Goal: Information Seeking & Learning: Learn about a topic

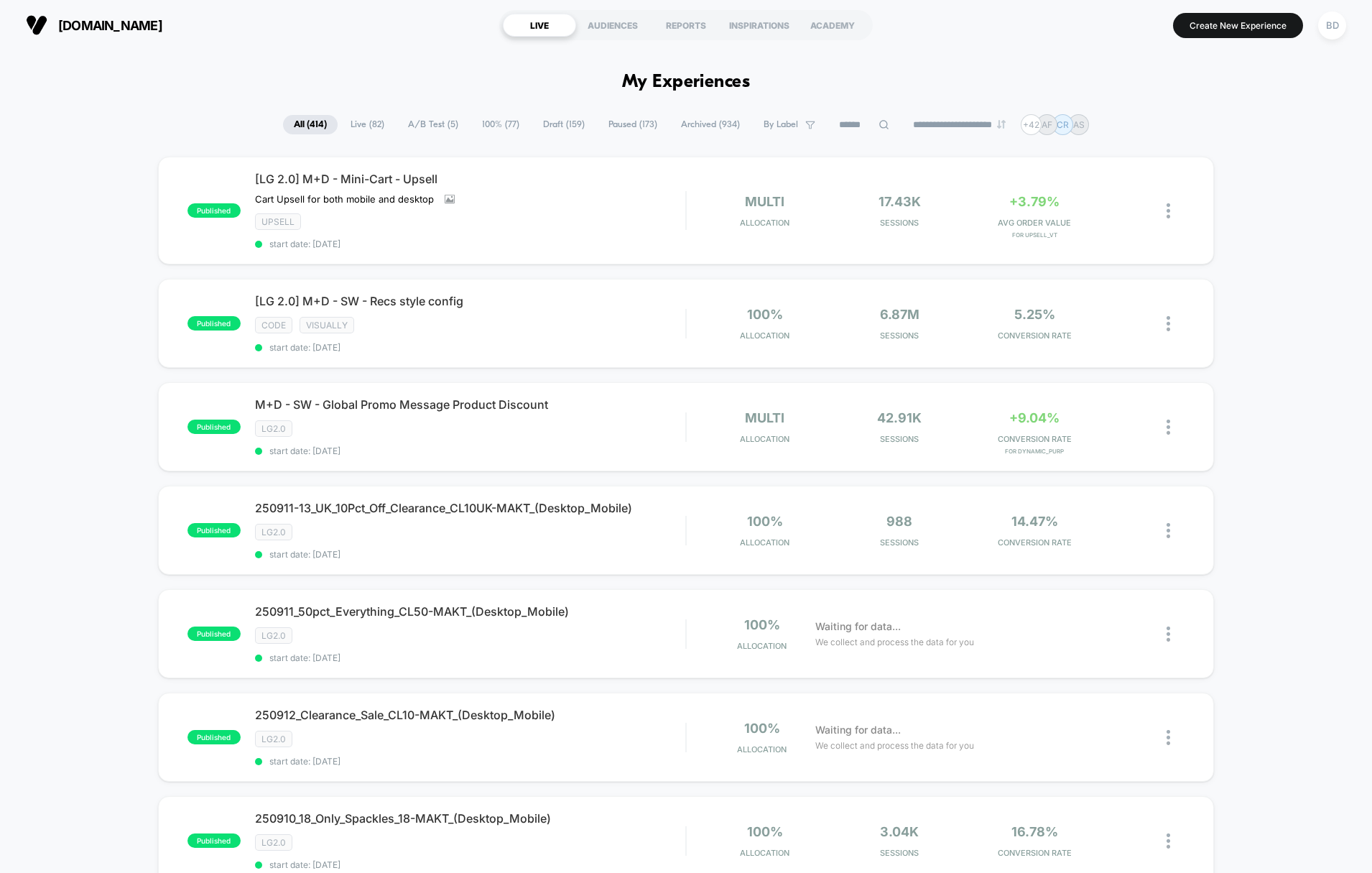
click at [429, 123] on span "A/B Test ( 5 )" at bounding box center [433, 125] width 72 height 20
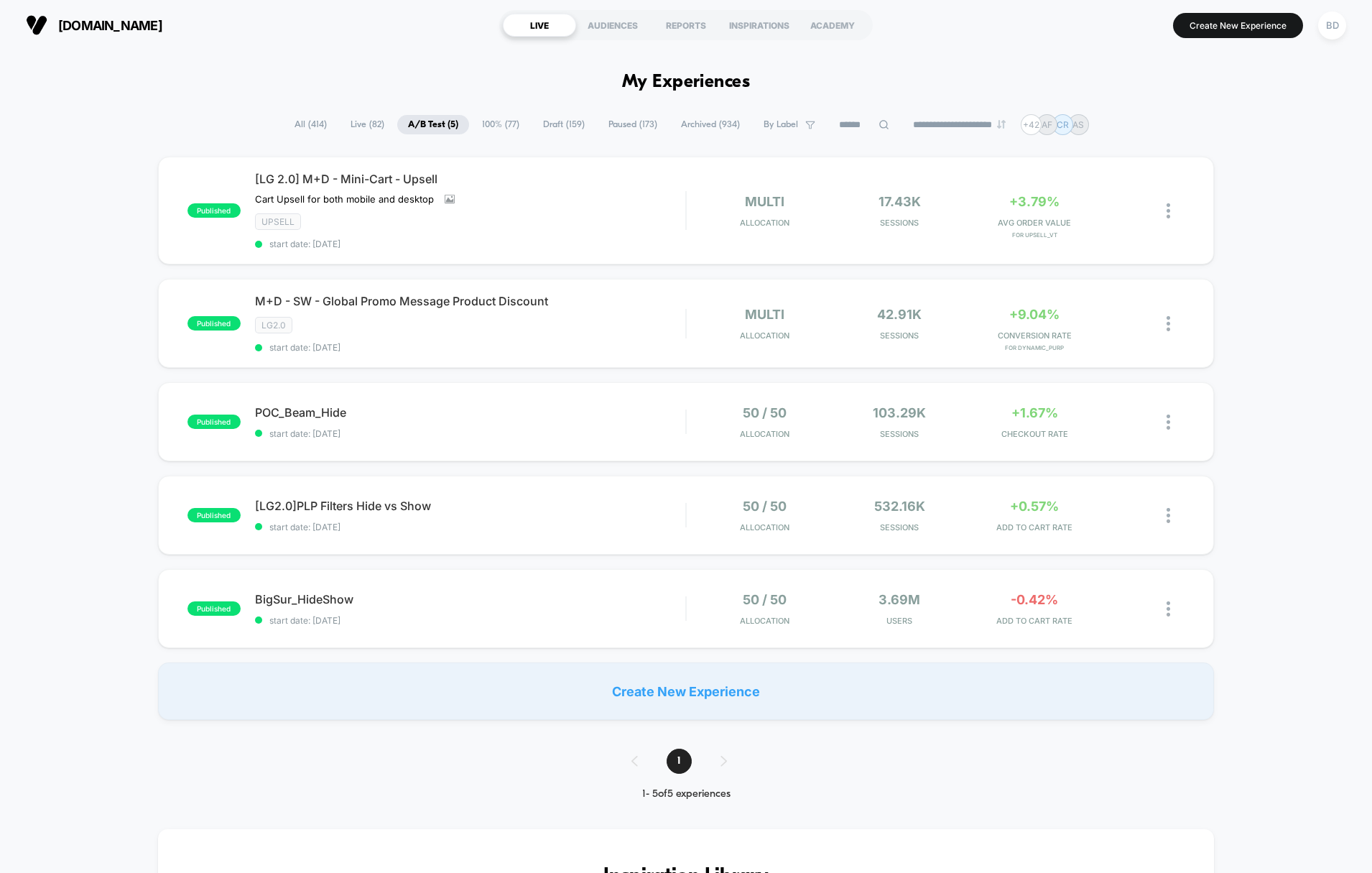
click at [879, 126] on icon at bounding box center [884, 124] width 11 height 11
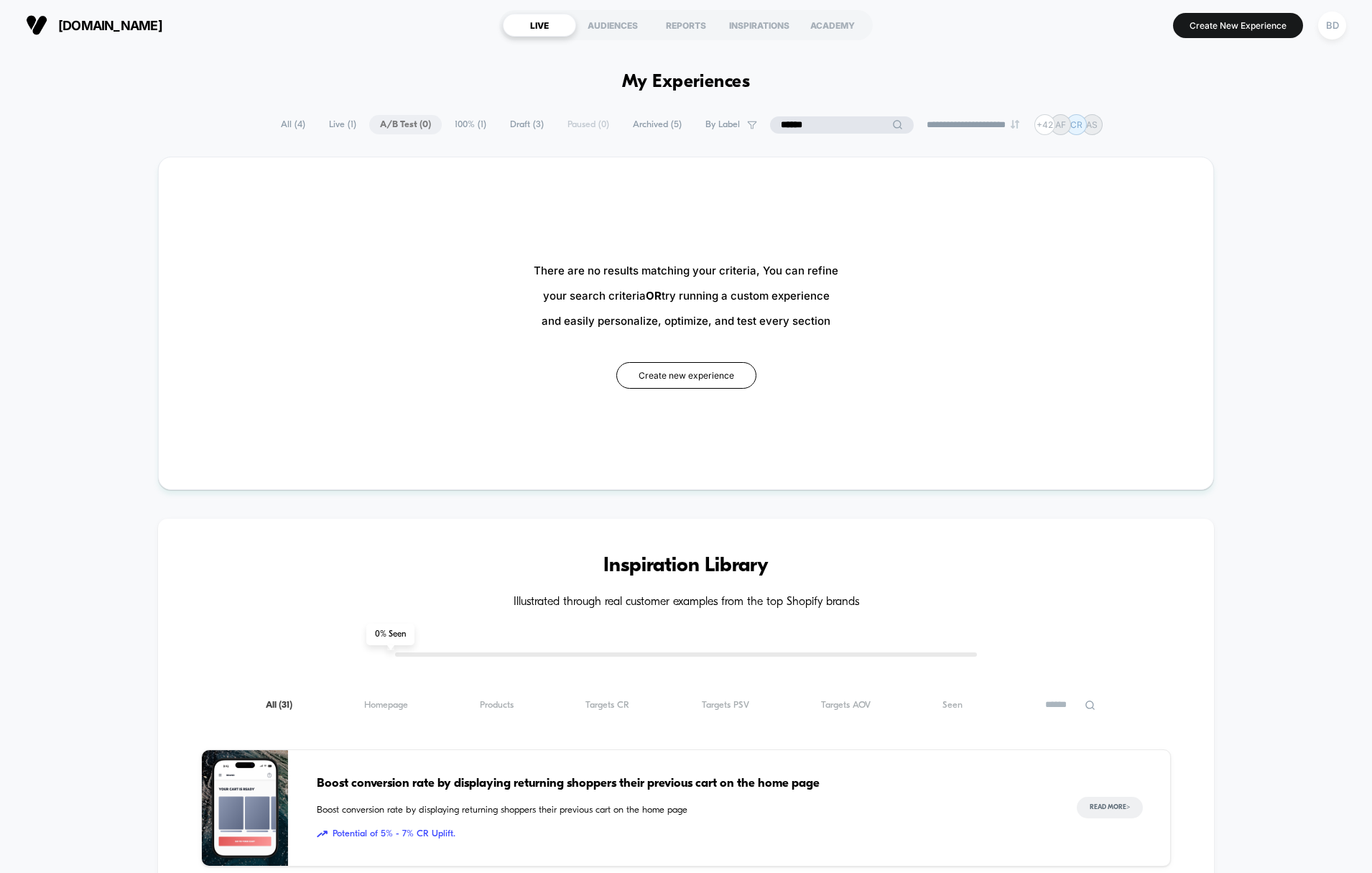
type input "******"
click at [464, 125] on span "100% ( 1 )" at bounding box center [470, 125] width 53 height 20
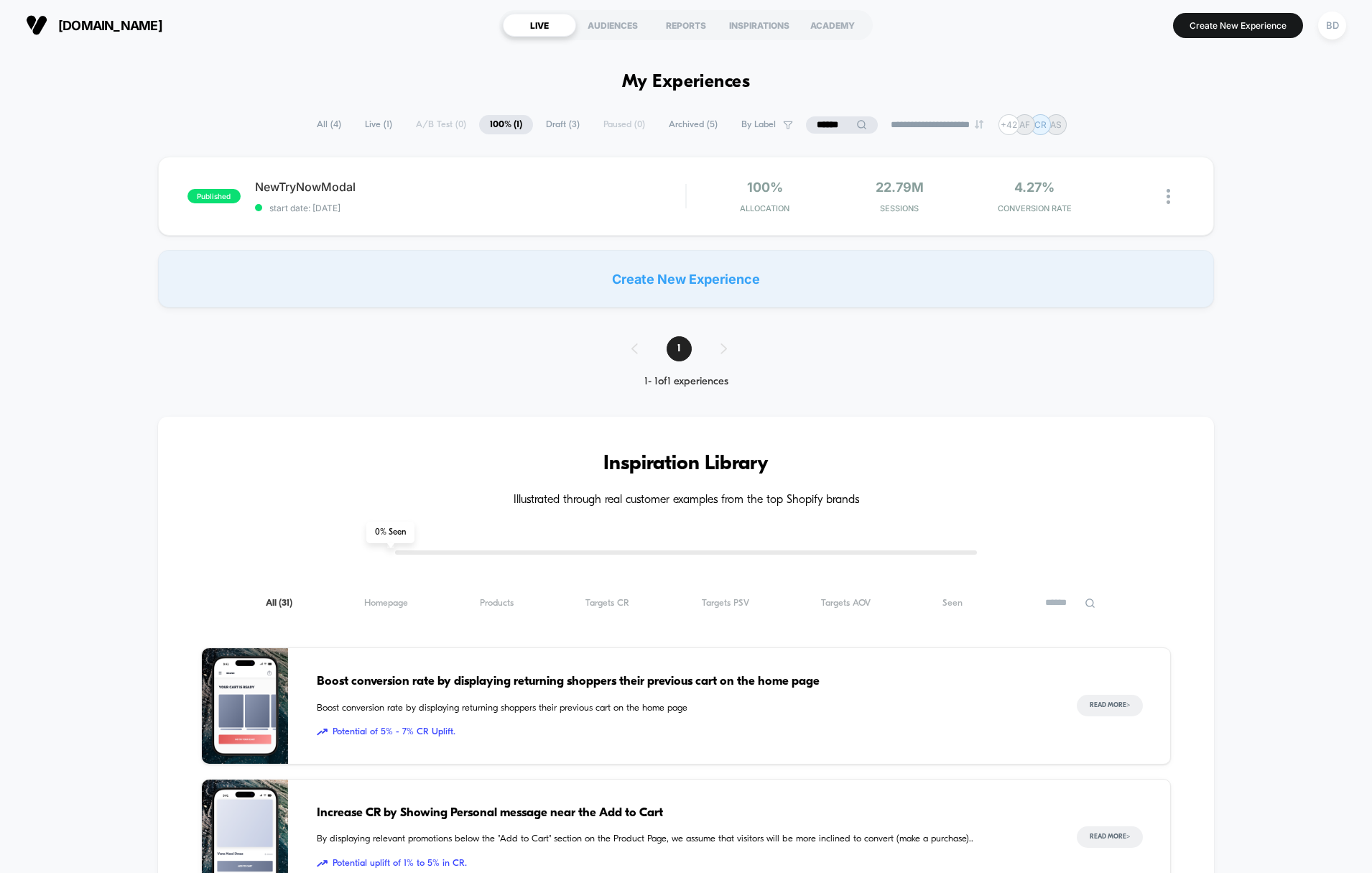
click at [939, 127] on select "**********" at bounding box center [938, 124] width 116 height 9
select select "*"
click at [880, 120] on select "**********" at bounding box center [938, 124] width 116 height 9
click at [835, 125] on input "******" at bounding box center [842, 124] width 144 height 17
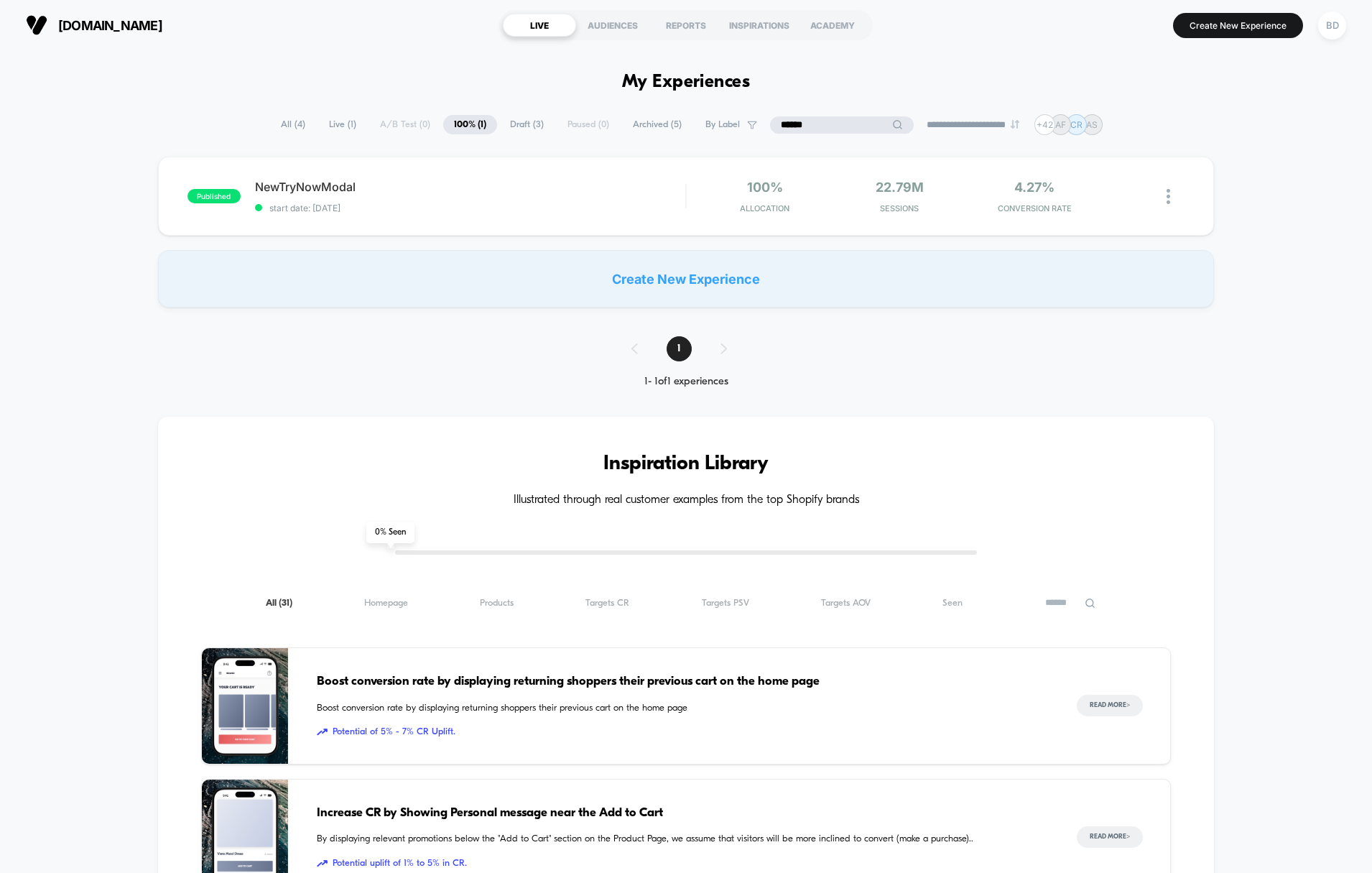
click at [835, 125] on input "******" at bounding box center [842, 124] width 144 height 17
type input "****"
click at [605, 149] on div "**********" at bounding box center [686, 843] width 1372 height 1459
click at [681, 127] on span "Archived ( 5 )" at bounding box center [692, 125] width 71 height 20
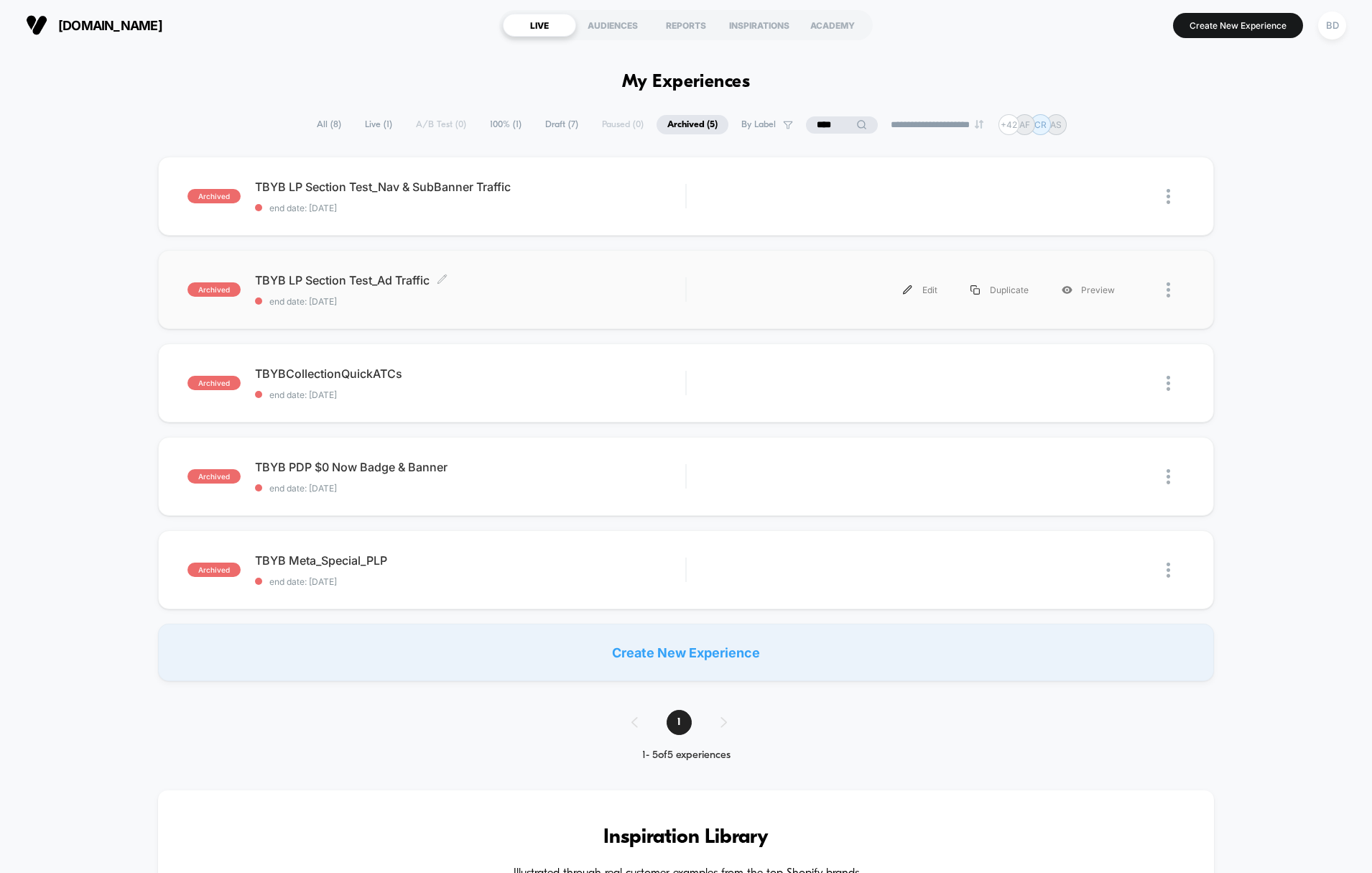
click at [328, 278] on span "TBYB LP Section Test_Ad Traffic Click to edit experience details" at bounding box center [471, 280] width 431 height 14
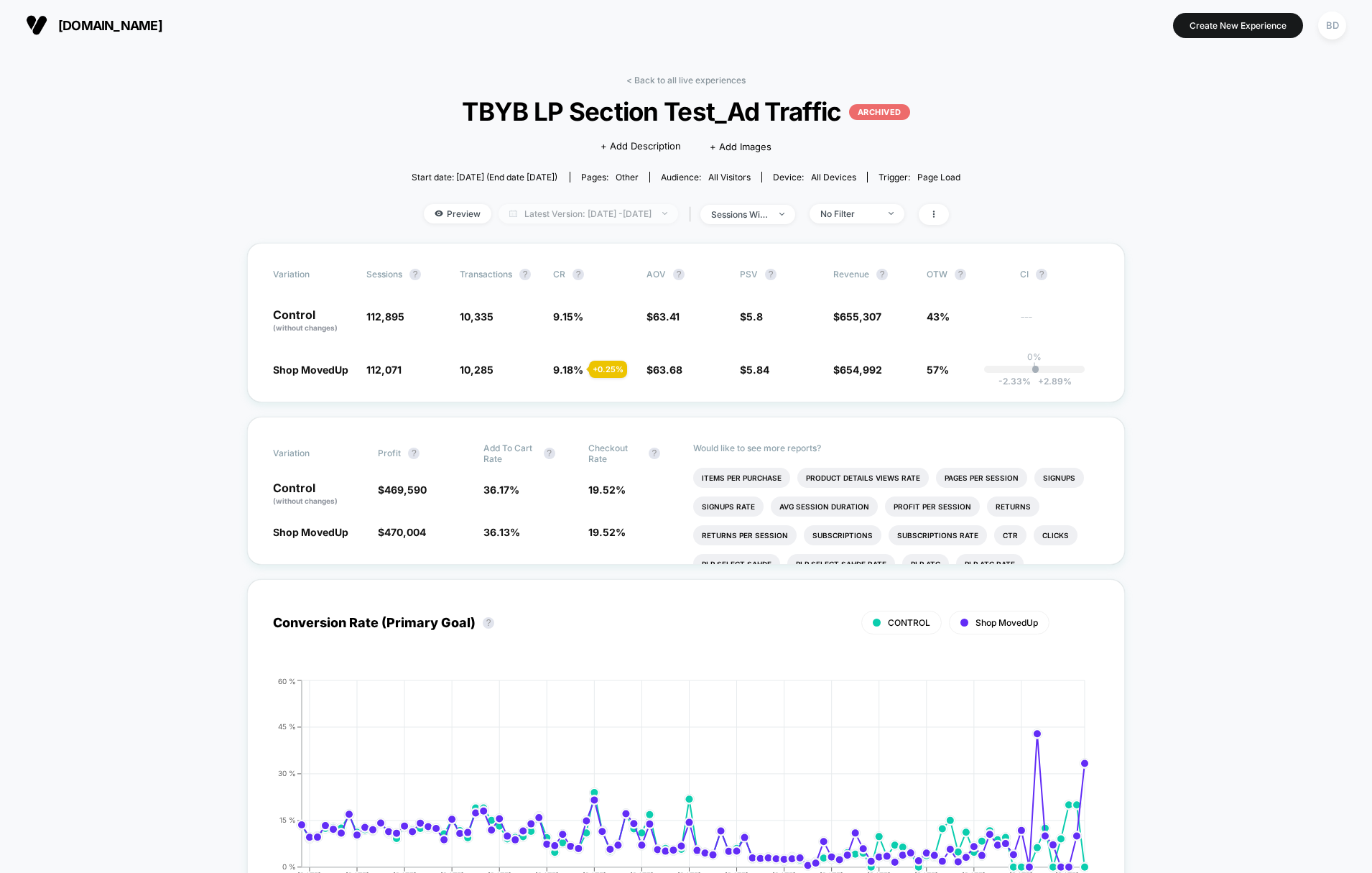
click at [650, 212] on span "Latest Version: [DATE] - [DATE]" at bounding box center [588, 214] width 180 height 20
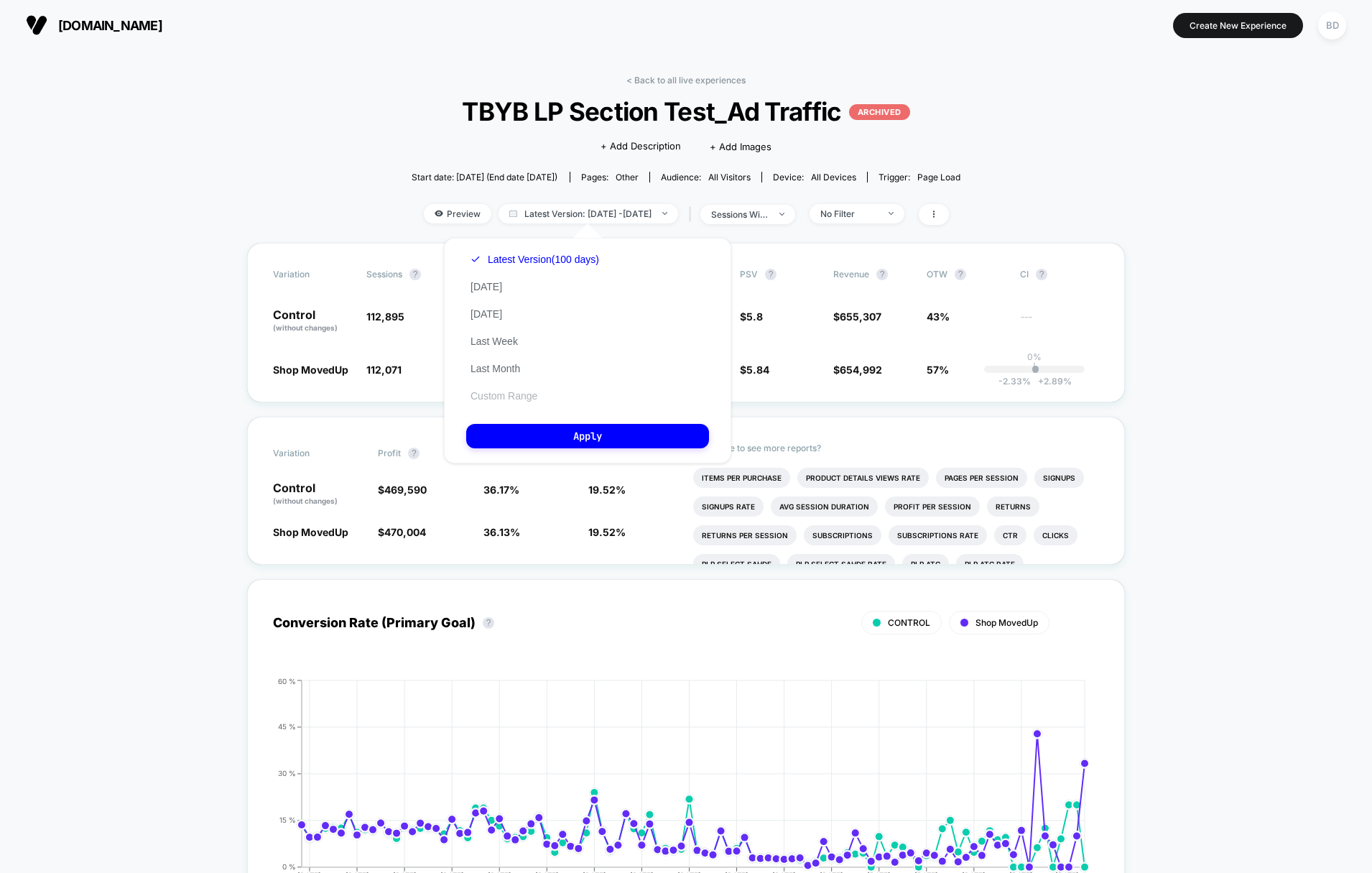
click at [512, 400] on button "Custom Range" at bounding box center [504, 396] width 76 height 13
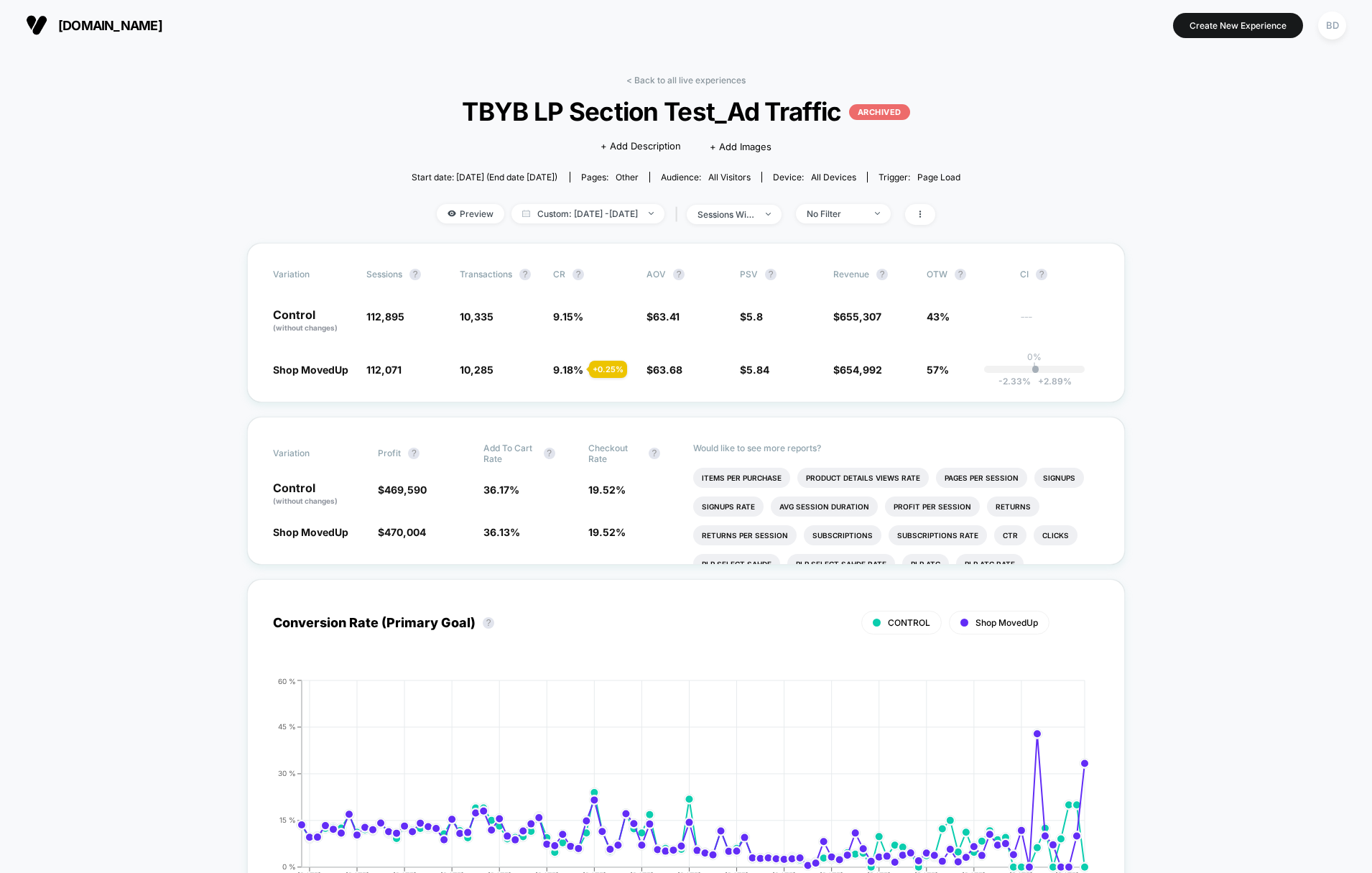
select select "*"
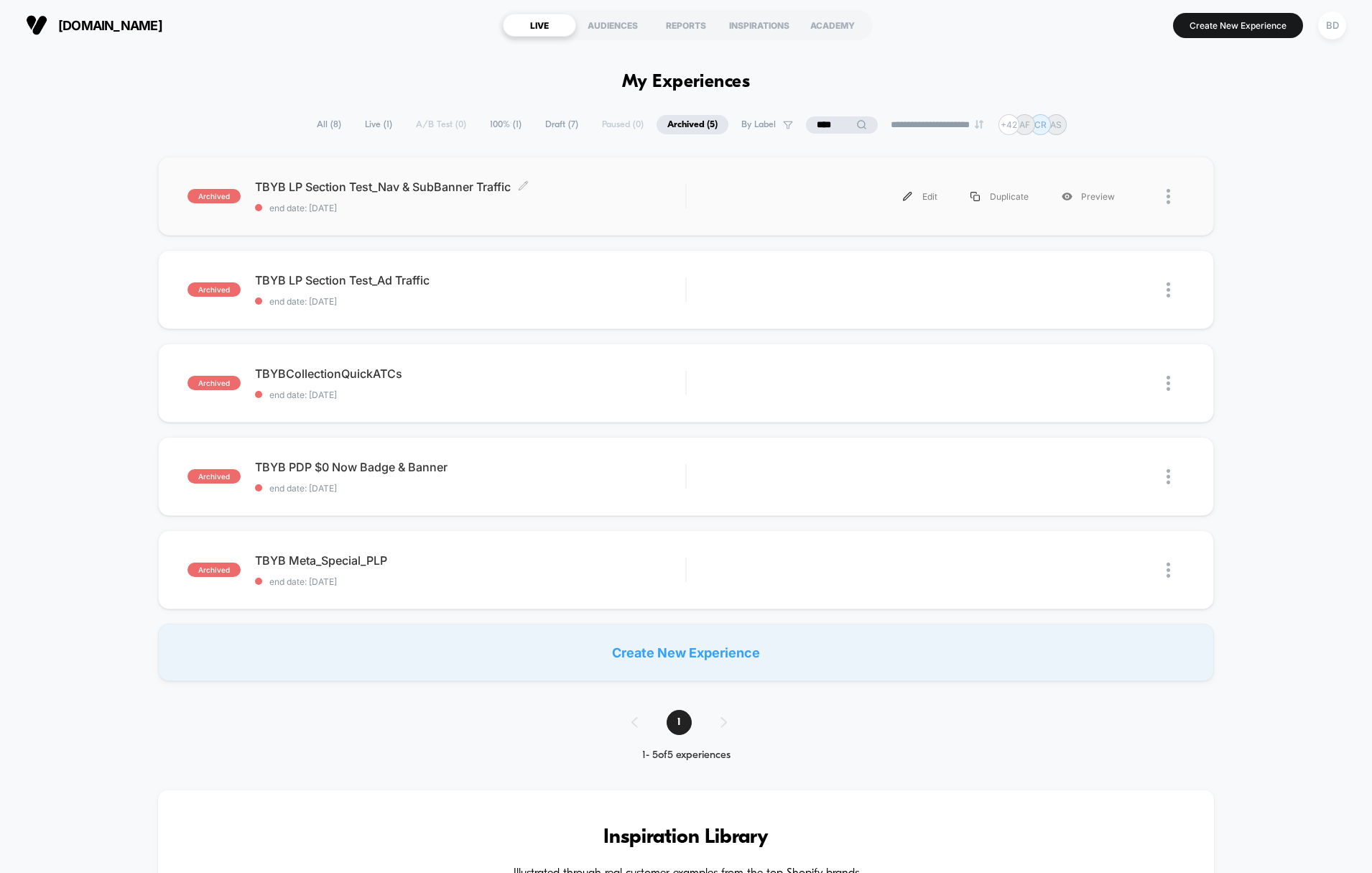
click at [287, 186] on span "TBYB LP Section Test_Nav & SubBanner Traffic Click to edit experience details" at bounding box center [471, 187] width 431 height 14
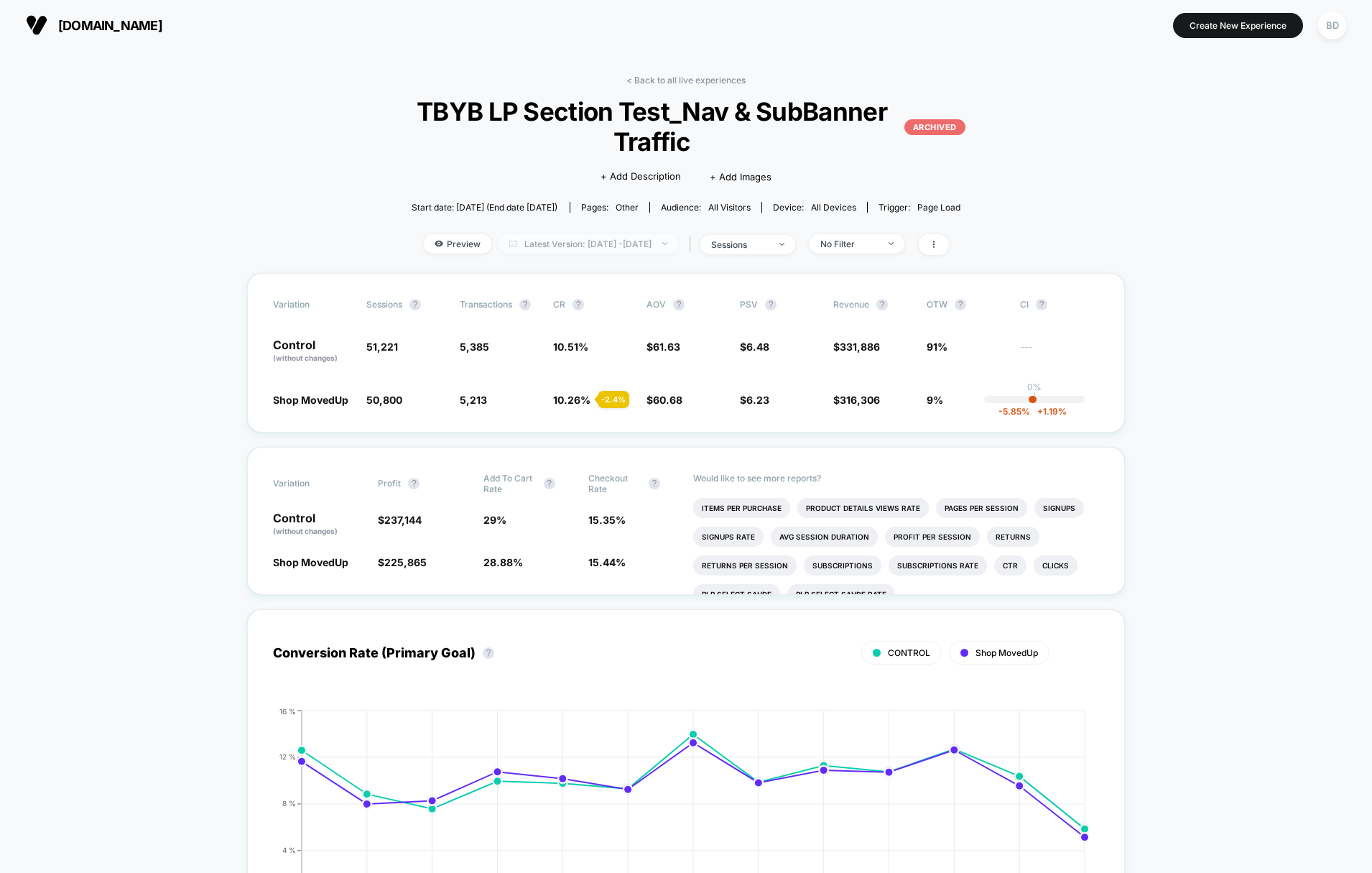
click at [591, 235] on span "Latest Version: [DATE] - [DATE]" at bounding box center [588, 245] width 180 height 20
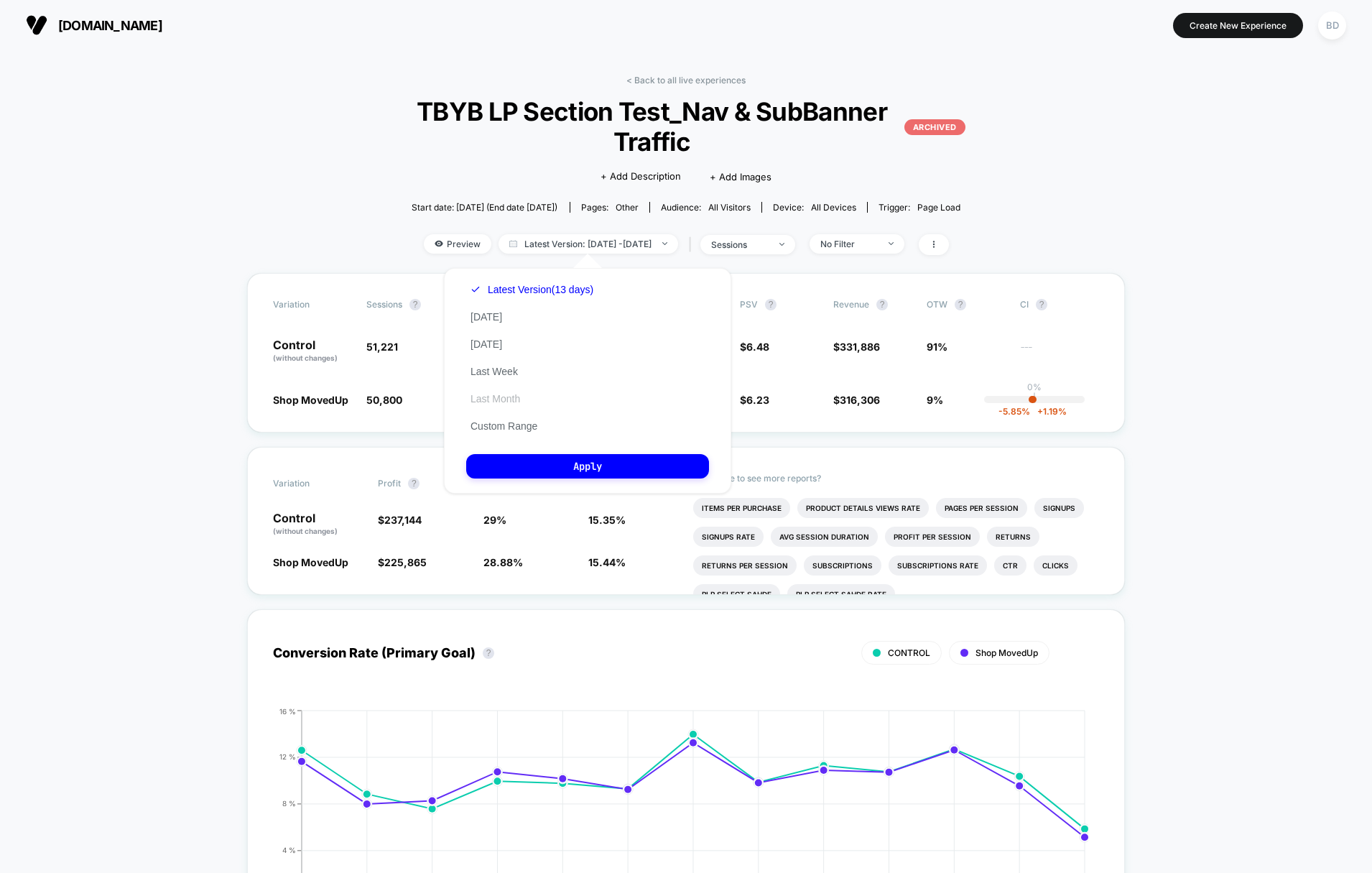
click at [504, 398] on button "Last Month" at bounding box center [495, 399] width 59 height 13
click at [569, 465] on button "Apply" at bounding box center [588, 466] width 243 height 25
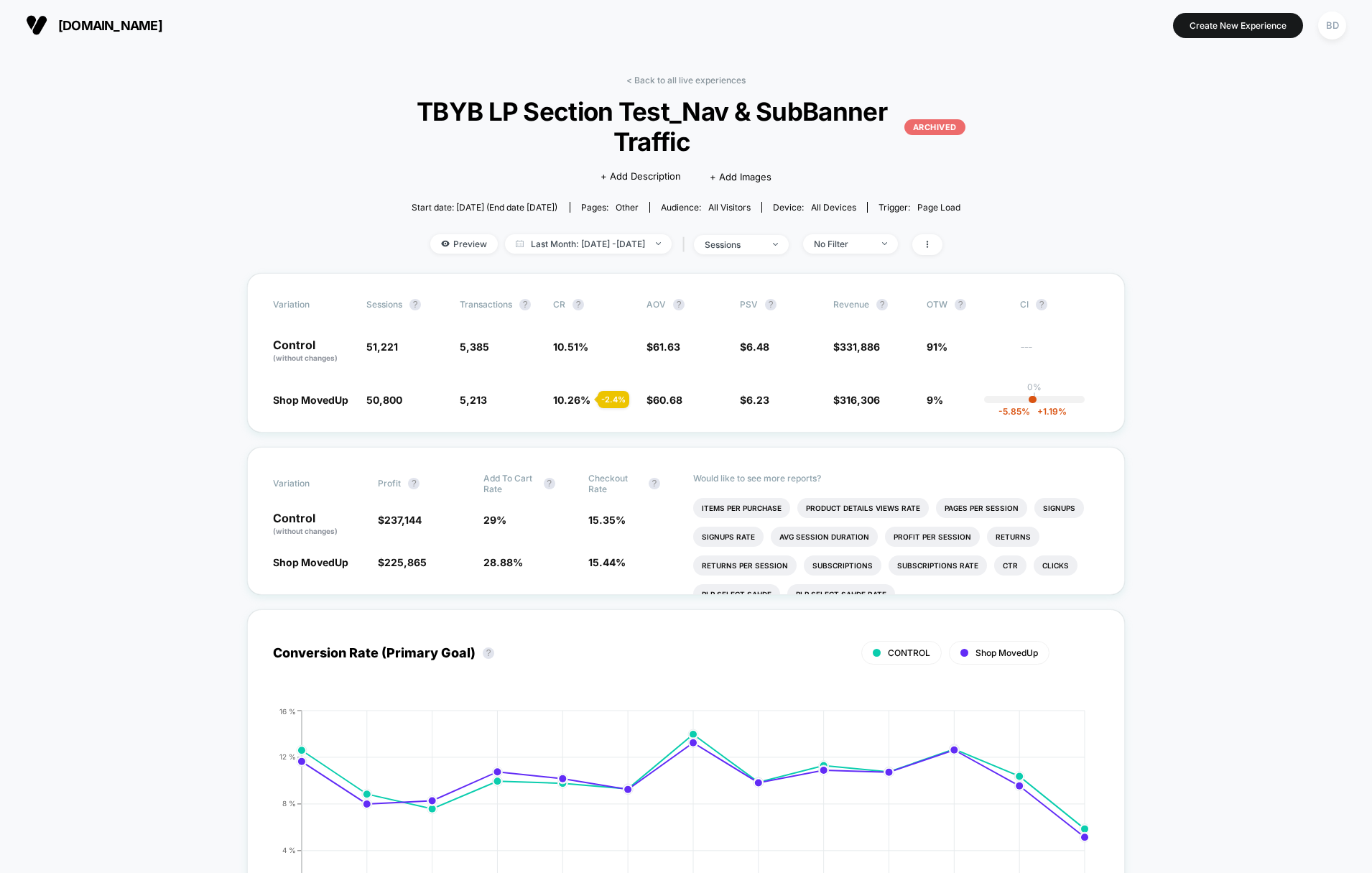
click at [648, 78] on link "< Back to all live experiences" at bounding box center [686, 80] width 119 height 11
select select "*"
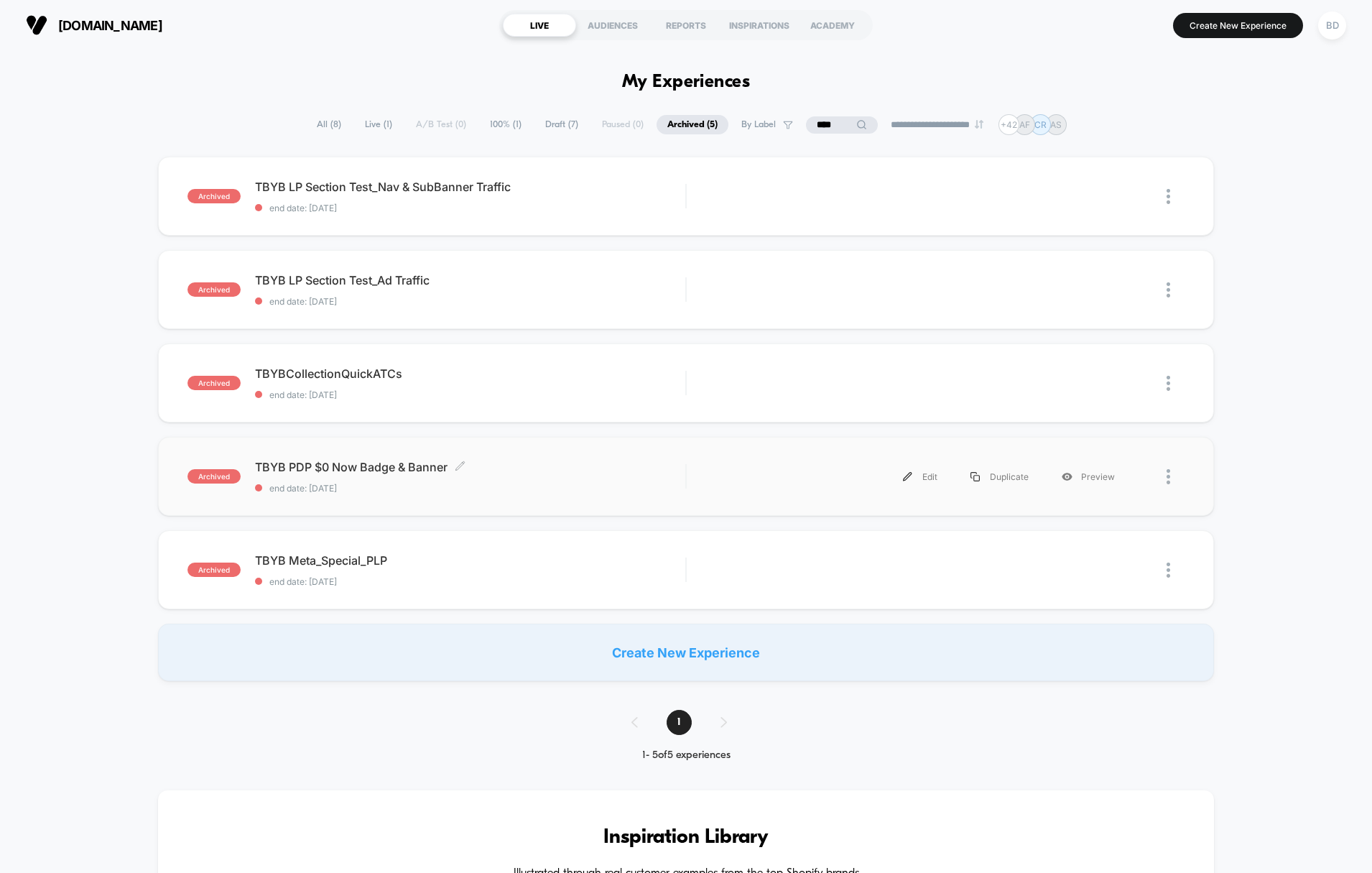
click at [314, 469] on span "TBYB PDP $0 Now Badge & Banner Click to edit experience details" at bounding box center [471, 466] width 431 height 14
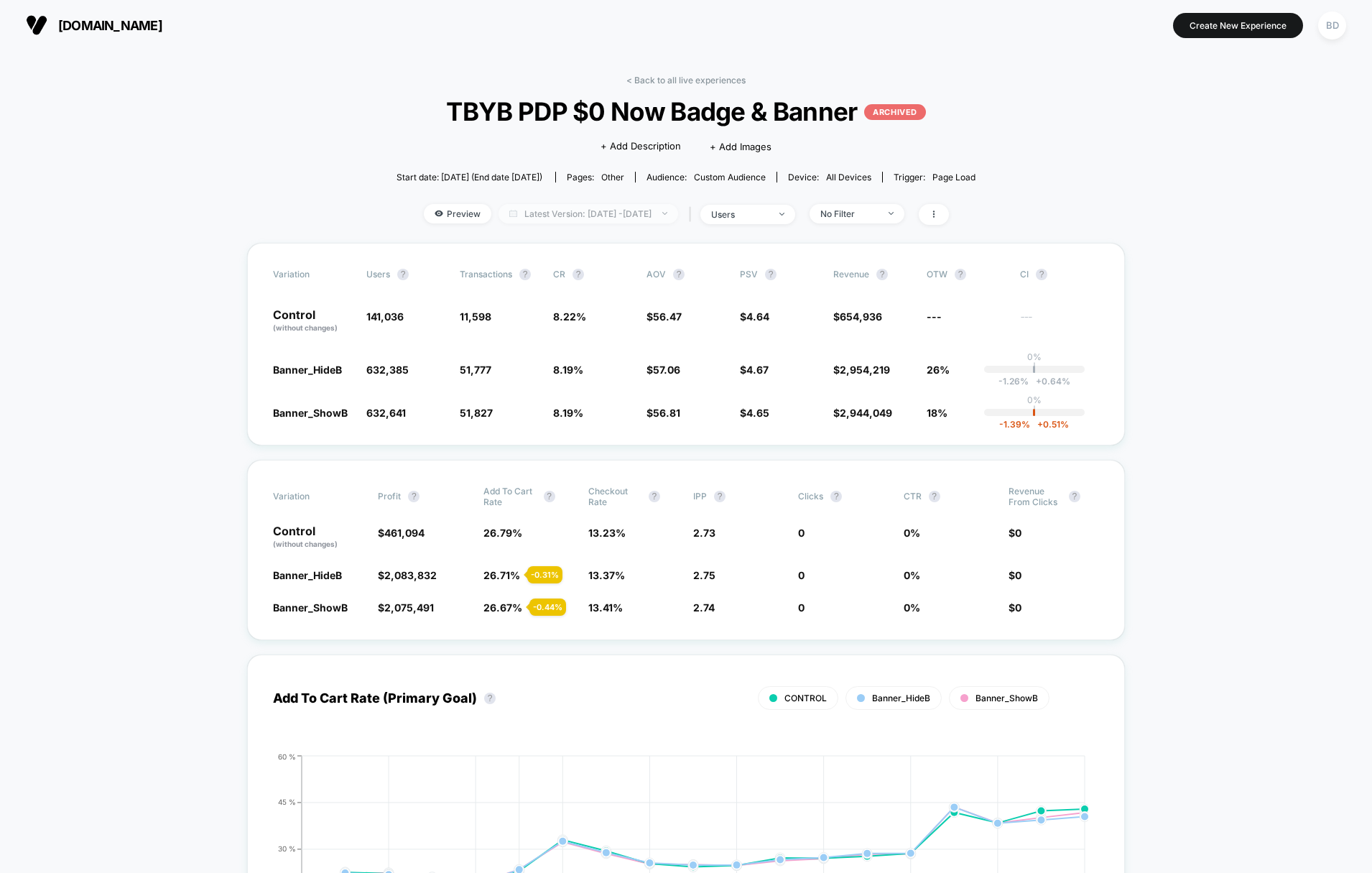
click at [627, 216] on span "Latest Version: [DATE] - [DATE]" at bounding box center [588, 214] width 180 height 20
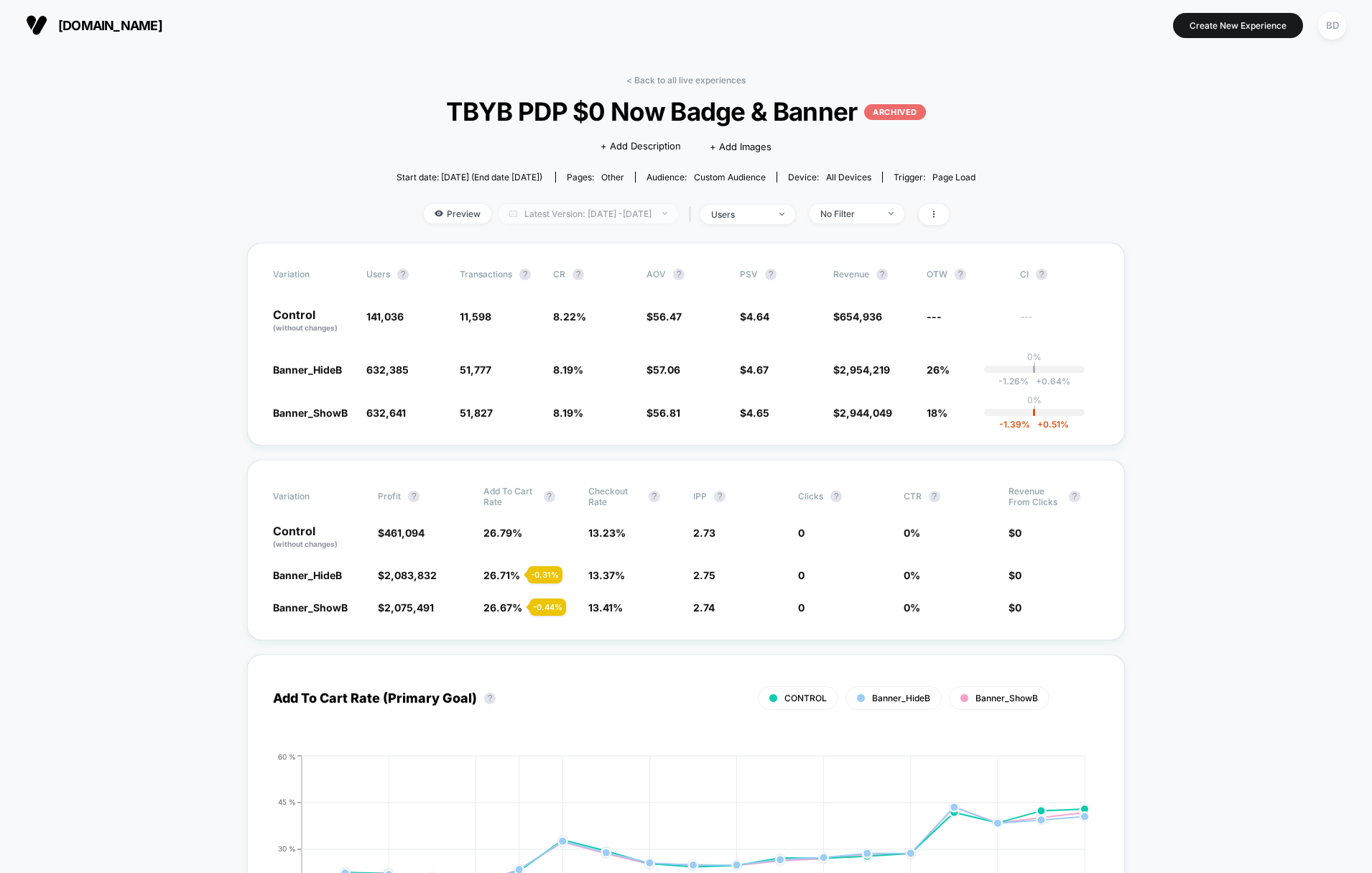
click at [606, 214] on span "Latest Version: [DATE] - [DATE]" at bounding box center [588, 214] width 180 height 20
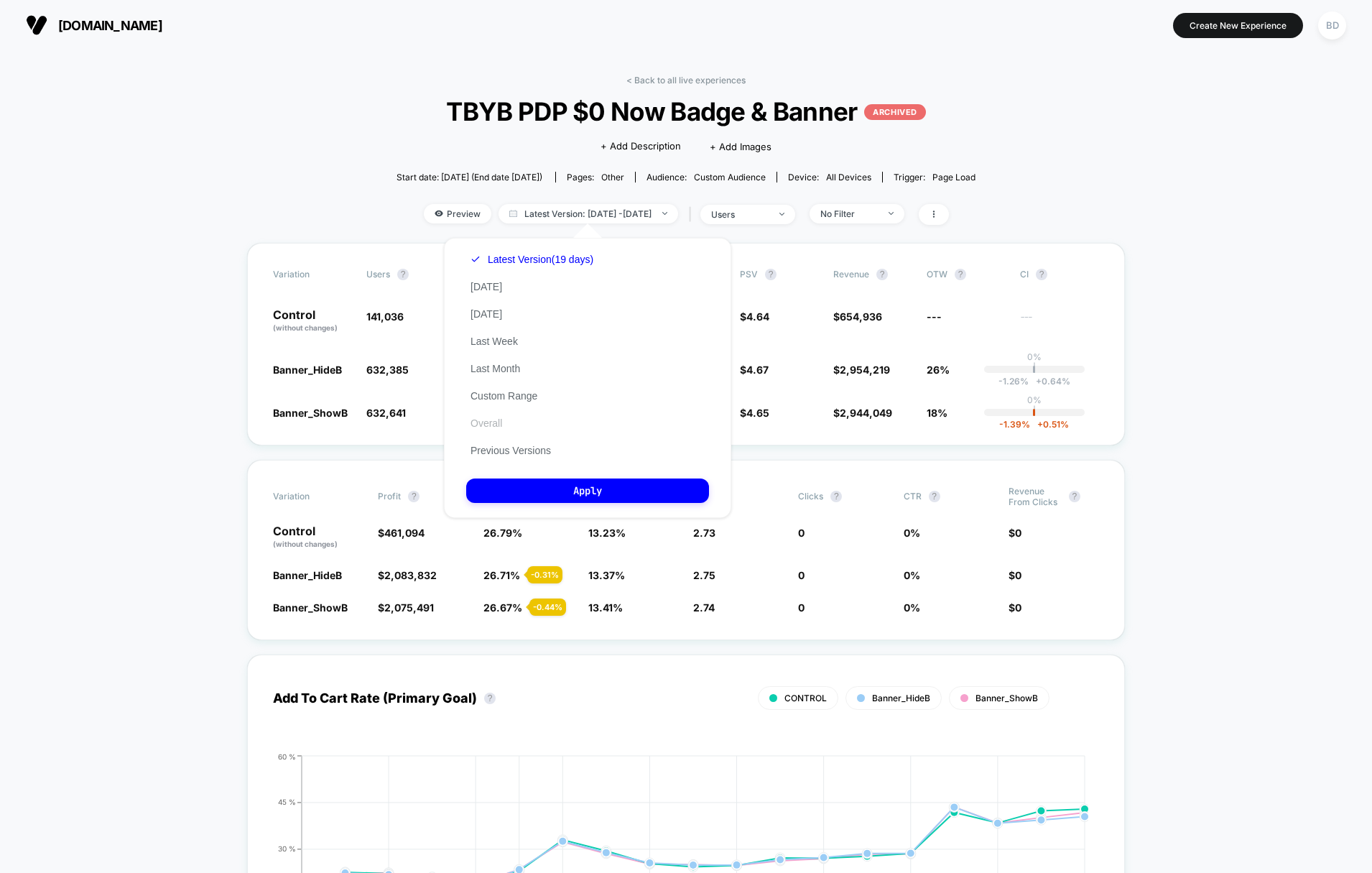
click at [490, 426] on button "Overall" at bounding box center [486, 423] width 40 height 13
click at [612, 480] on button "Apply" at bounding box center [588, 490] width 243 height 25
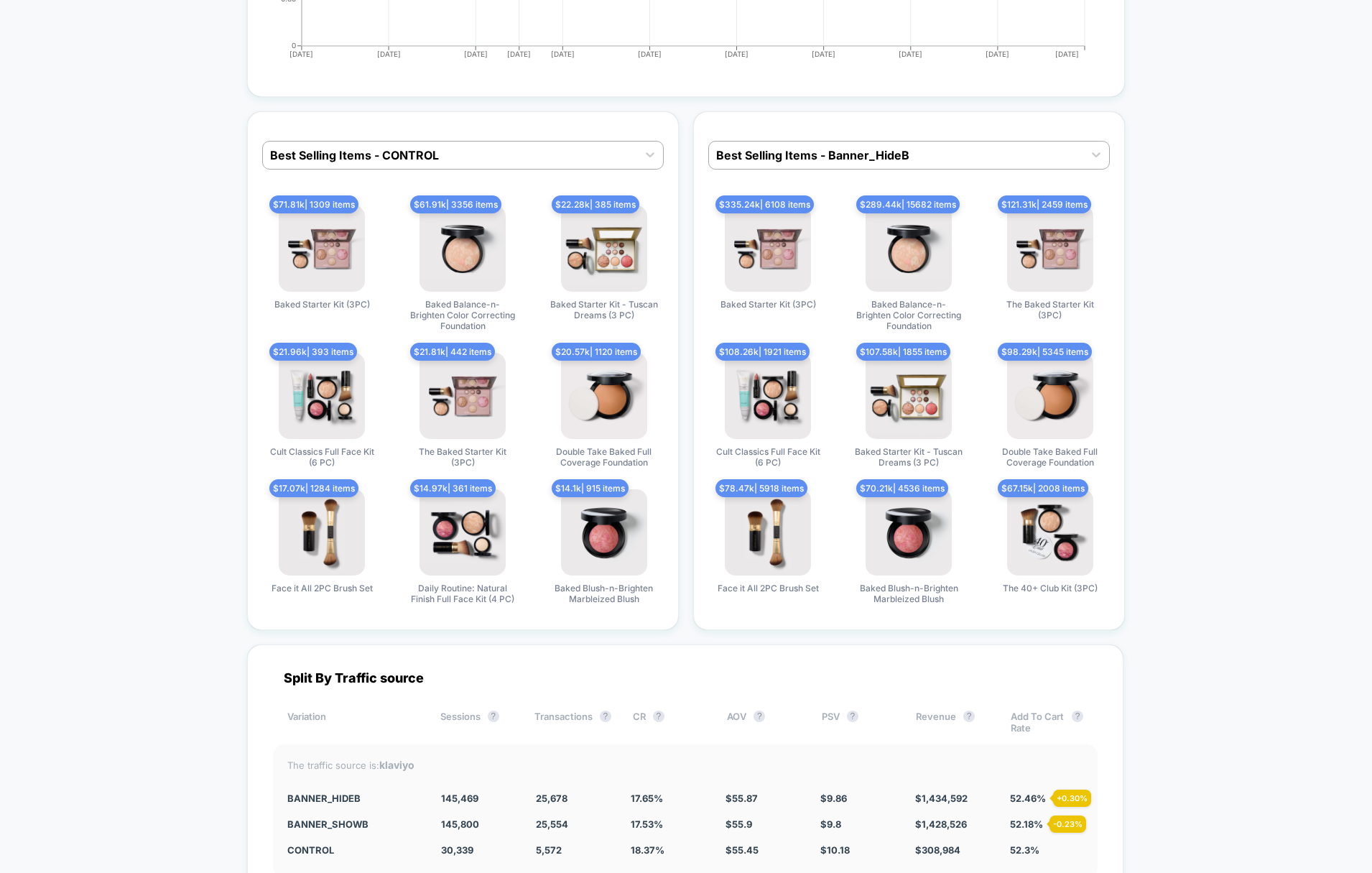
scroll to position [3569, 0]
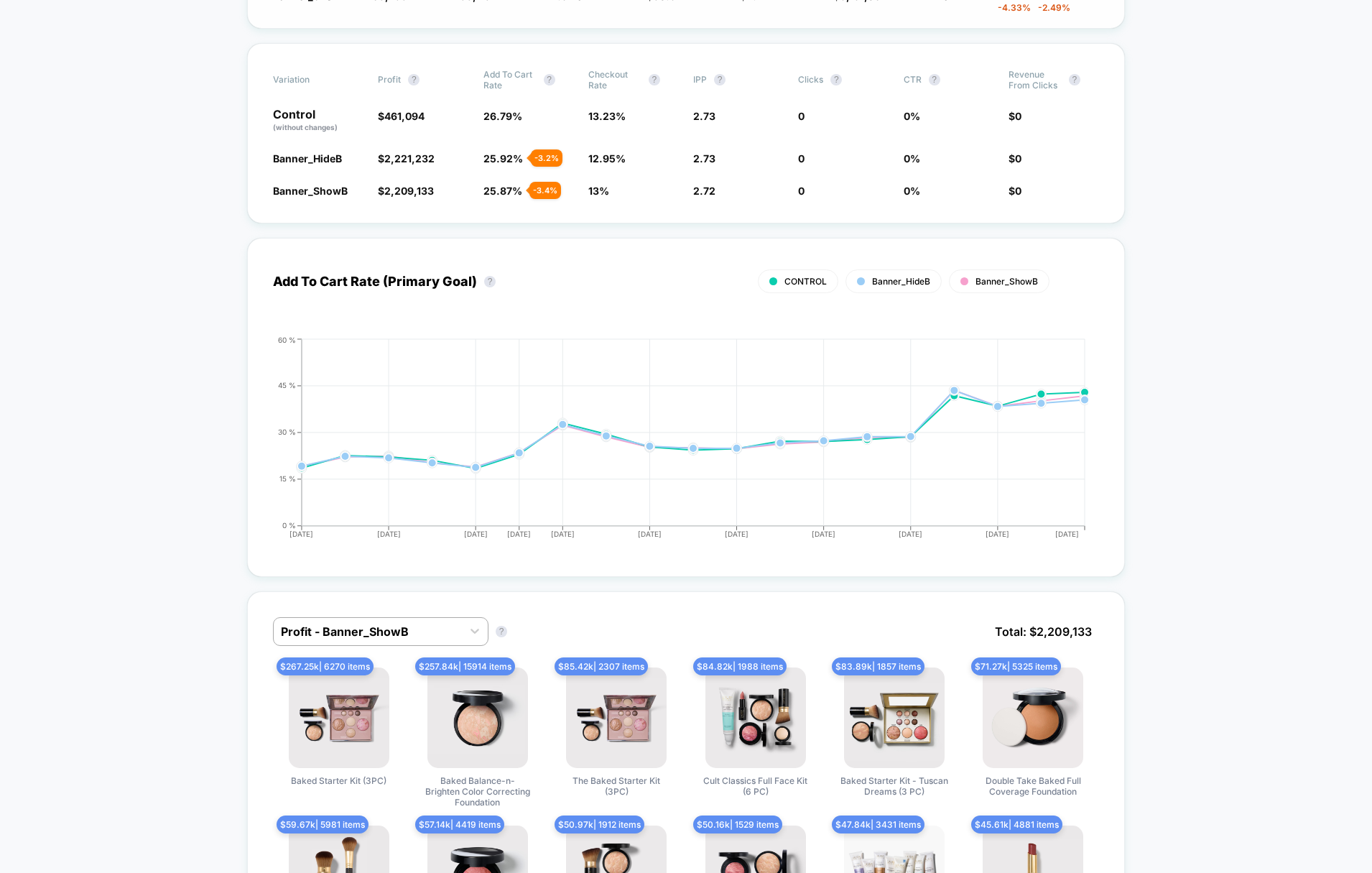
scroll to position [0, 0]
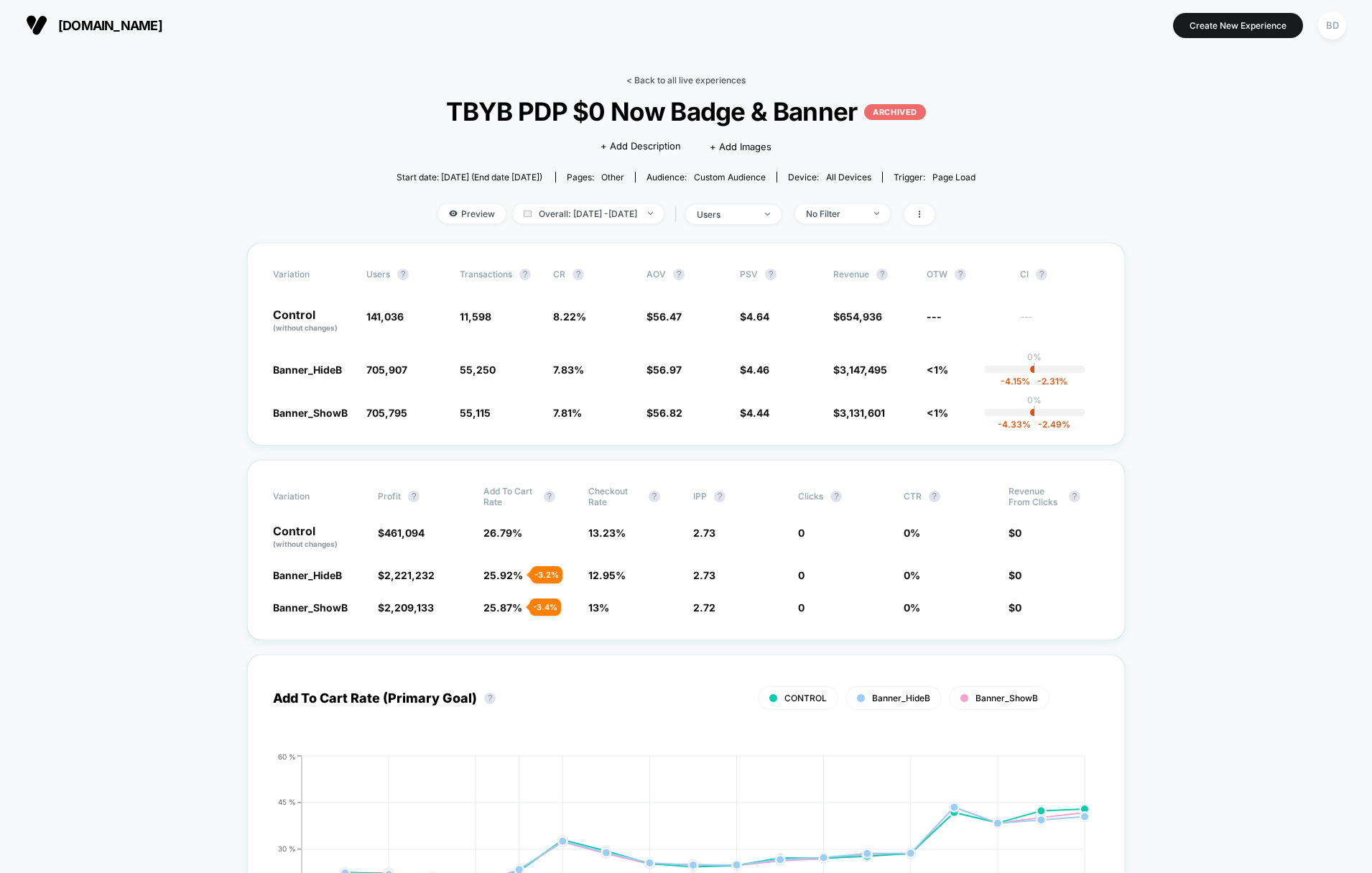
click at [653, 77] on link "< Back to all live experiences" at bounding box center [686, 80] width 119 height 11
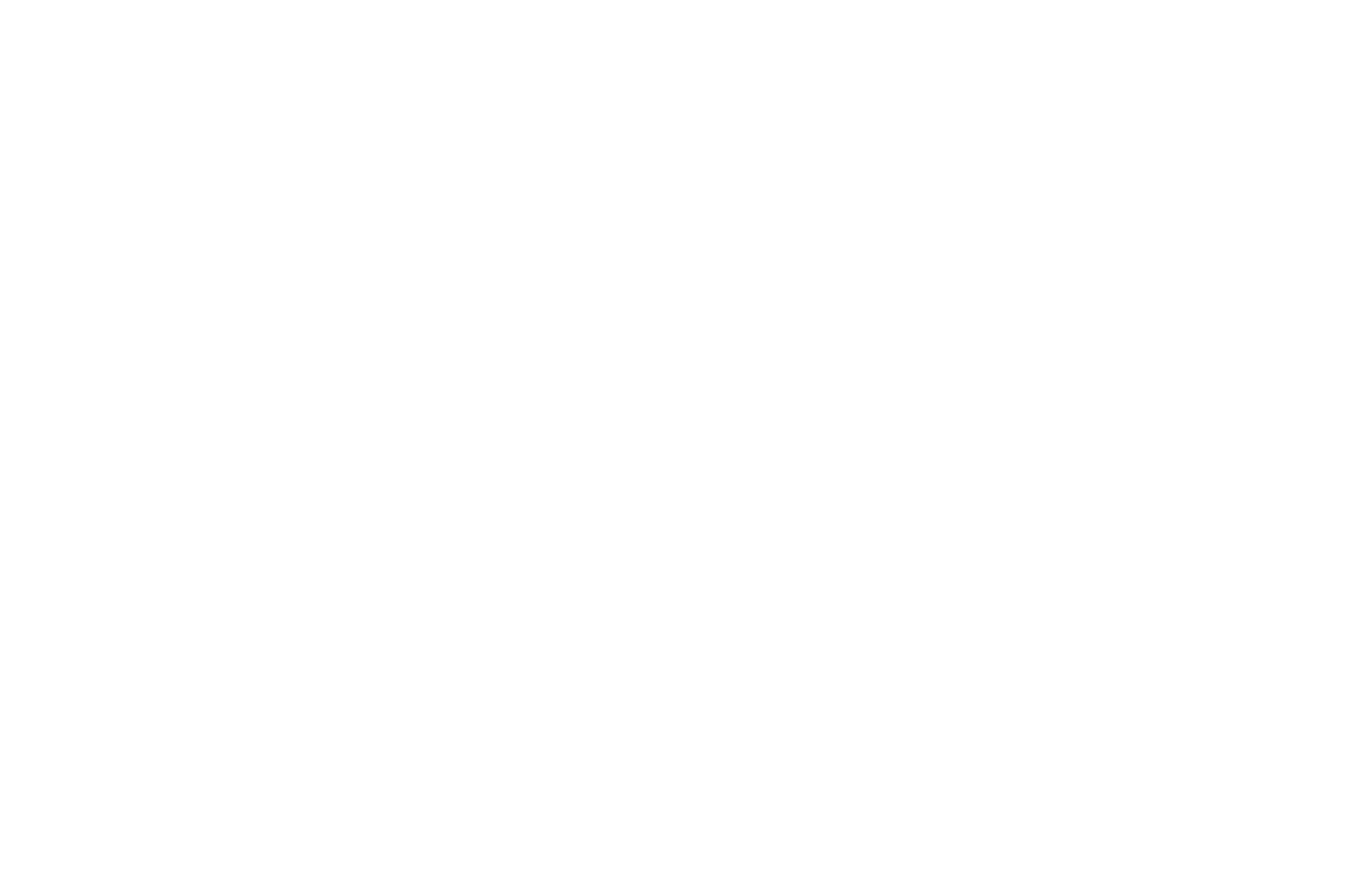
select select "*"
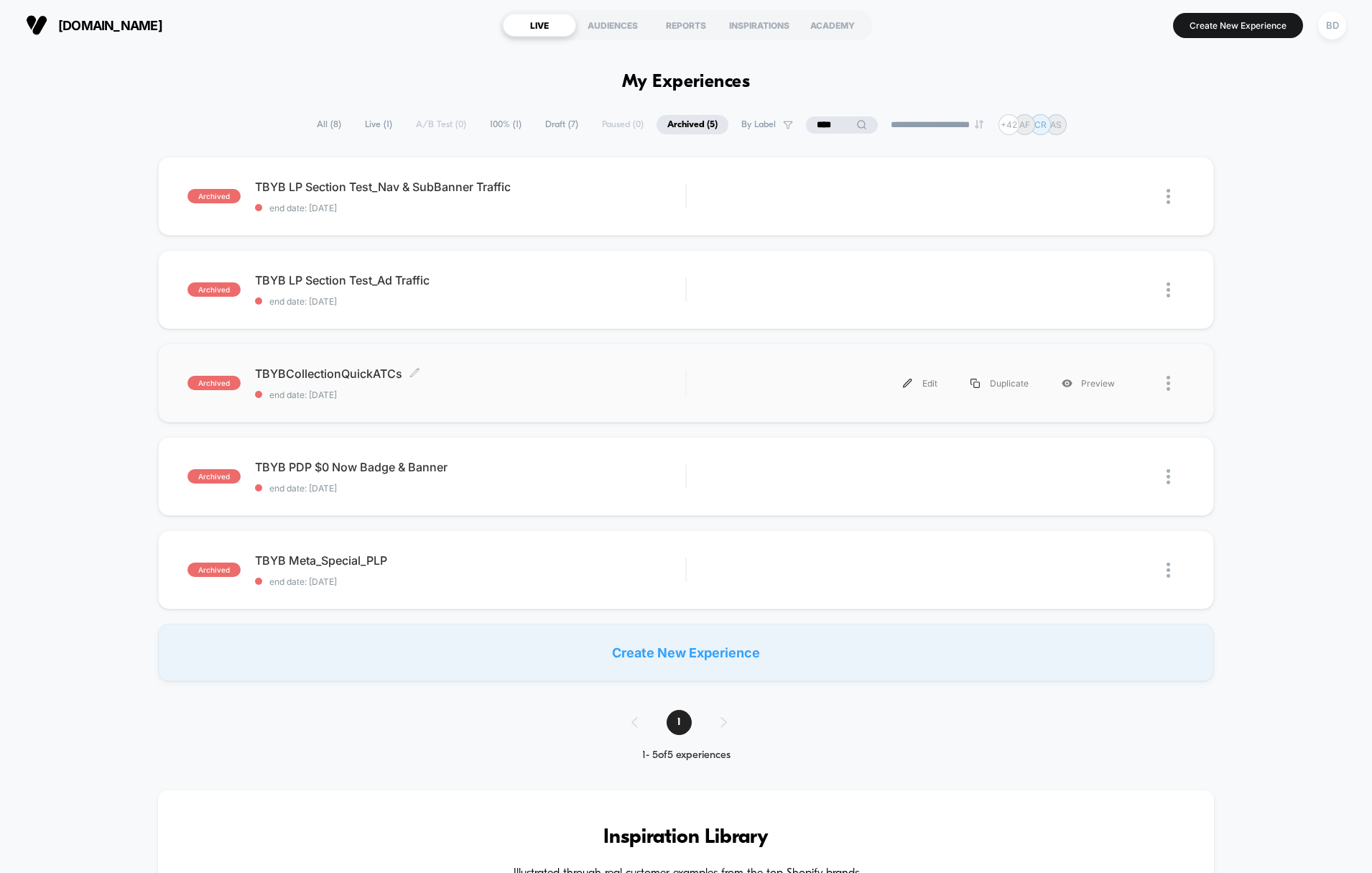
click at [309, 368] on span "TBYBCollectionQuickATCs Click to edit experience details" at bounding box center [471, 374] width 431 height 14
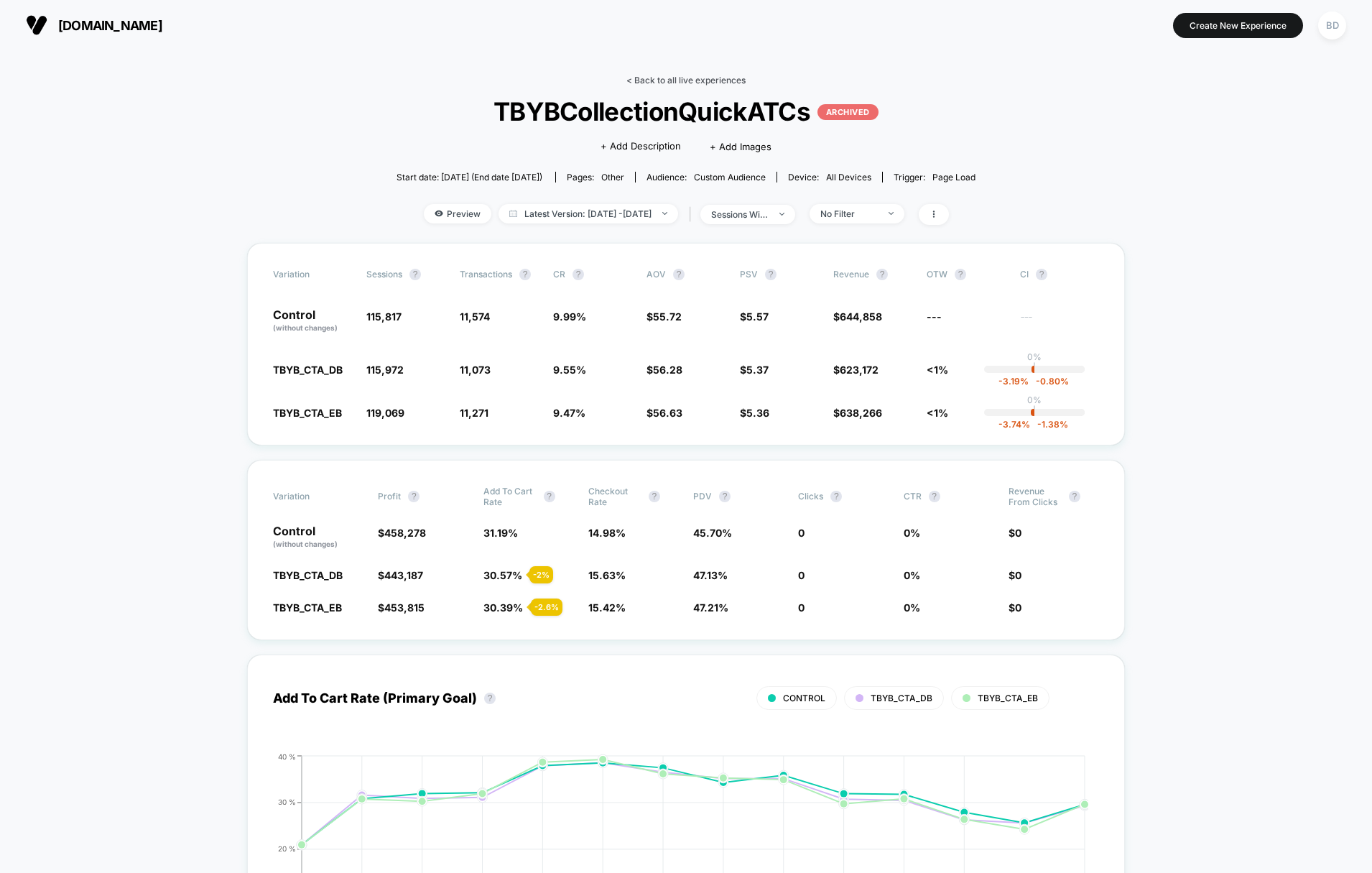
click at [641, 82] on link "< Back to all live experiences" at bounding box center [686, 80] width 119 height 11
select select "*"
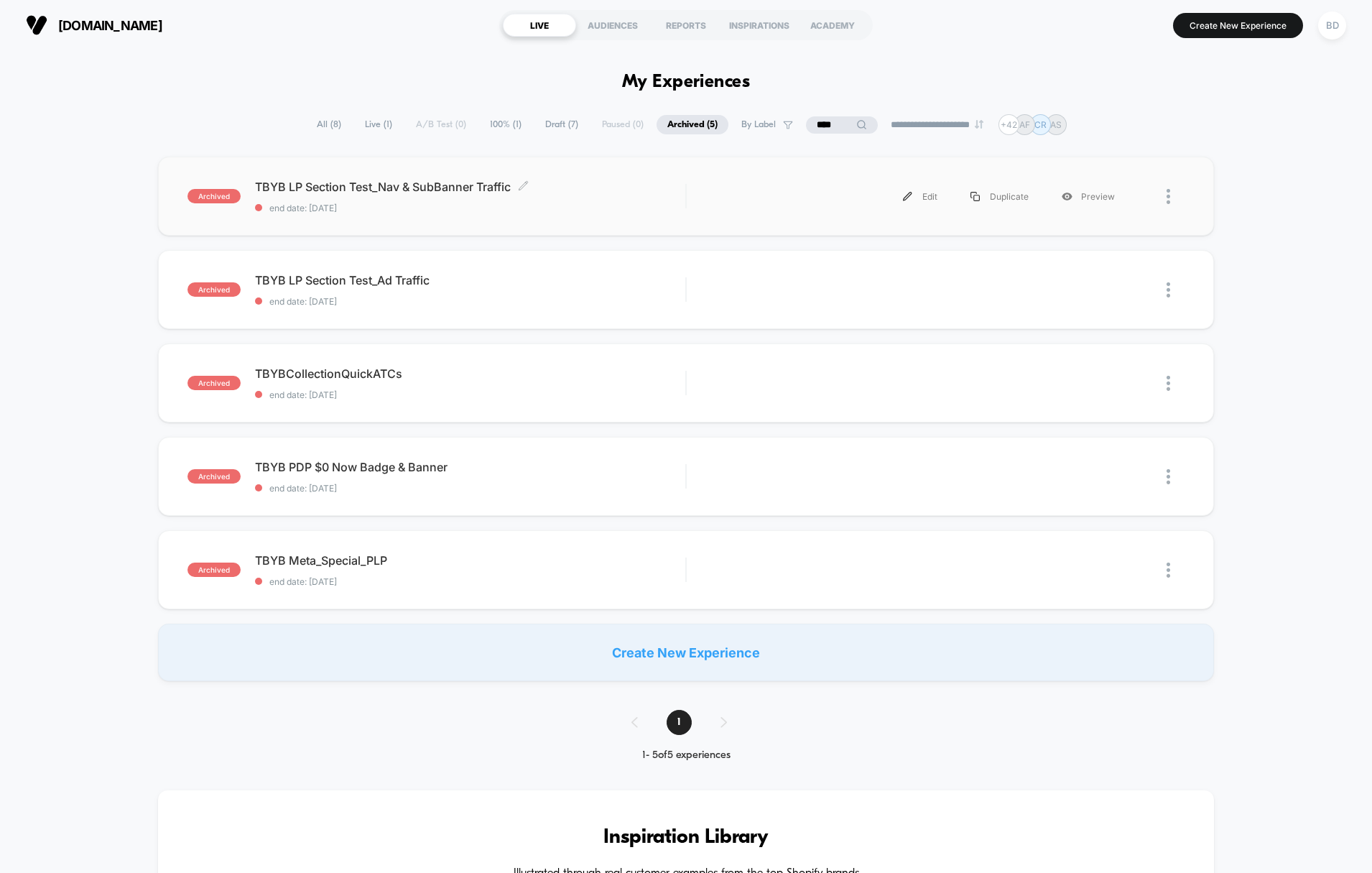
click at [343, 189] on span "TBYB LP Section Test_Nav & SubBanner Traffic Click to edit experience details" at bounding box center [471, 187] width 431 height 14
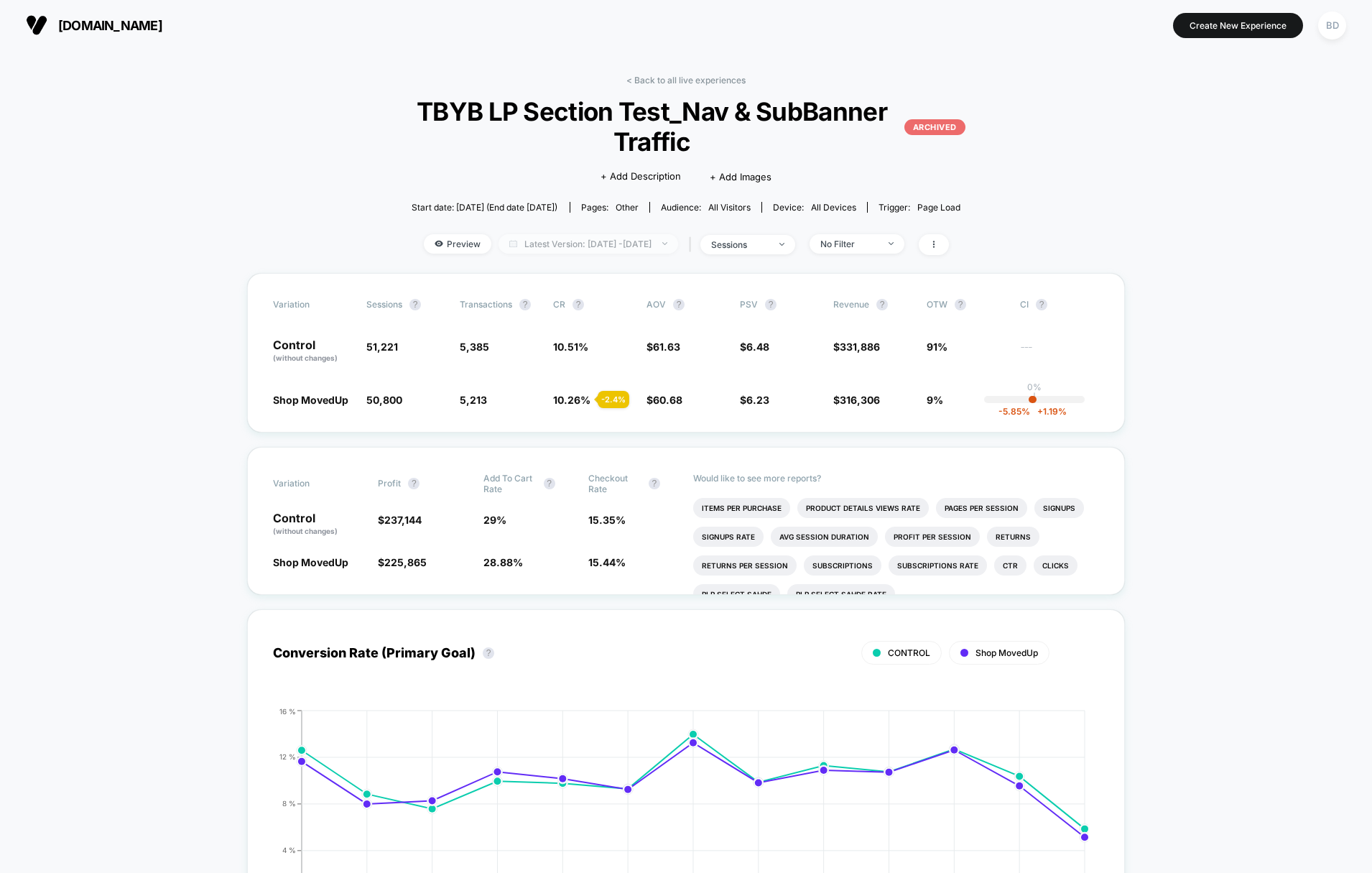
click at [604, 244] on span "Latest Version: [DATE] - [DATE]" at bounding box center [588, 245] width 180 height 20
select select "*"
select select "****"
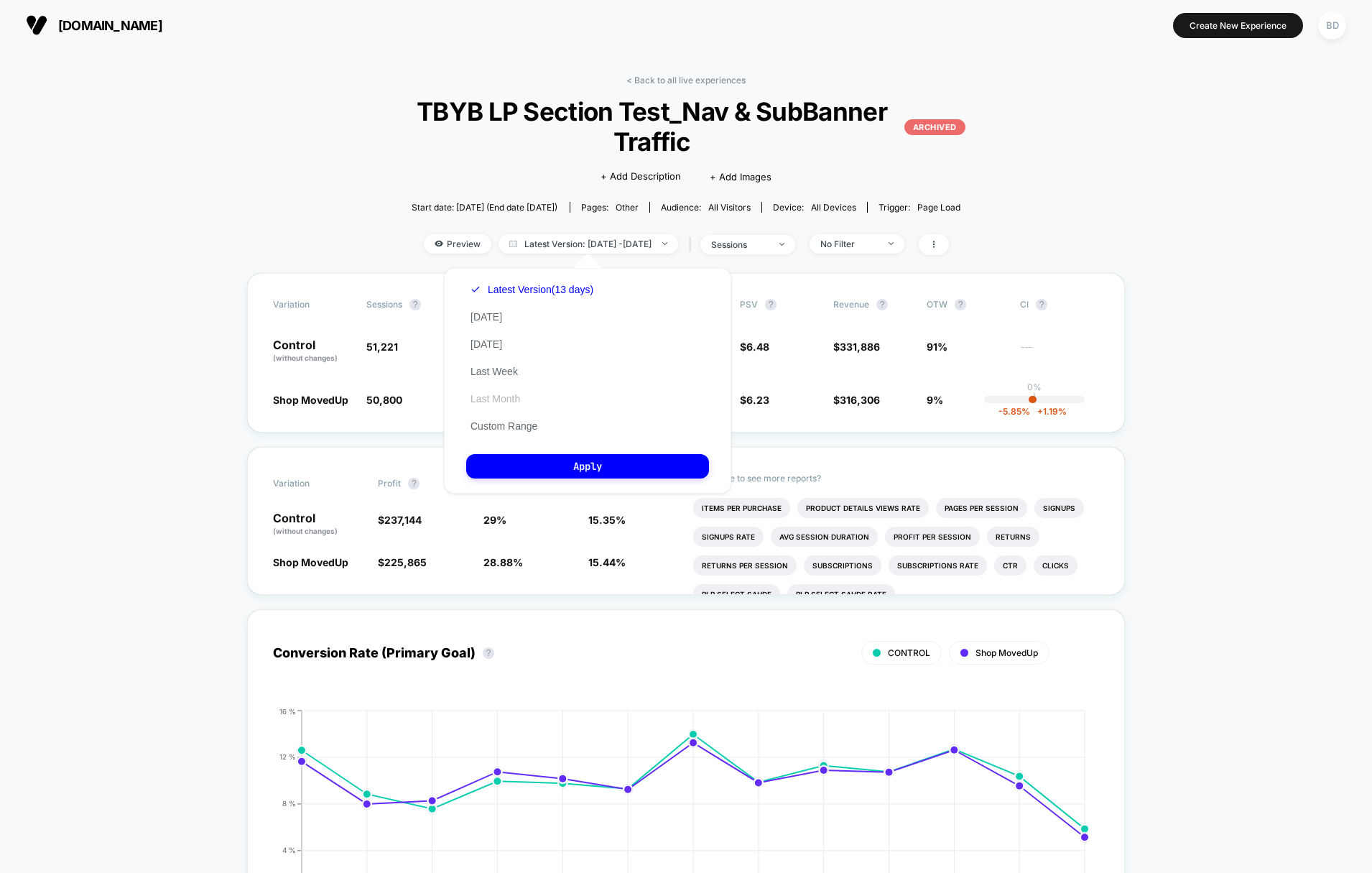
click at [521, 400] on button "Last Month" at bounding box center [495, 399] width 59 height 13
click at [523, 425] on button "Custom Range" at bounding box center [504, 426] width 76 height 13
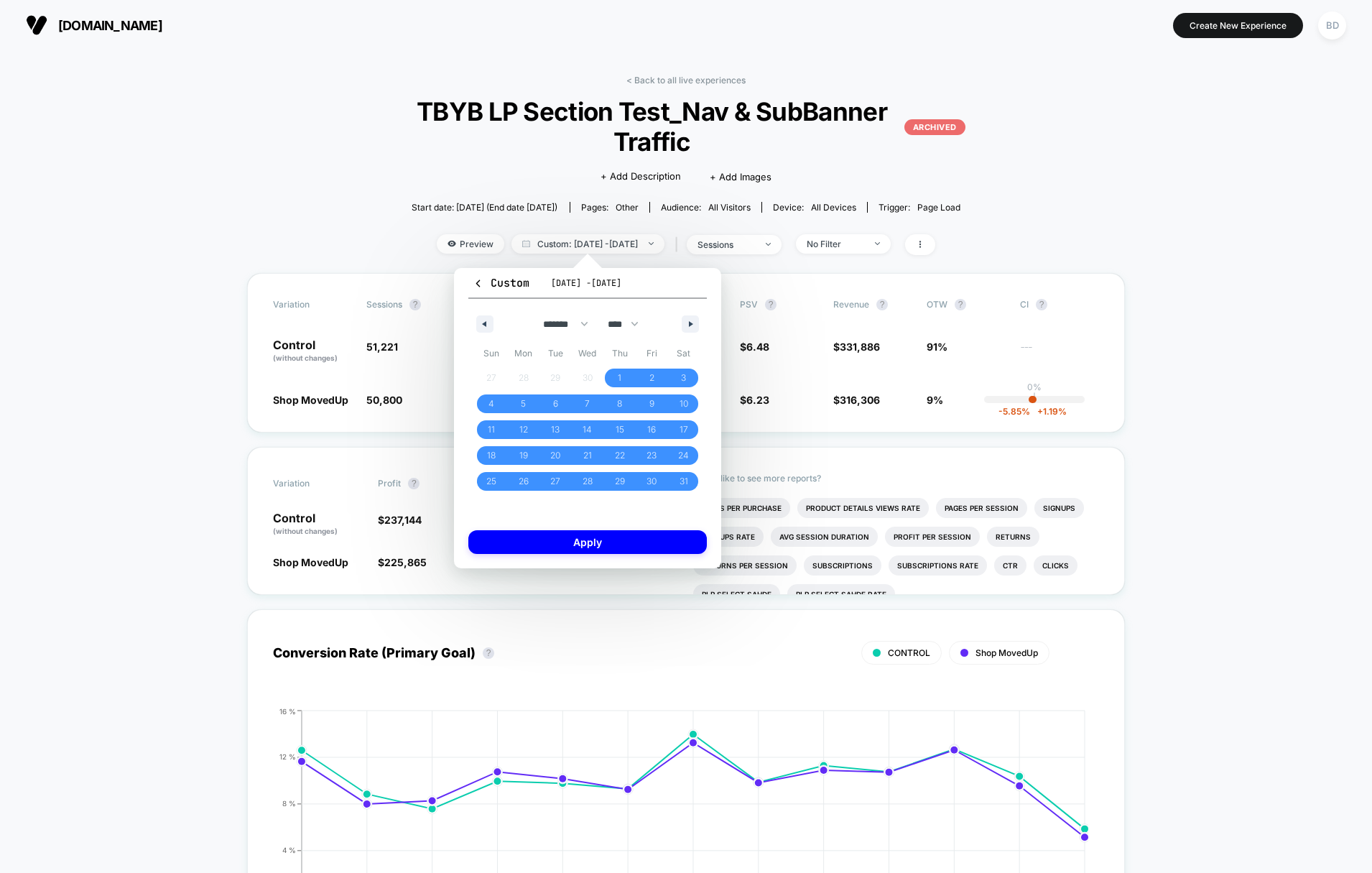
scroll to position [130, 0]
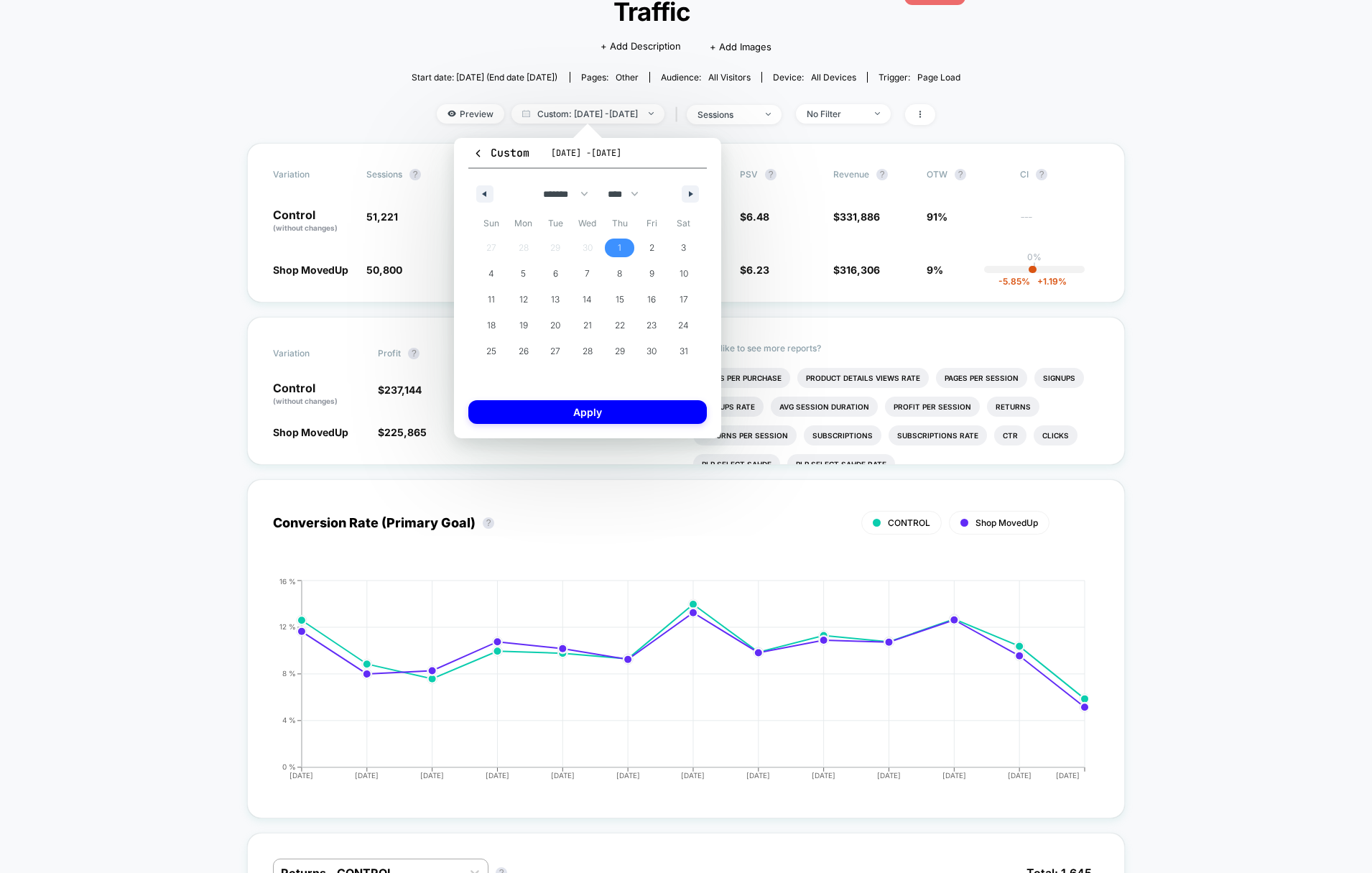
click at [620, 245] on span "1" at bounding box center [619, 248] width 4 height 26
click at [620, 299] on span "15" at bounding box center [619, 299] width 9 height 26
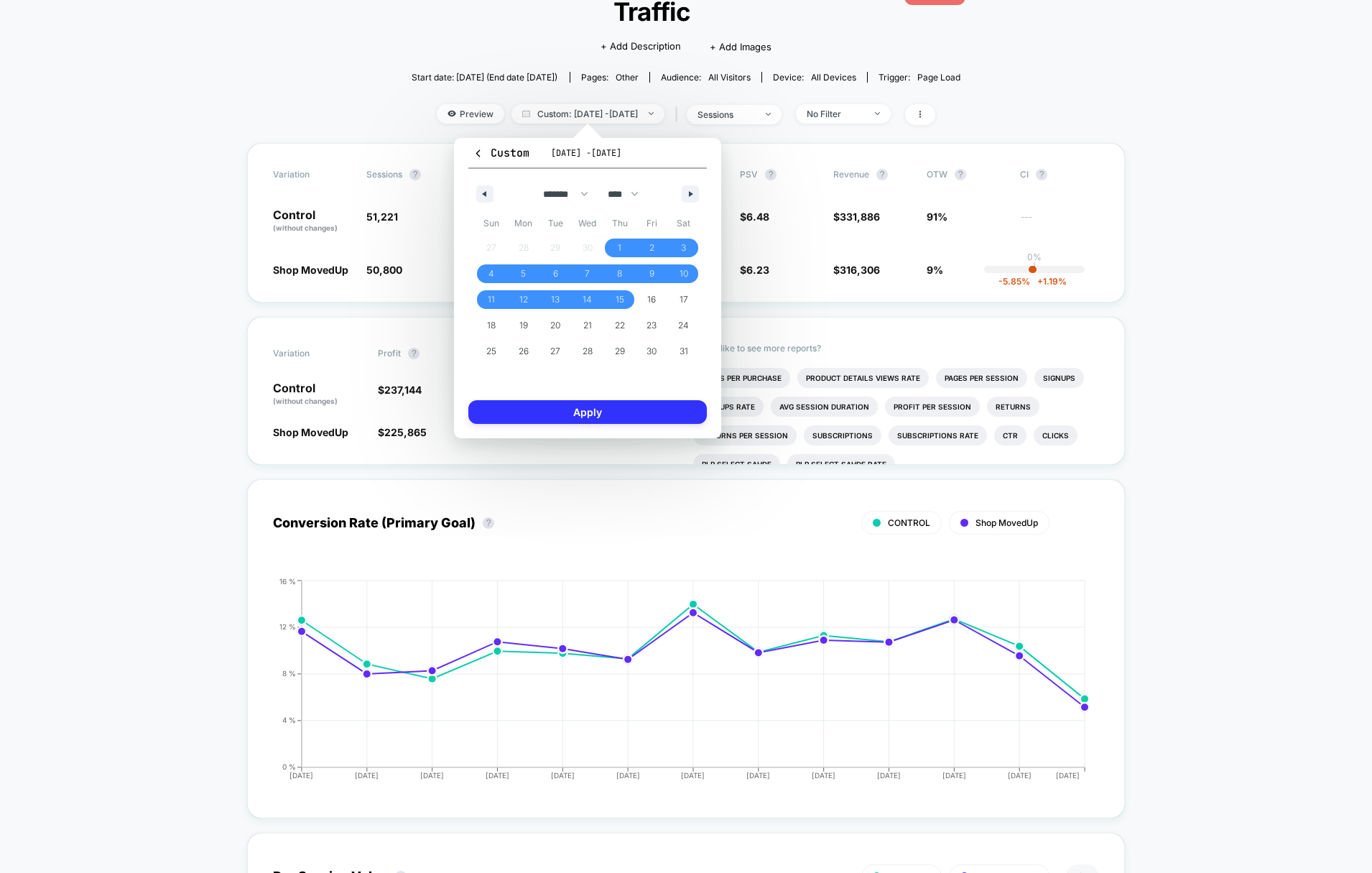
click at [557, 411] on button "Apply" at bounding box center [588, 412] width 239 height 24
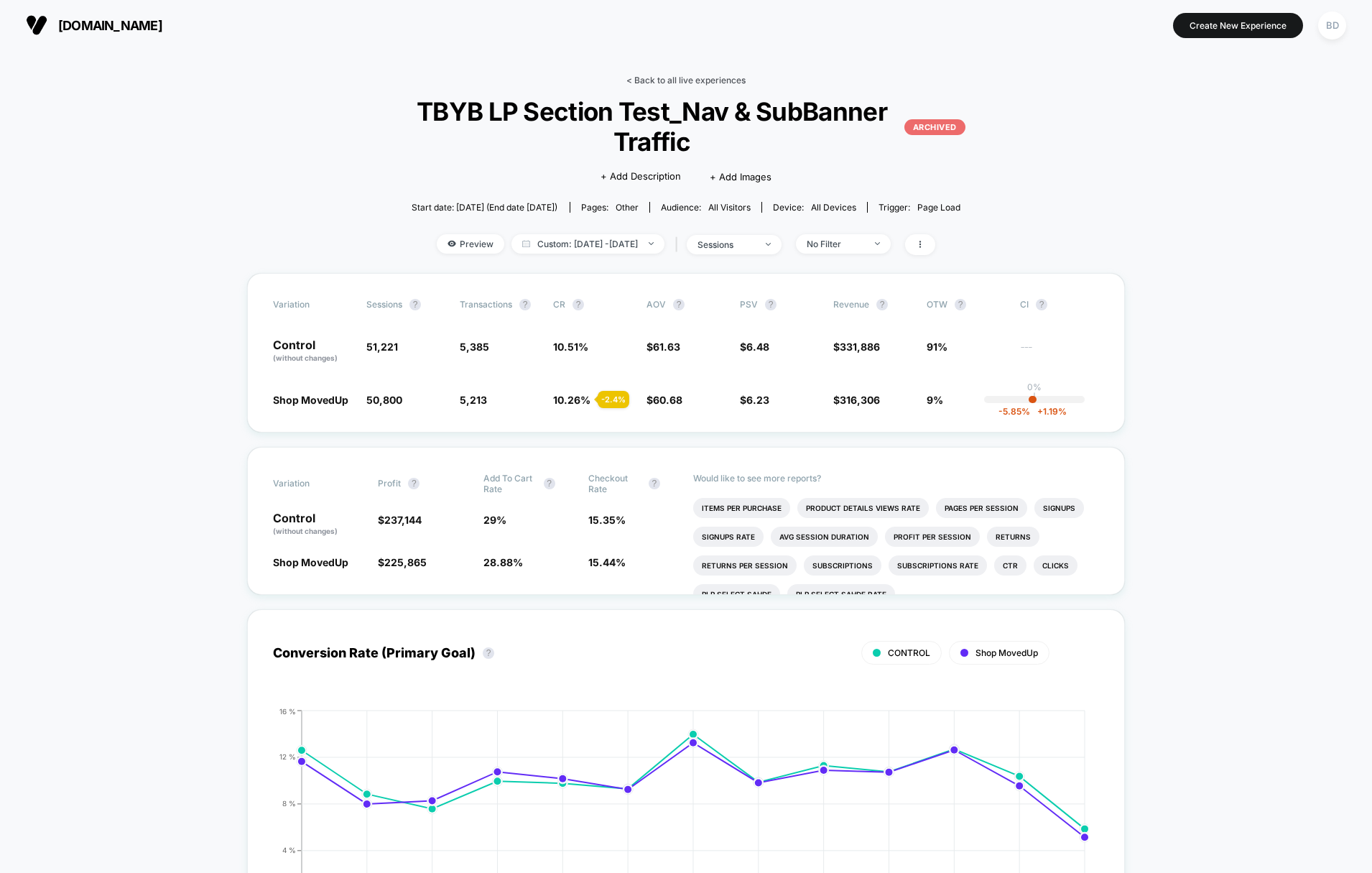
click at [635, 81] on link "< Back to all live experiences" at bounding box center [686, 80] width 119 height 11
select select "*"
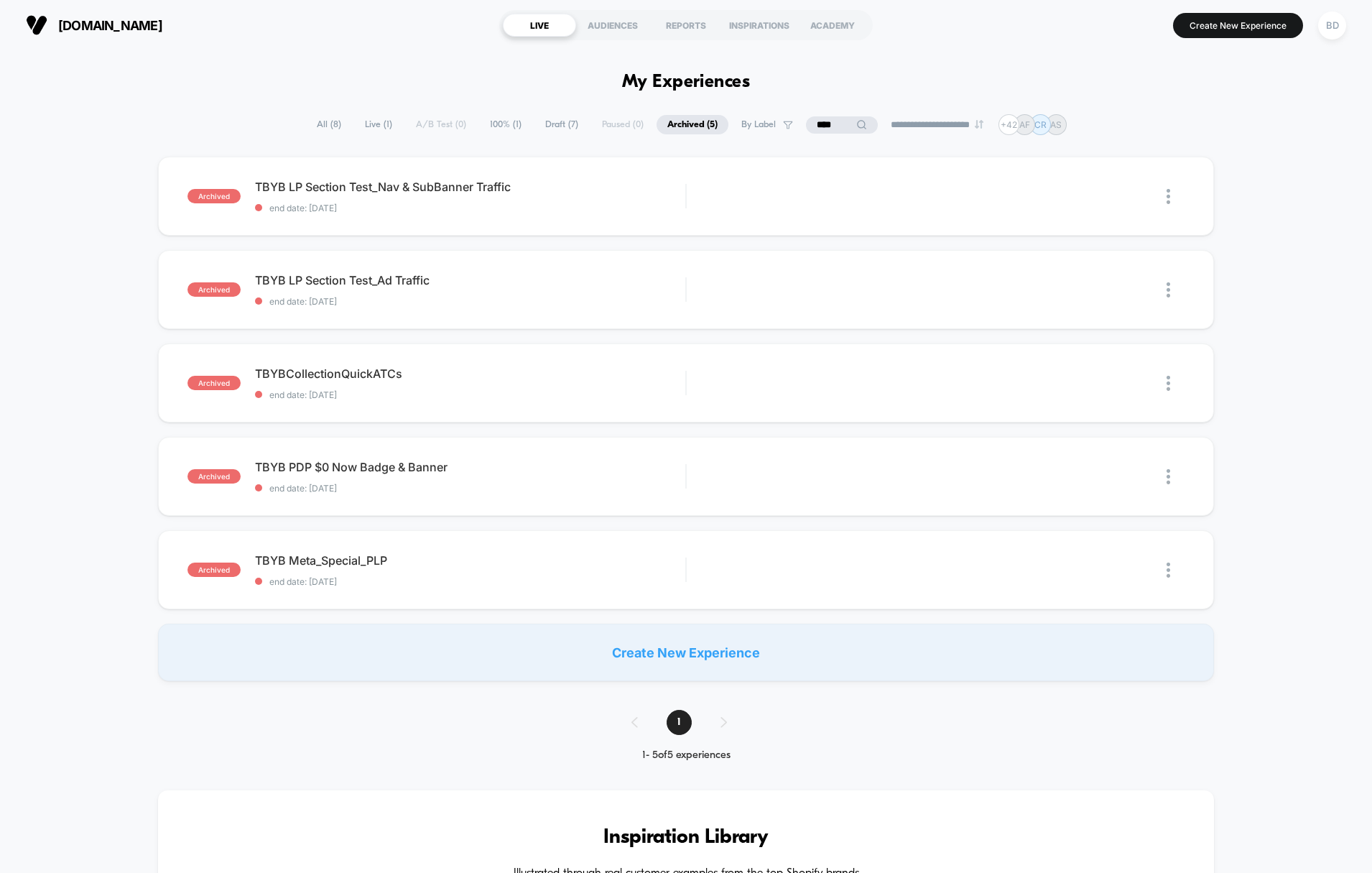
click at [829, 130] on input "****" at bounding box center [842, 124] width 72 height 17
click at [829, 130] on input "****" at bounding box center [842, 124] width 144 height 17
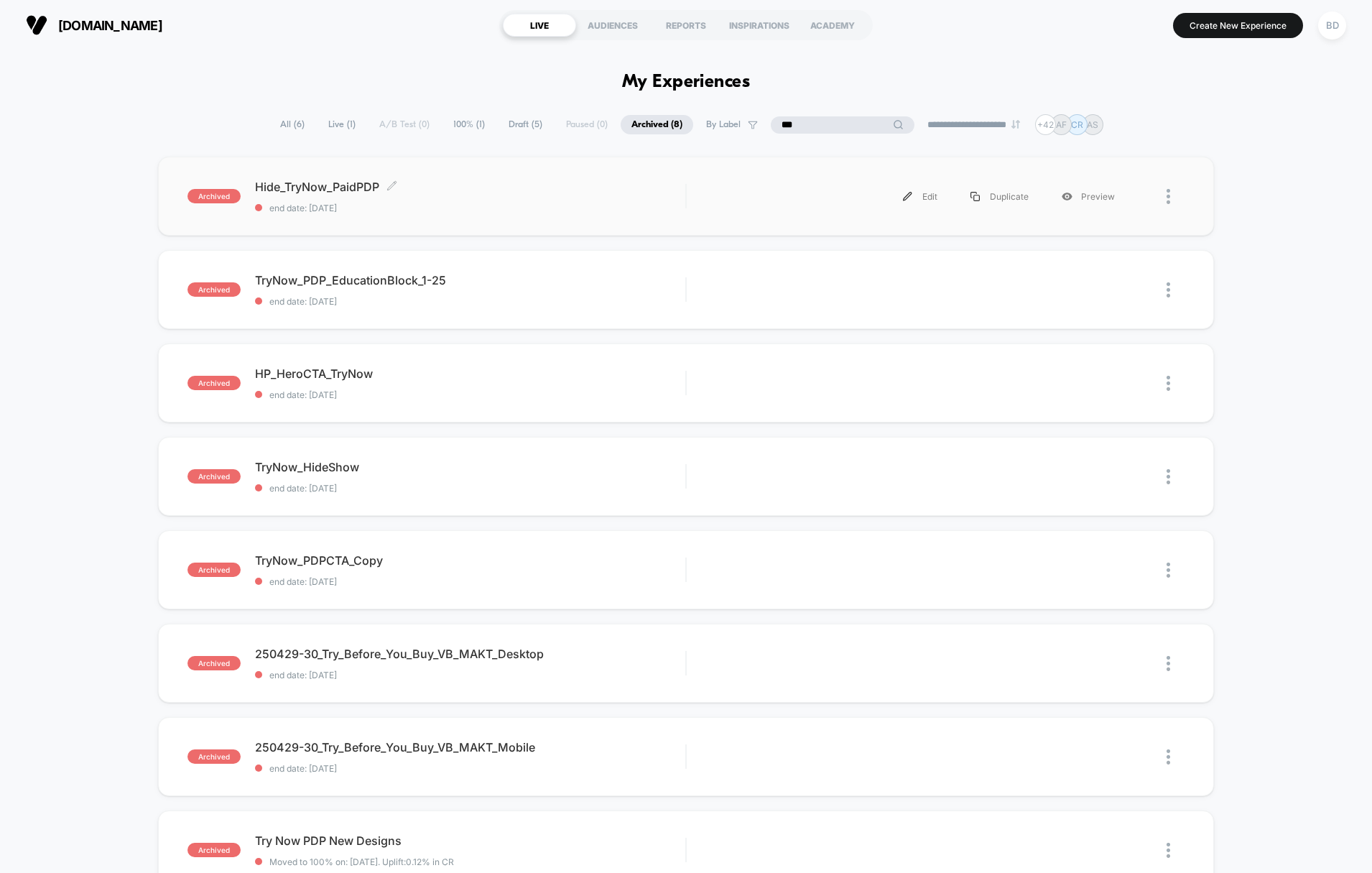
type input "***"
click at [325, 184] on span "Hide_TryNow_PaidPDP Click to edit experience details" at bounding box center [471, 187] width 431 height 14
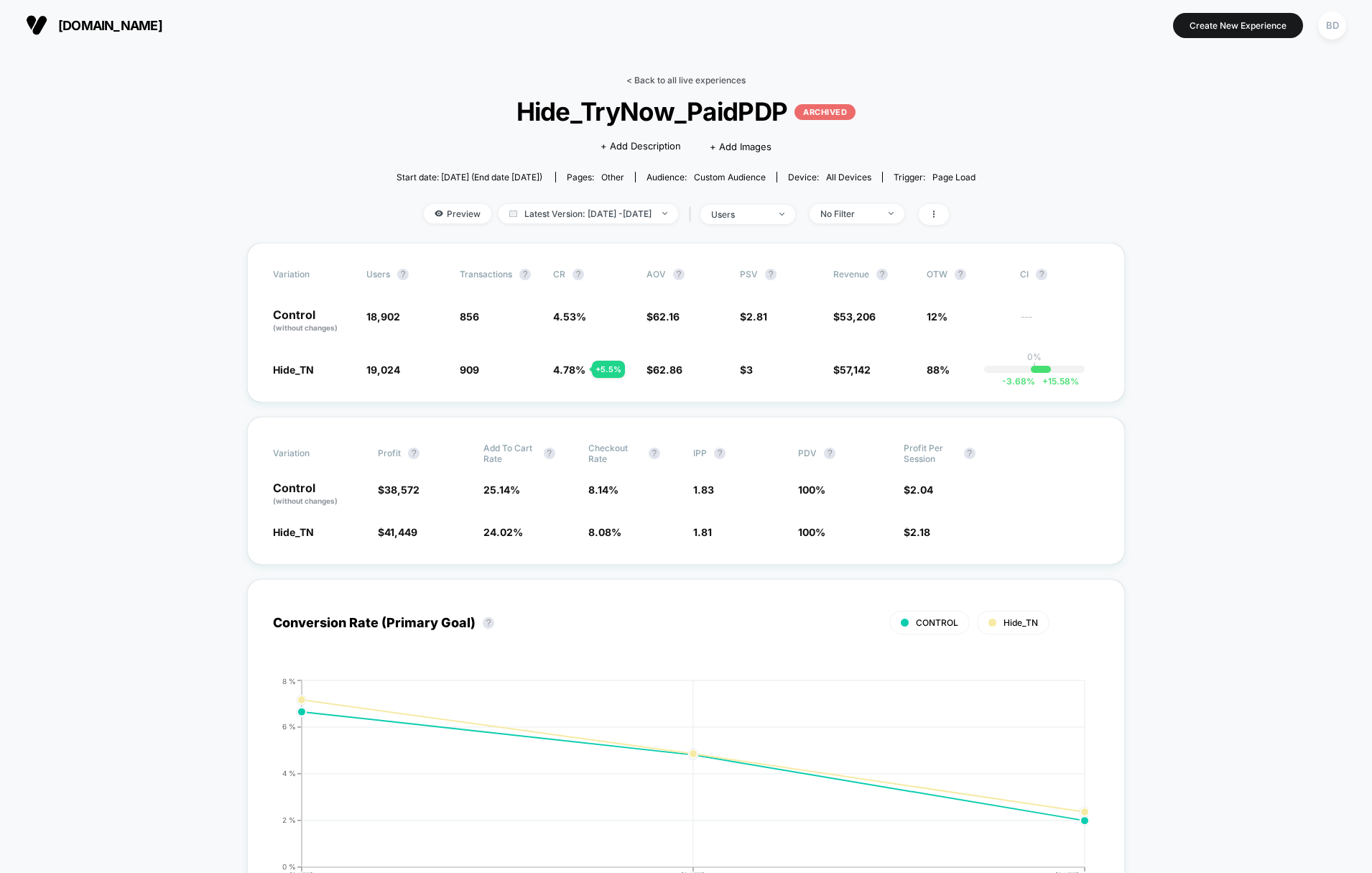
click at [652, 78] on link "< Back to all live experiences" at bounding box center [686, 80] width 119 height 11
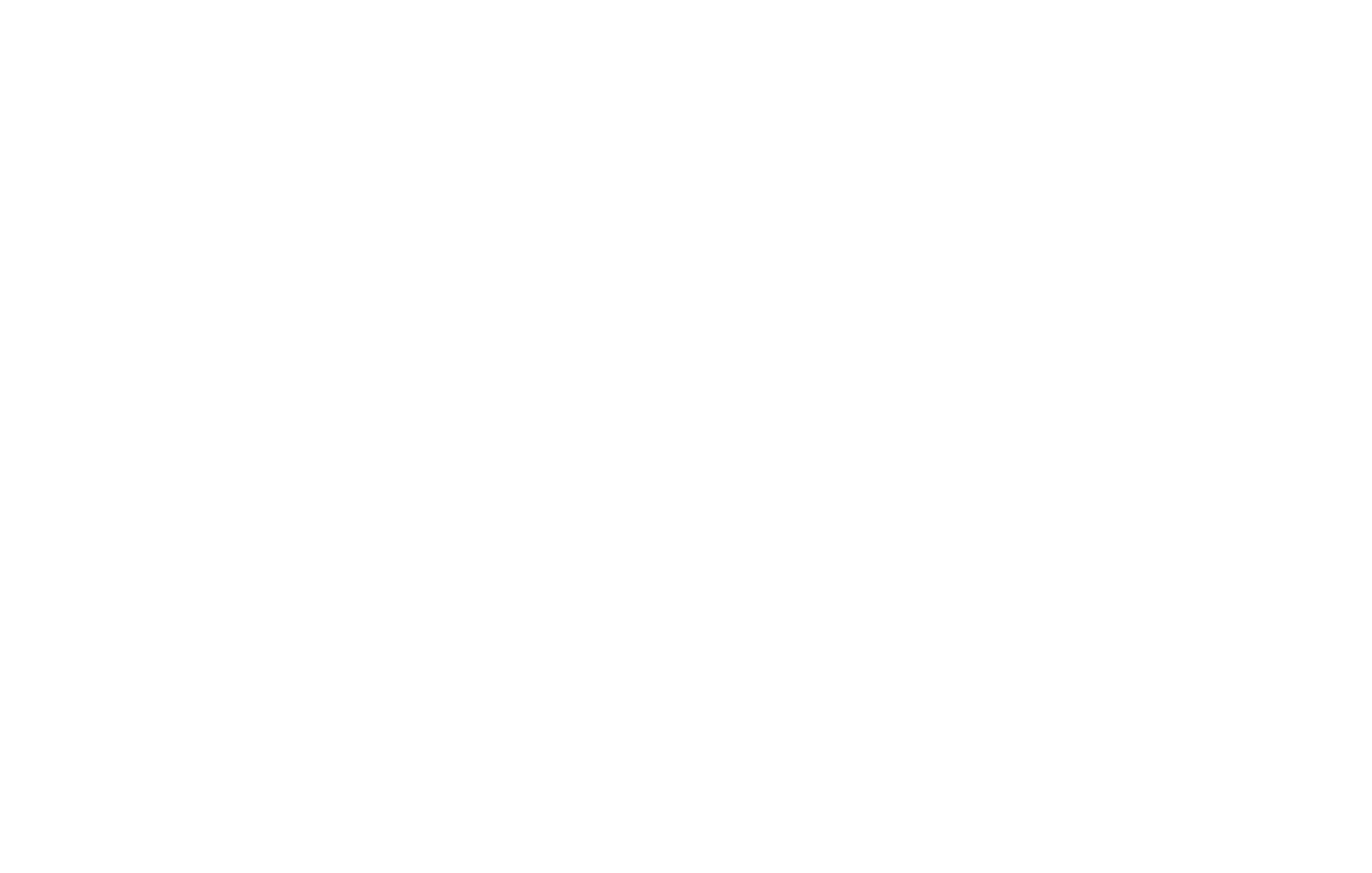
select select "*"
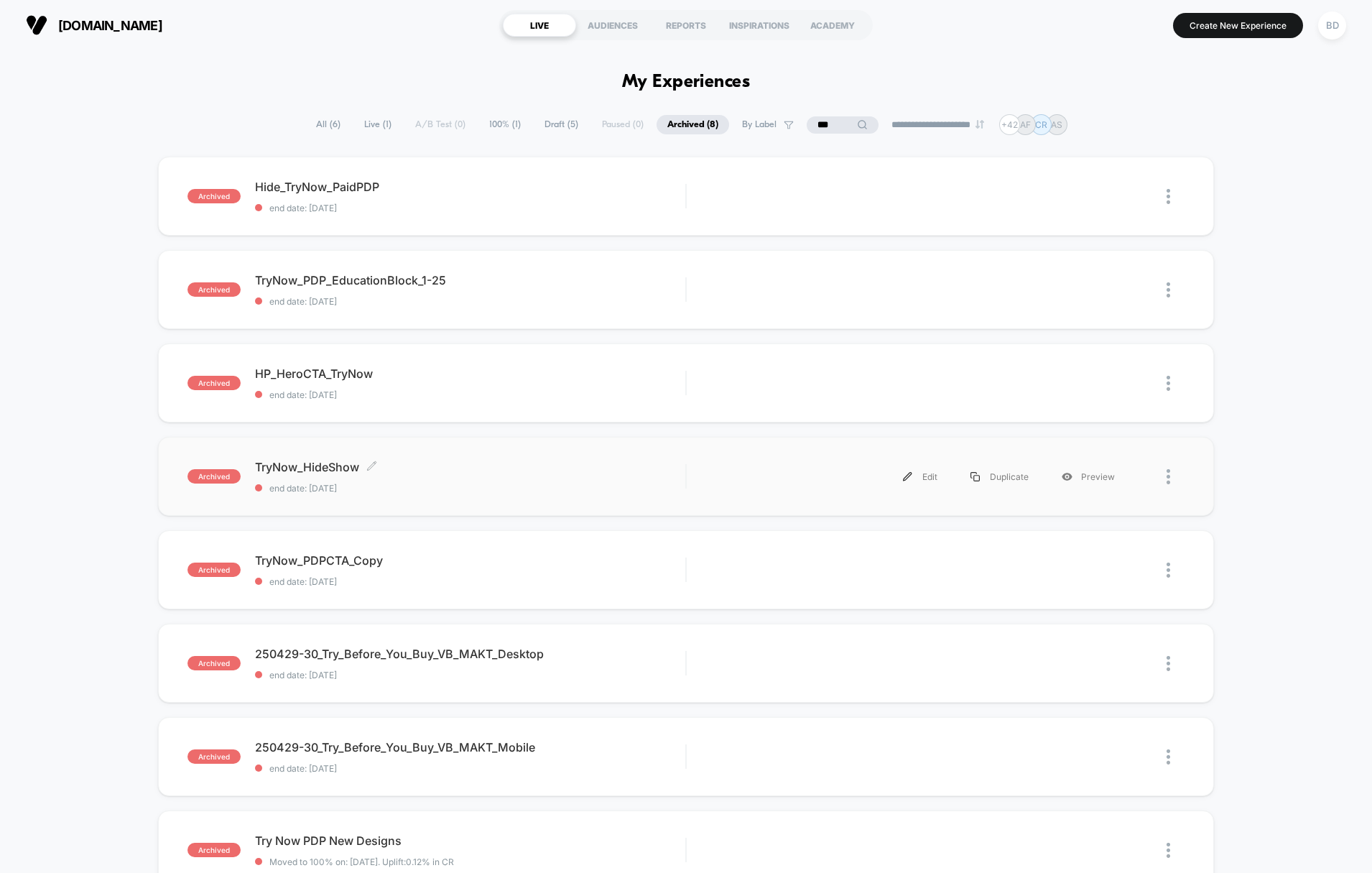
click at [281, 469] on span "TryNow_HideShow Click to edit experience details" at bounding box center [471, 466] width 431 height 14
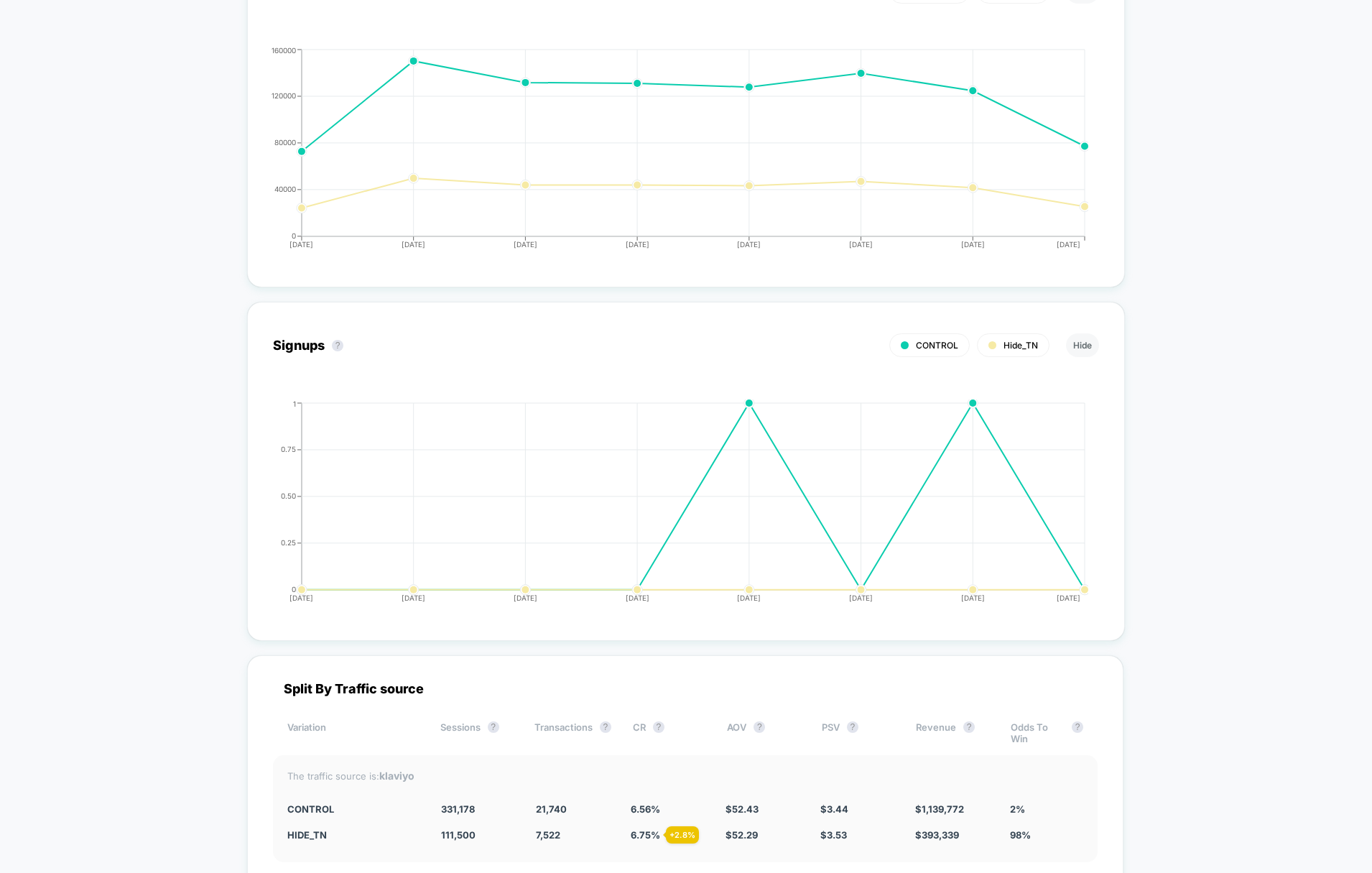
scroll to position [3619, 0]
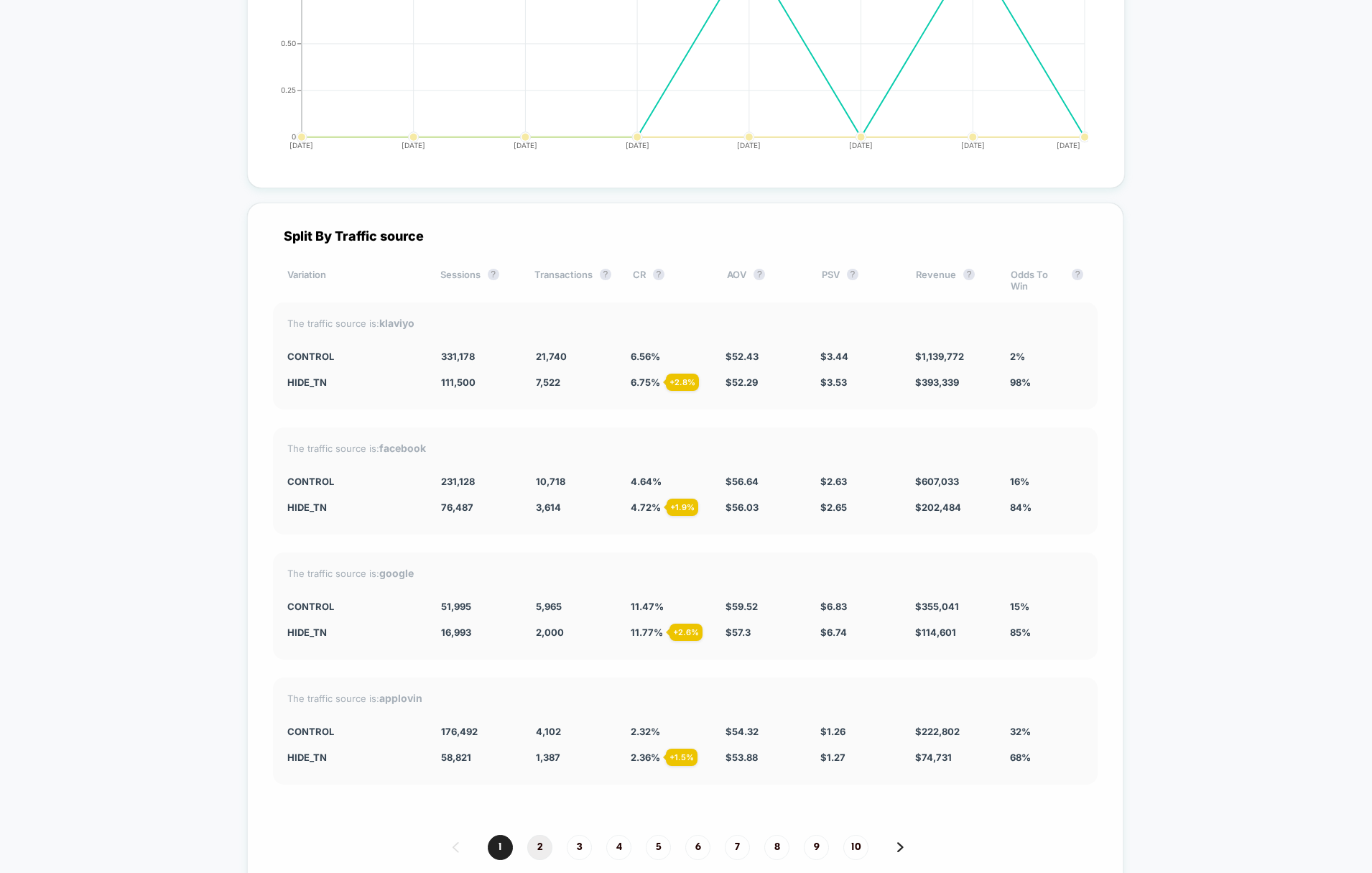
click at [541, 845] on span "2" at bounding box center [539, 847] width 25 height 25
click at [573, 846] on span "3" at bounding box center [579, 847] width 25 height 25
click at [615, 848] on span "4" at bounding box center [618, 847] width 25 height 25
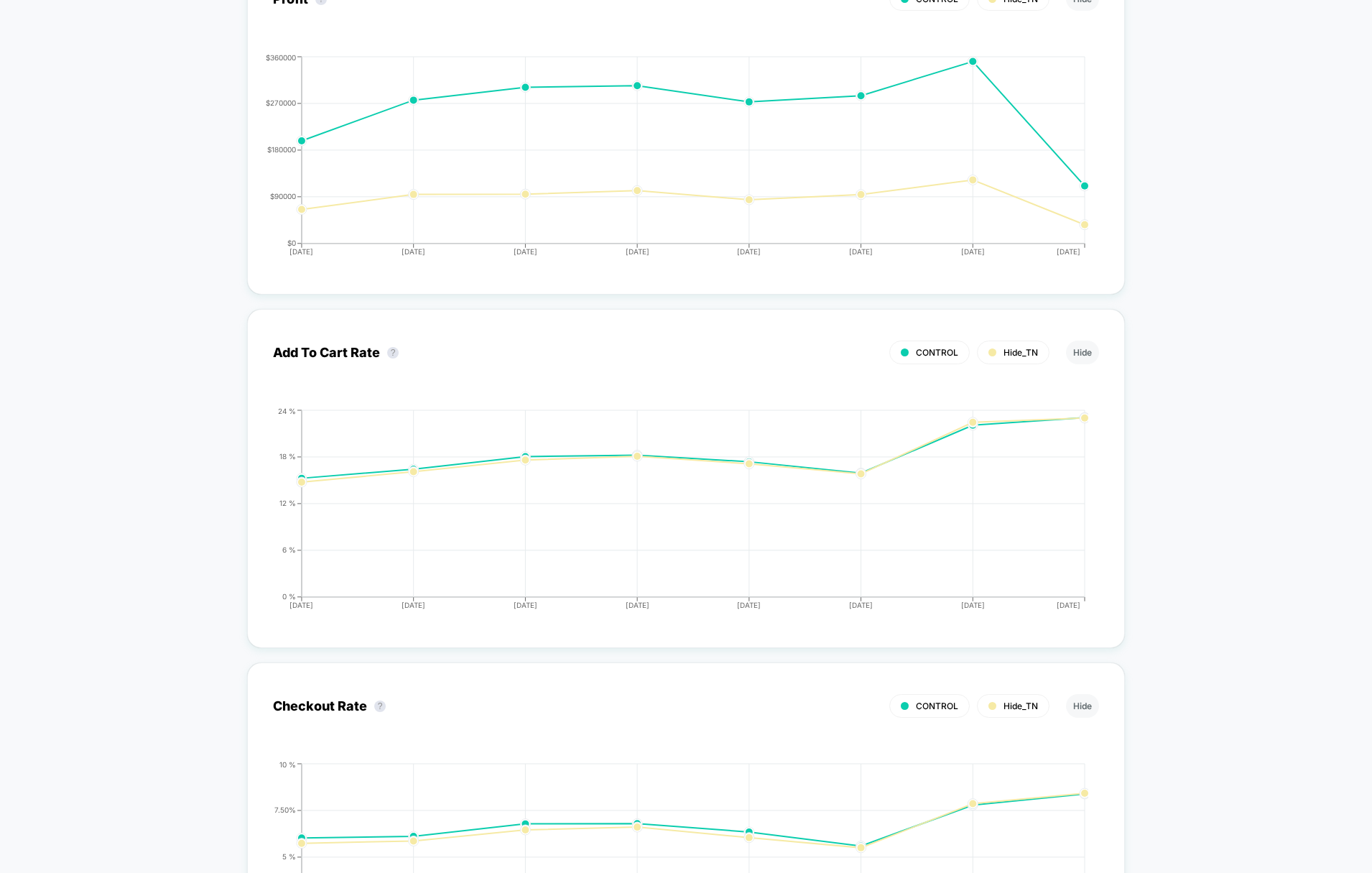
scroll to position [0, 0]
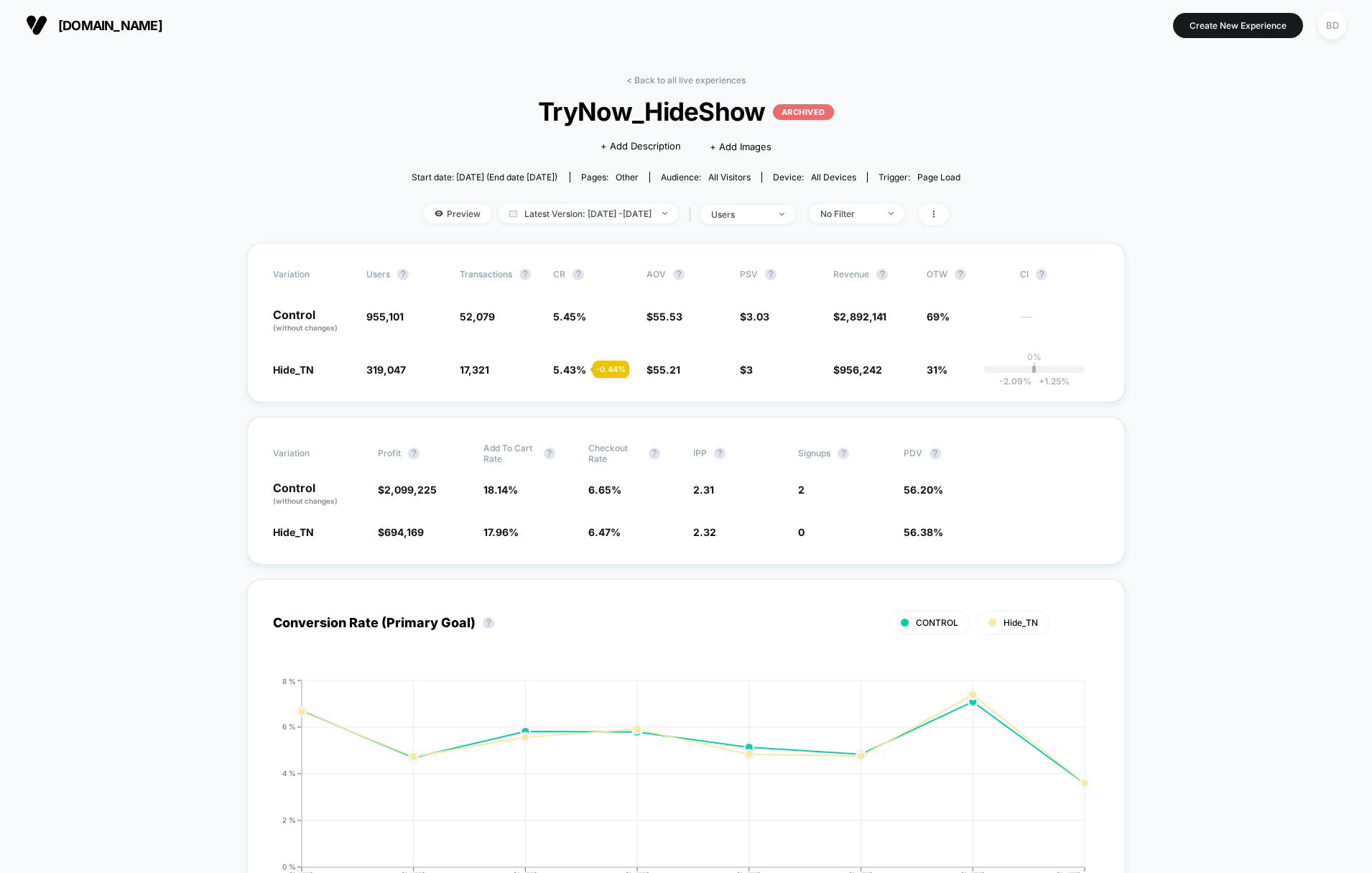
click at [438, 109] on span "TryNow_HideShow ARCHIVED" at bounding box center [685, 111] width 494 height 30
click at [579, 216] on span "Latest Version: [DATE] - [DATE]" at bounding box center [588, 214] width 180 height 20
select select "*"
select select "****"
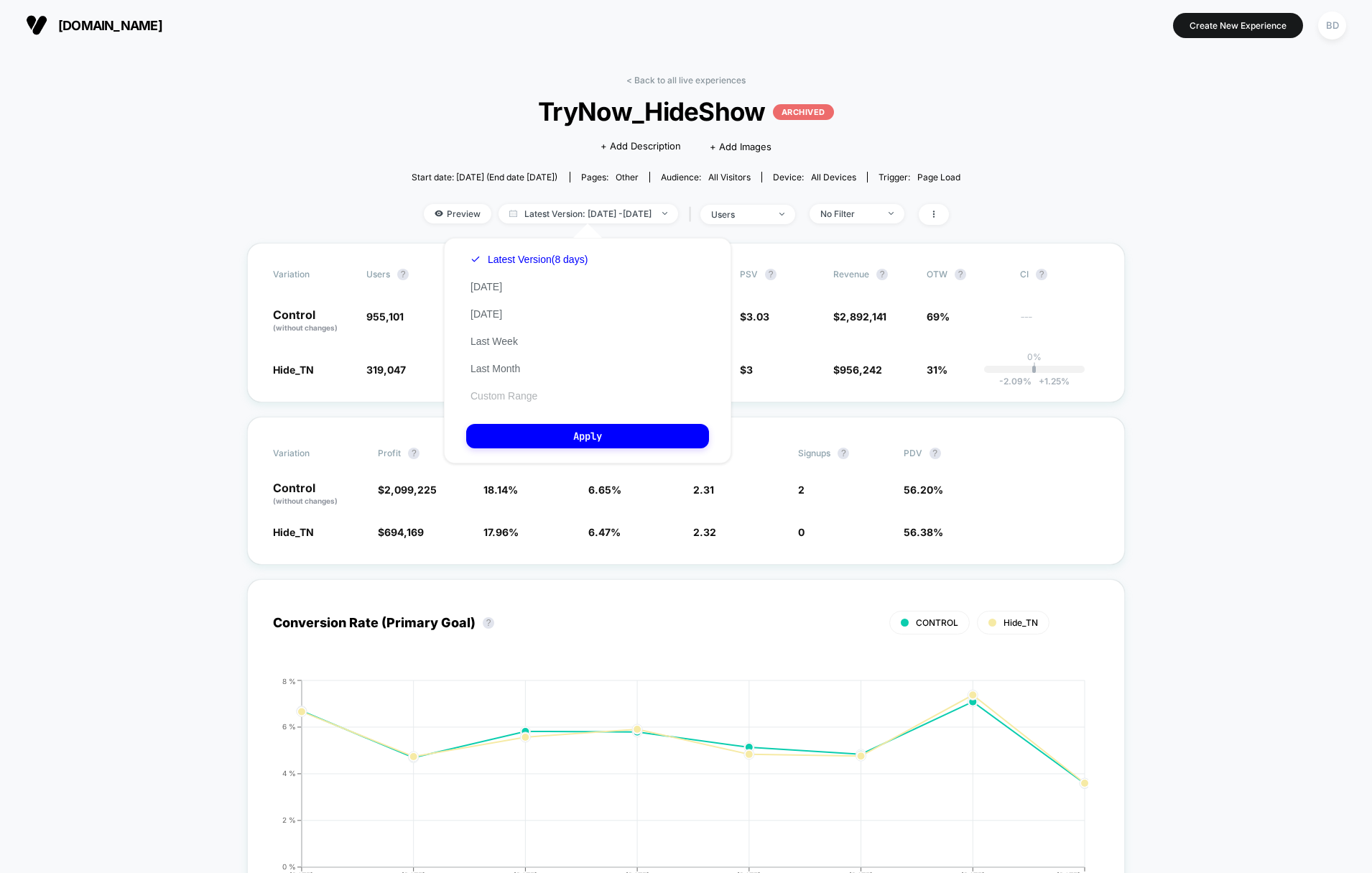
click at [510, 393] on button "Custom Range" at bounding box center [504, 396] width 76 height 13
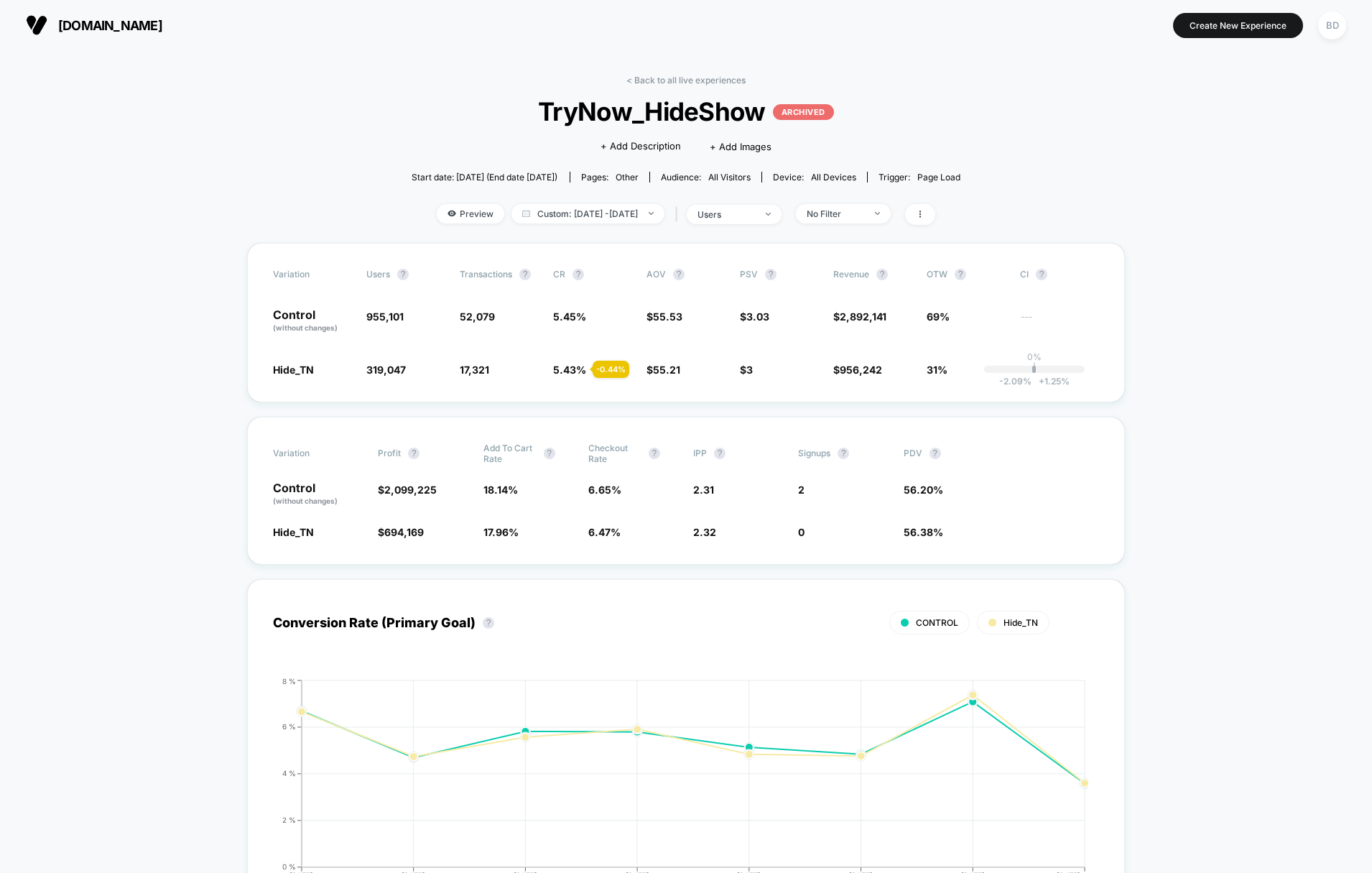
click at [891, 218] on span "No Filter" at bounding box center [843, 214] width 94 height 20
click at [843, 356] on span "New Visitors" at bounding box center [850, 354] width 59 height 12
click at [853, 429] on button "Save" at bounding box center [864, 423] width 131 height 24
click at [857, 217] on div "New Visitors" at bounding box center [835, 214] width 58 height 11
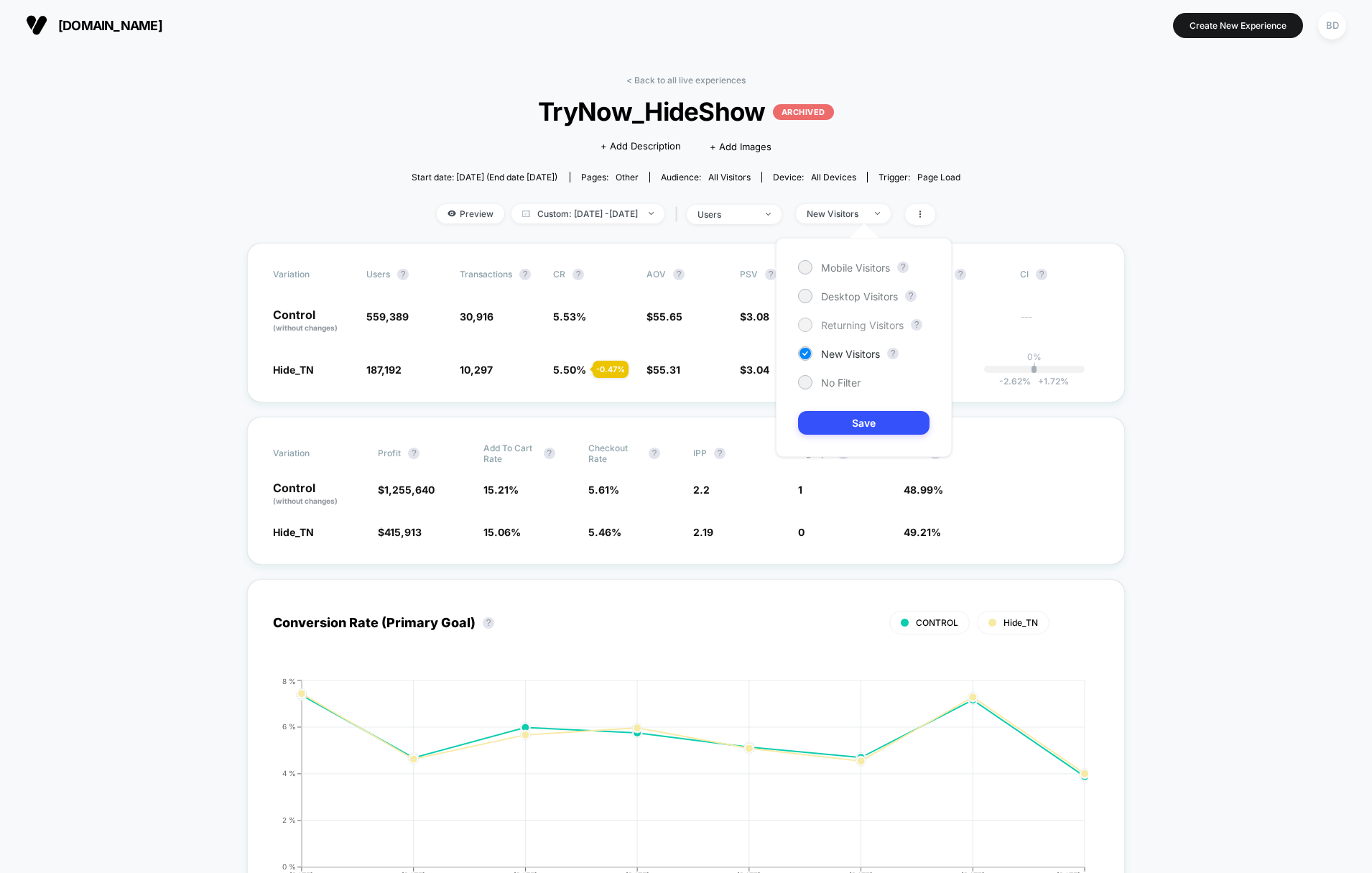
click at [856, 328] on span "Returning Visitors" at bounding box center [862, 325] width 83 height 12
click at [853, 428] on button "Save" at bounding box center [864, 423] width 131 height 24
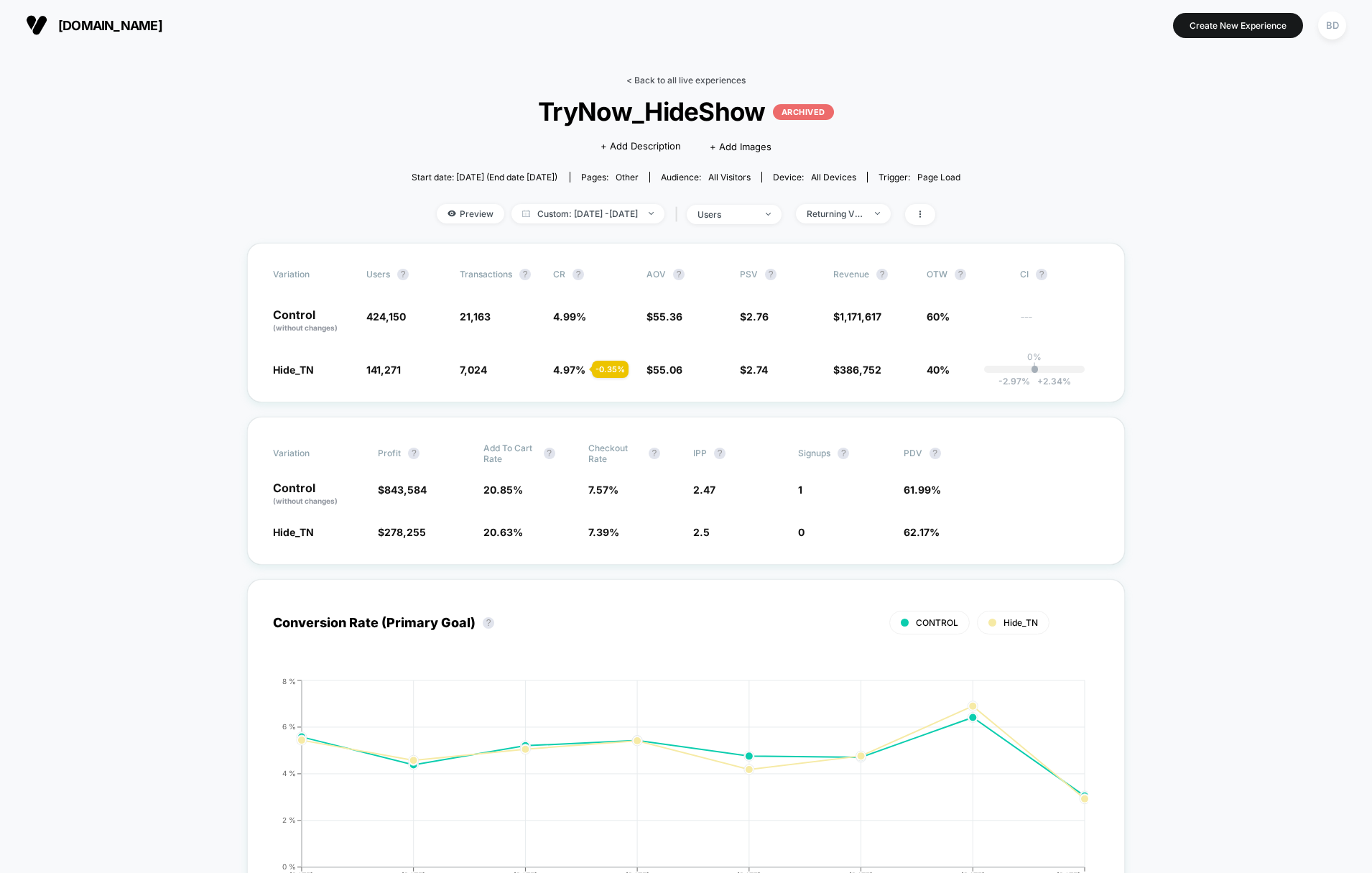
click at [634, 75] on link "< Back to all live experiences" at bounding box center [686, 80] width 119 height 11
select select "*"
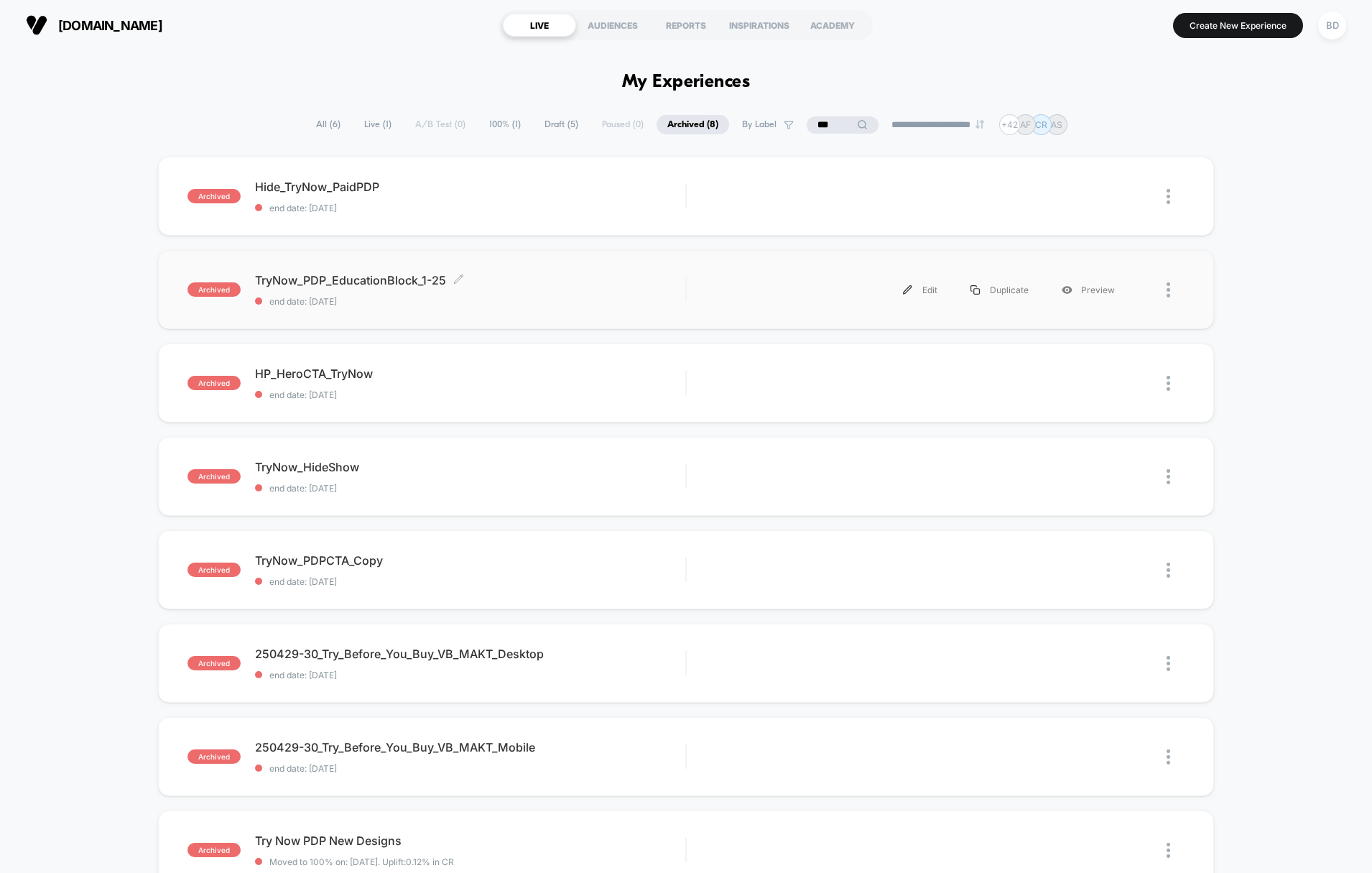
click at [300, 280] on span "TryNow_PDP_EducationBlock_1-25 Click to edit experience details" at bounding box center [471, 280] width 431 height 14
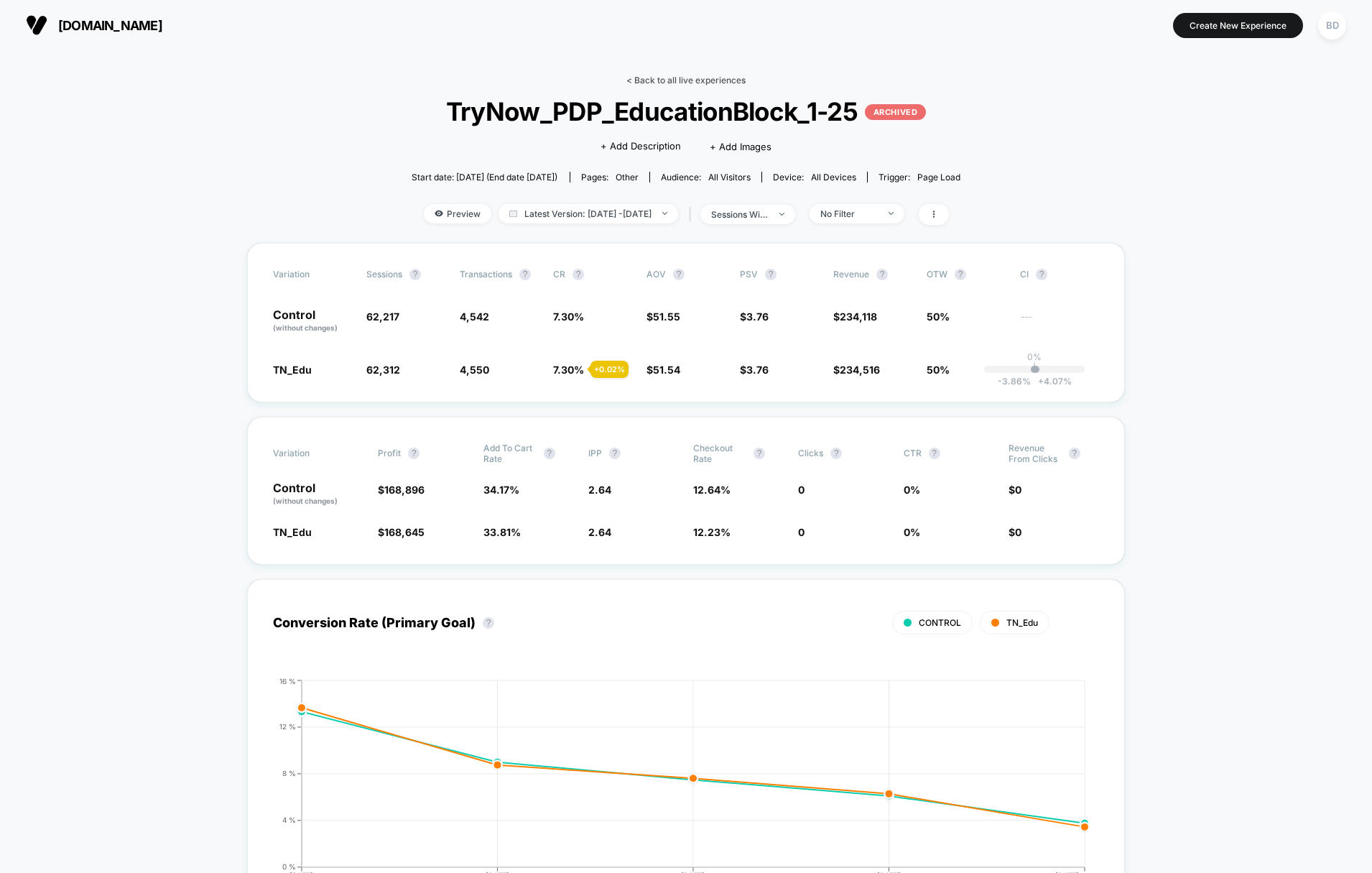
click at [633, 81] on link "< Back to all live experiences" at bounding box center [686, 80] width 119 height 11
select select "*"
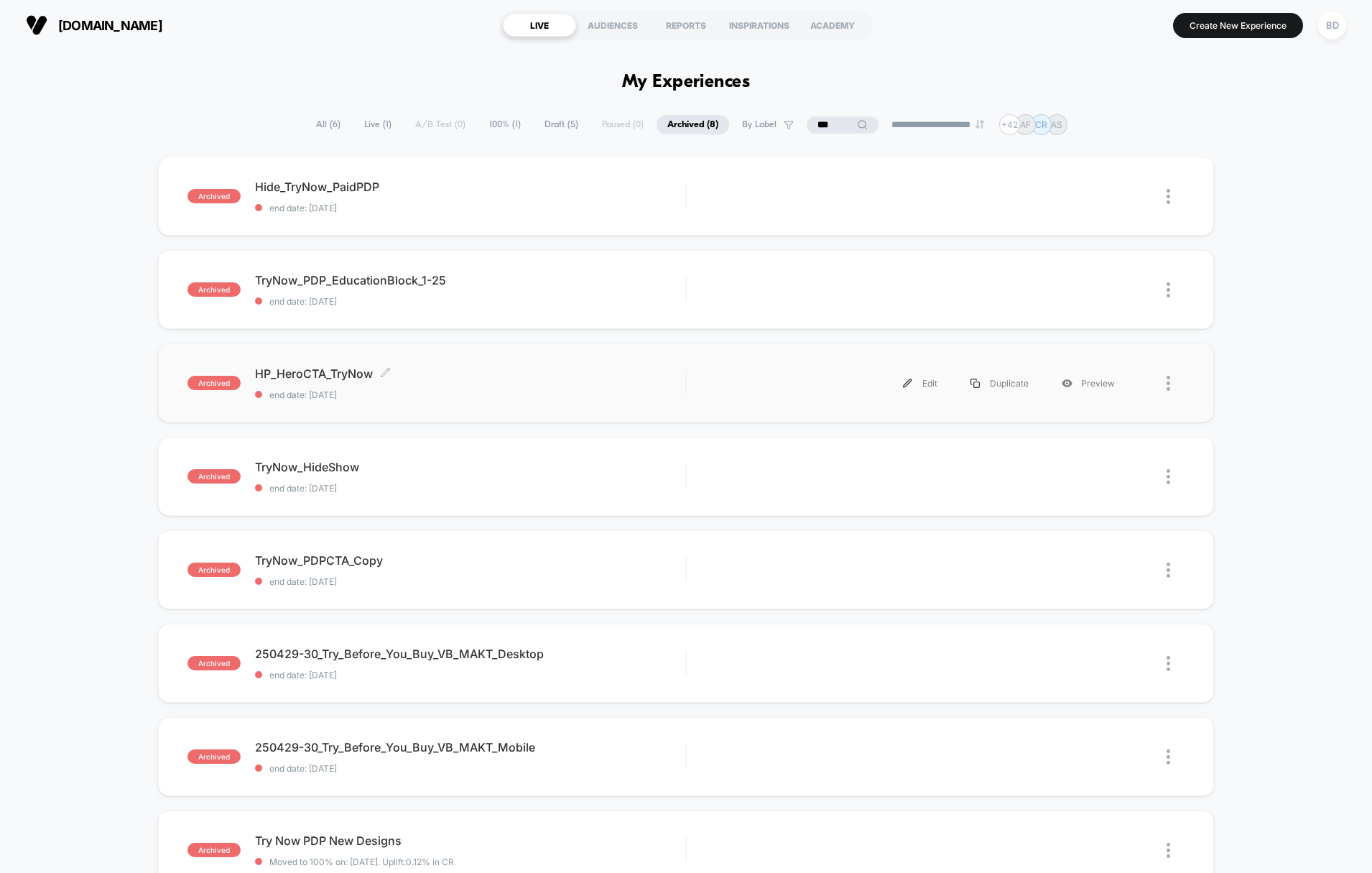
click at [327, 372] on span "HP_HeroCTA_TryNow Click to edit experience details" at bounding box center [471, 374] width 431 height 14
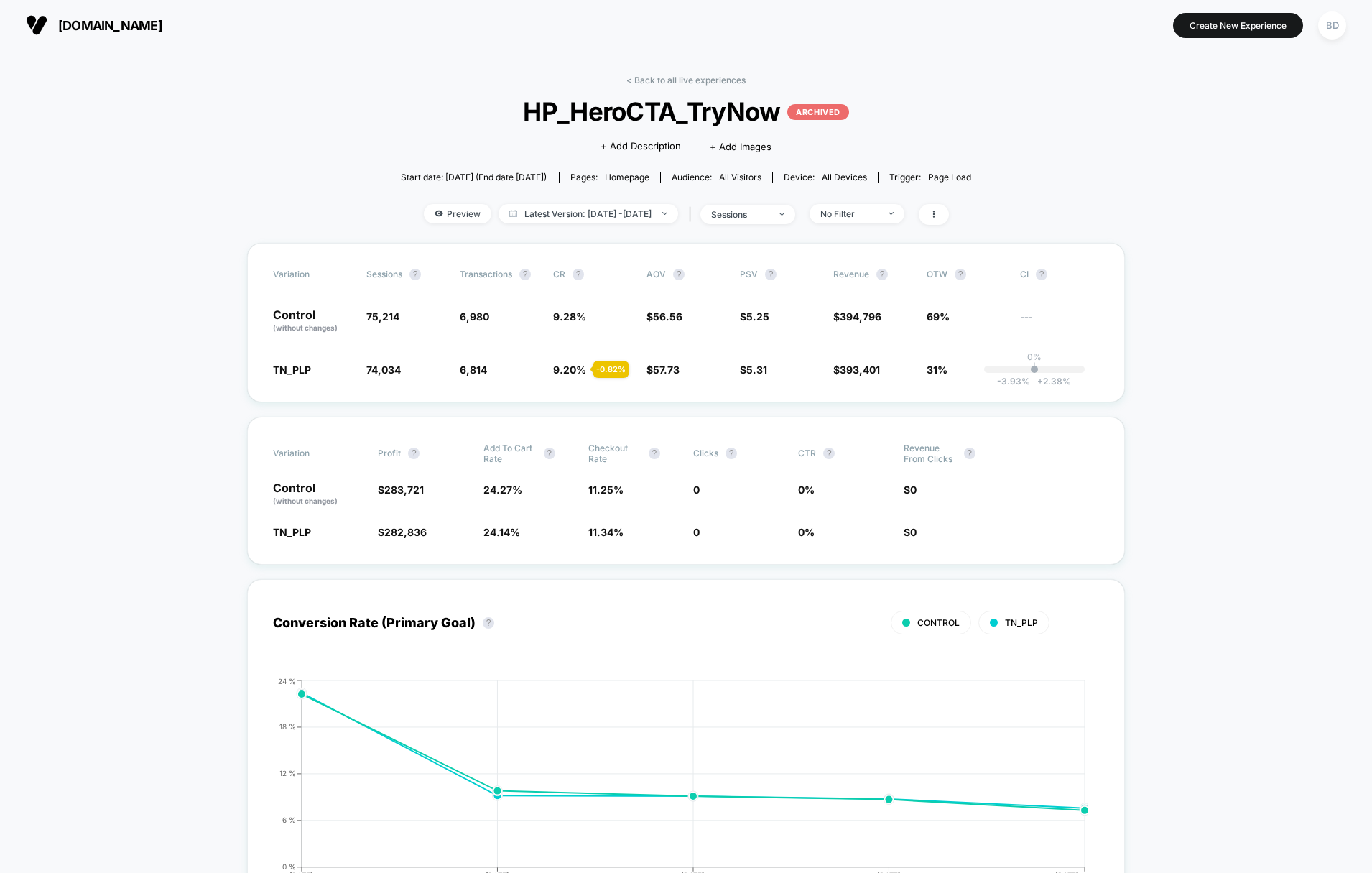
click at [647, 87] on div "< Back to all live experiences HP_HeroCTA_TryNow ARCHIVED Click to edit experie…" at bounding box center [686, 158] width 571 height 168
click at [649, 79] on link "< Back to all live experiences" at bounding box center [686, 80] width 119 height 11
select select "*"
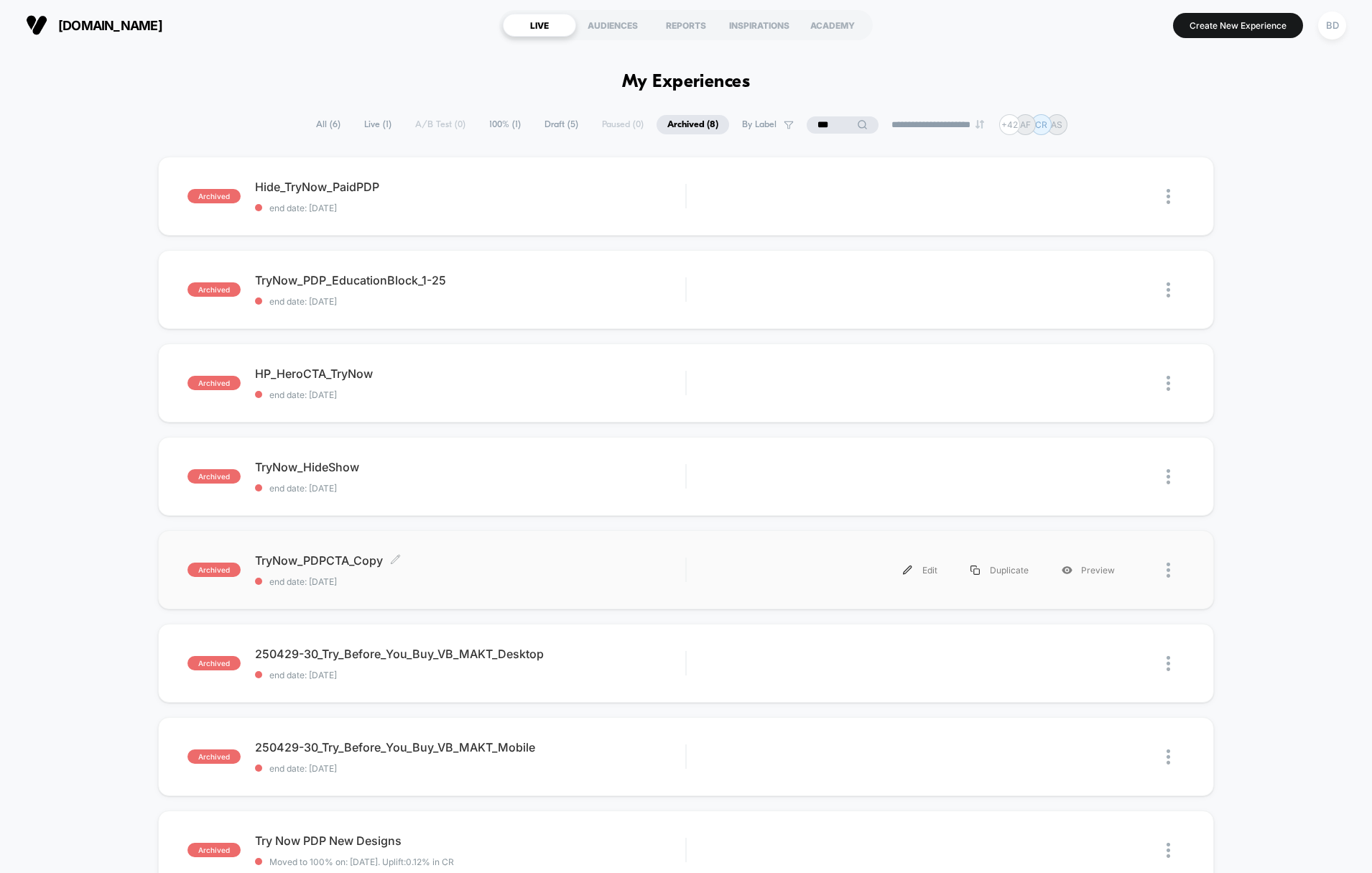
click at [340, 557] on span "TryNow_PDPCTA_Copy Click to edit experience details" at bounding box center [471, 560] width 431 height 14
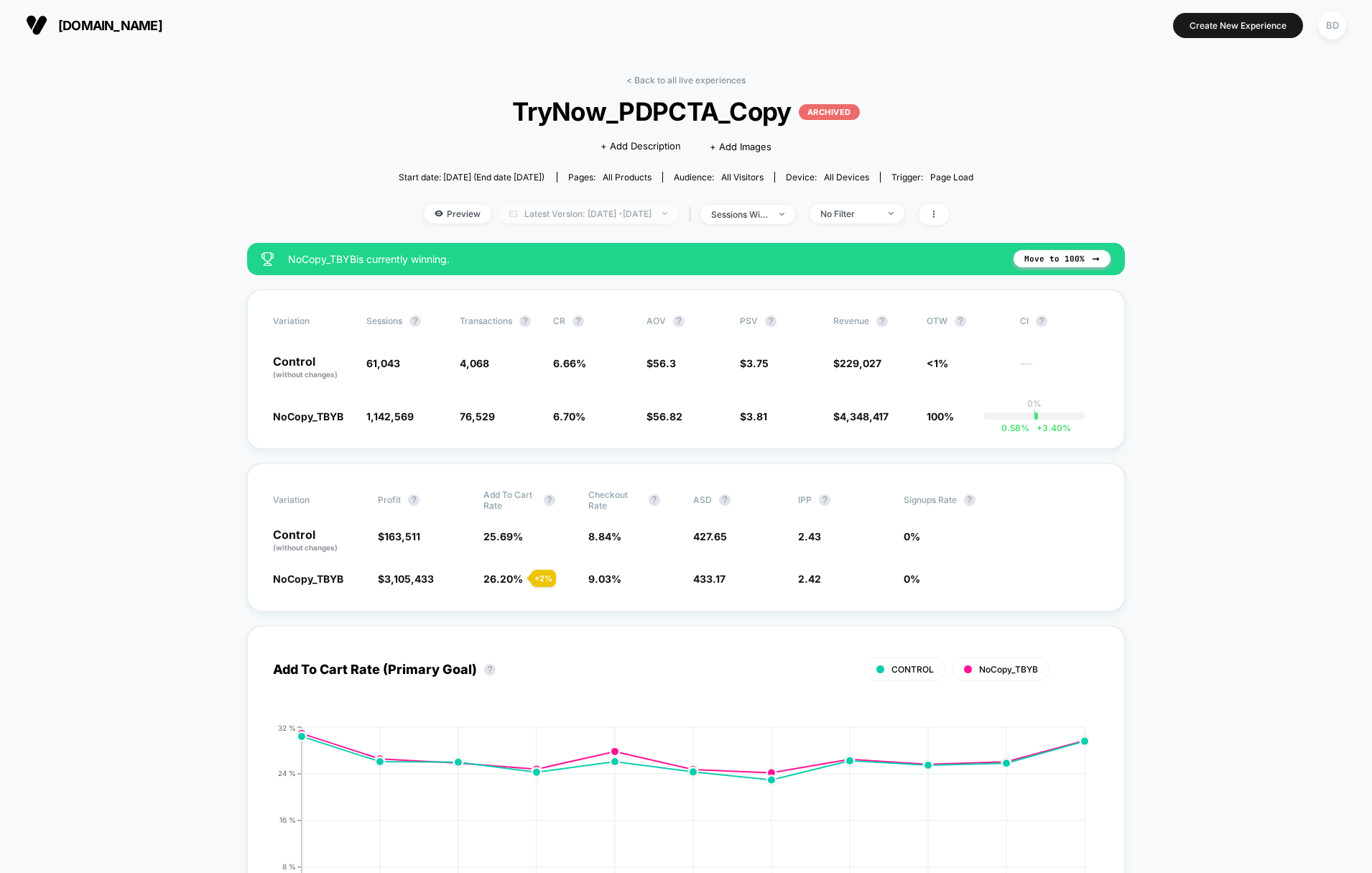
click at [582, 211] on span "Latest Version: [DATE] - [DATE]" at bounding box center [588, 214] width 180 height 20
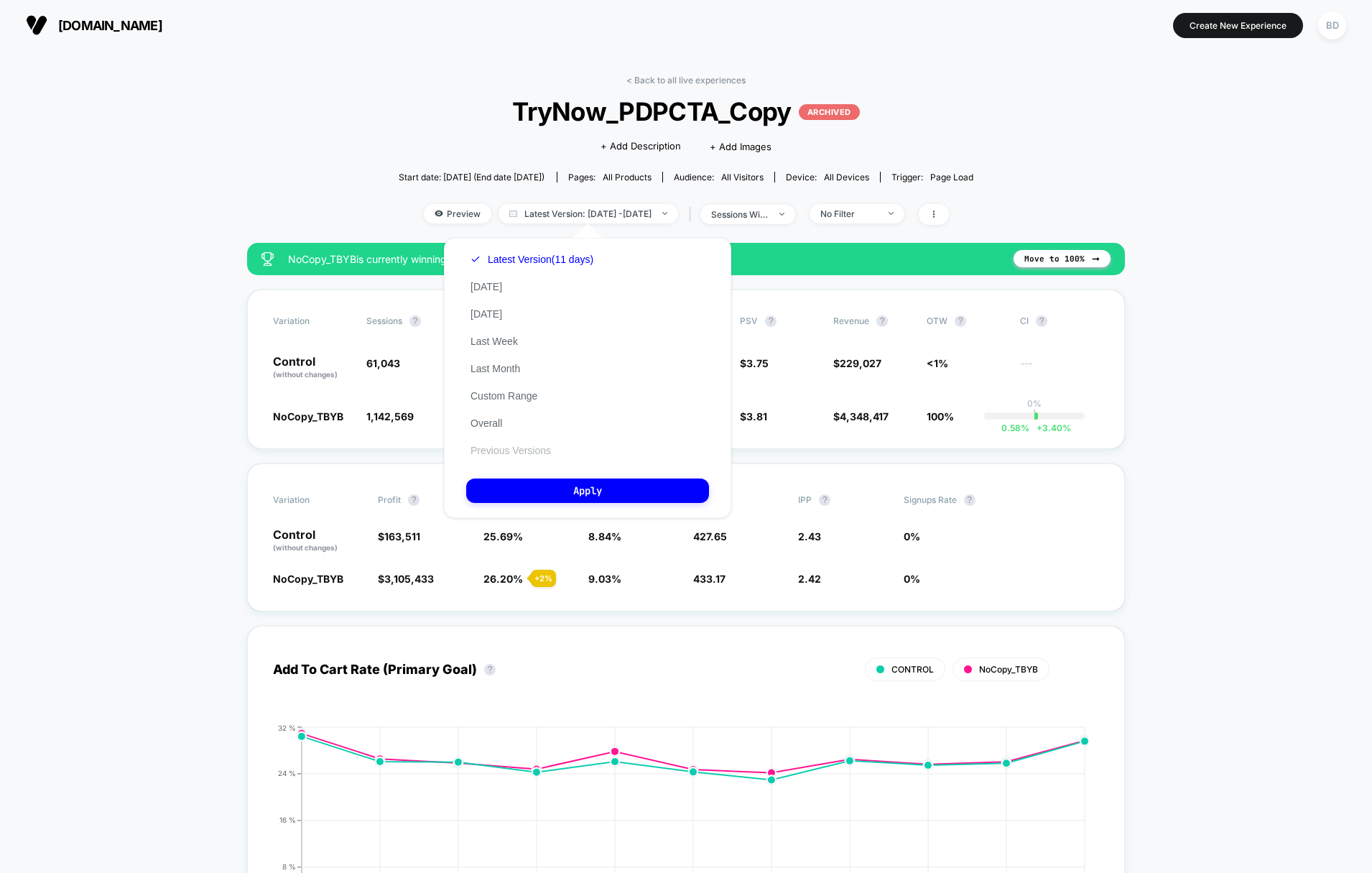
click at [506, 449] on button "Previous Versions" at bounding box center [511, 450] width 89 height 13
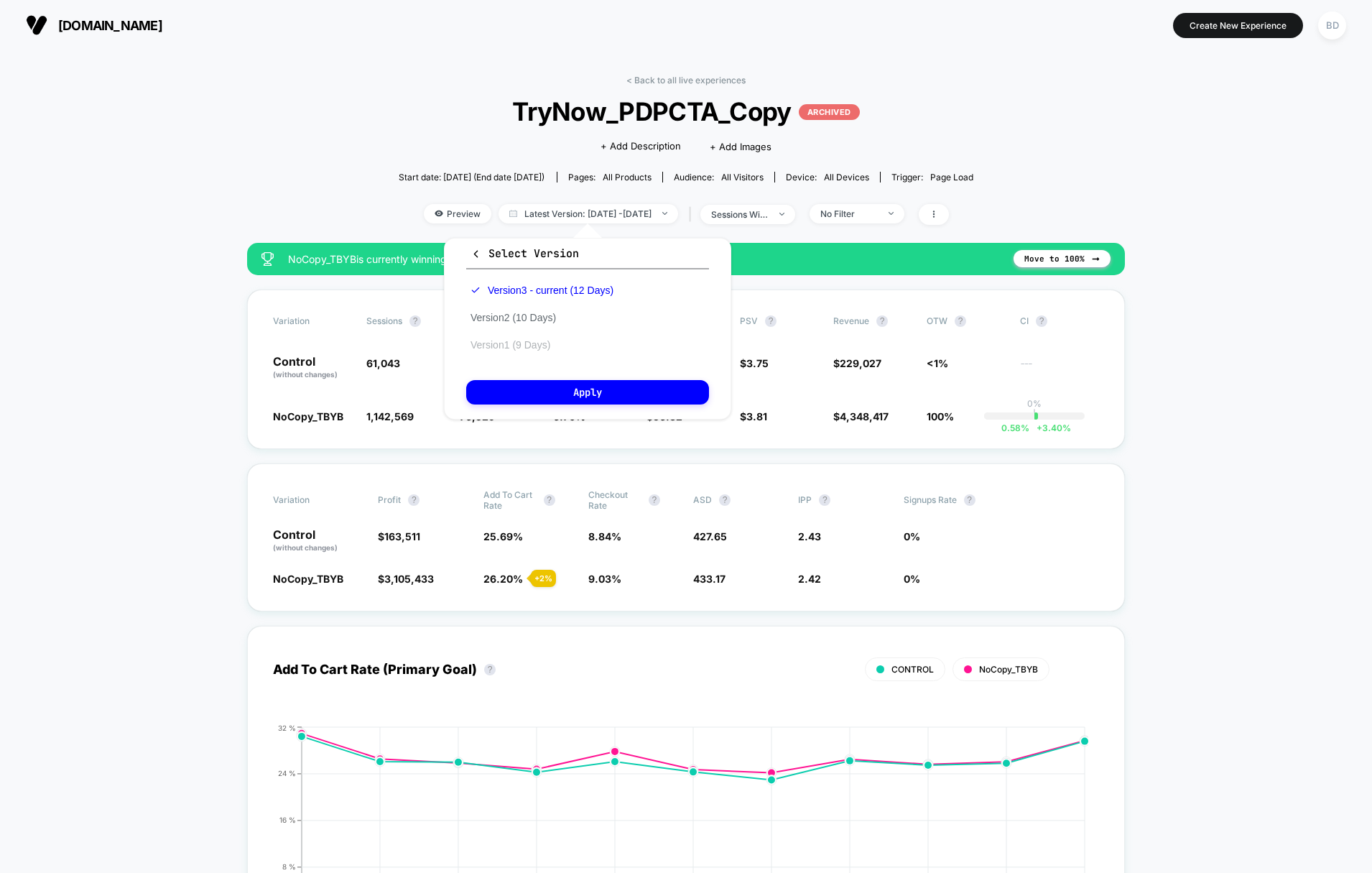
click at [514, 344] on button "Version 1 (9 Days)" at bounding box center [510, 344] width 88 height 13
click at [538, 394] on button "Apply" at bounding box center [588, 392] width 243 height 25
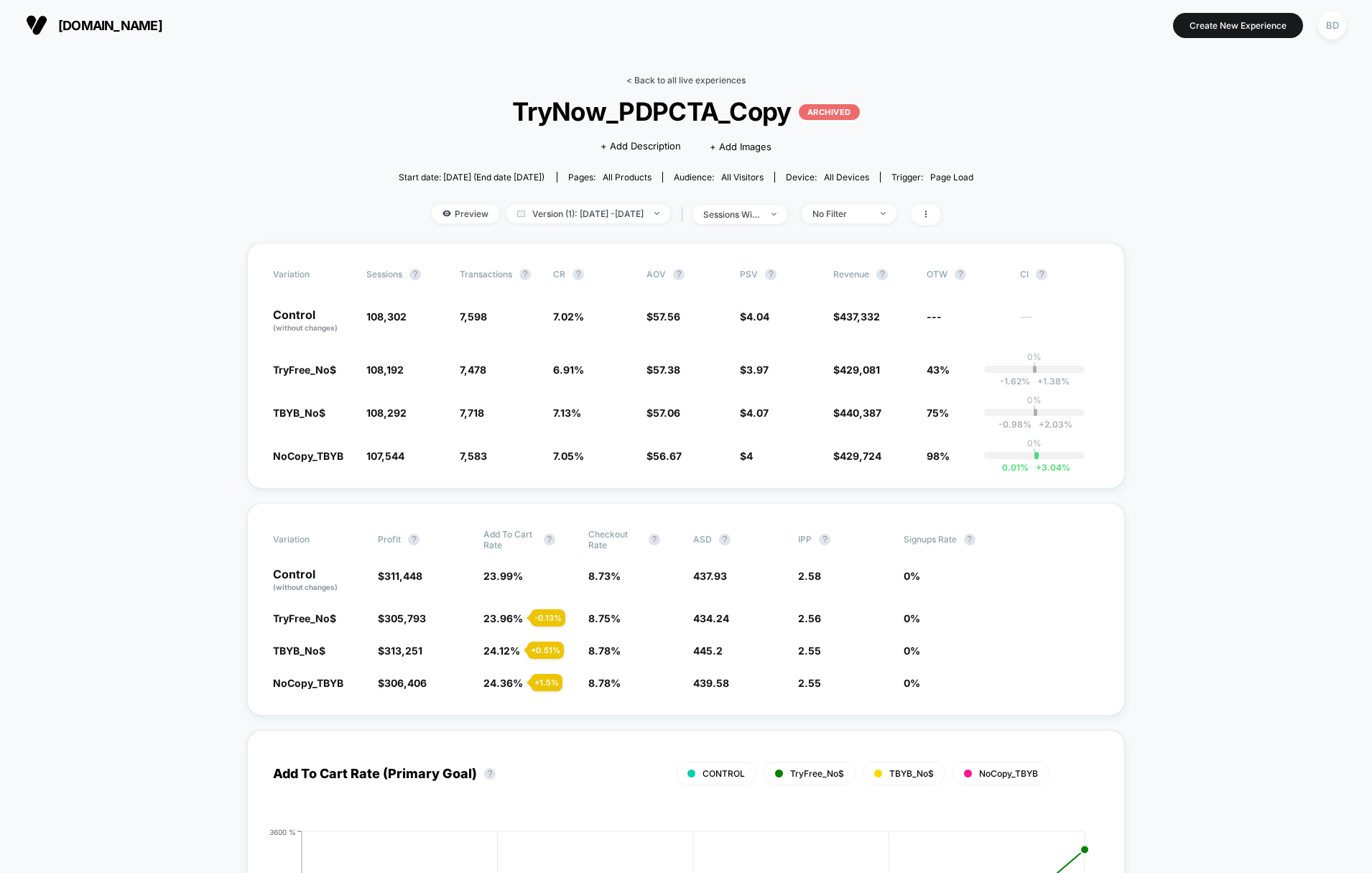
click at [633, 80] on link "< Back to all live experiences" at bounding box center [686, 80] width 119 height 11
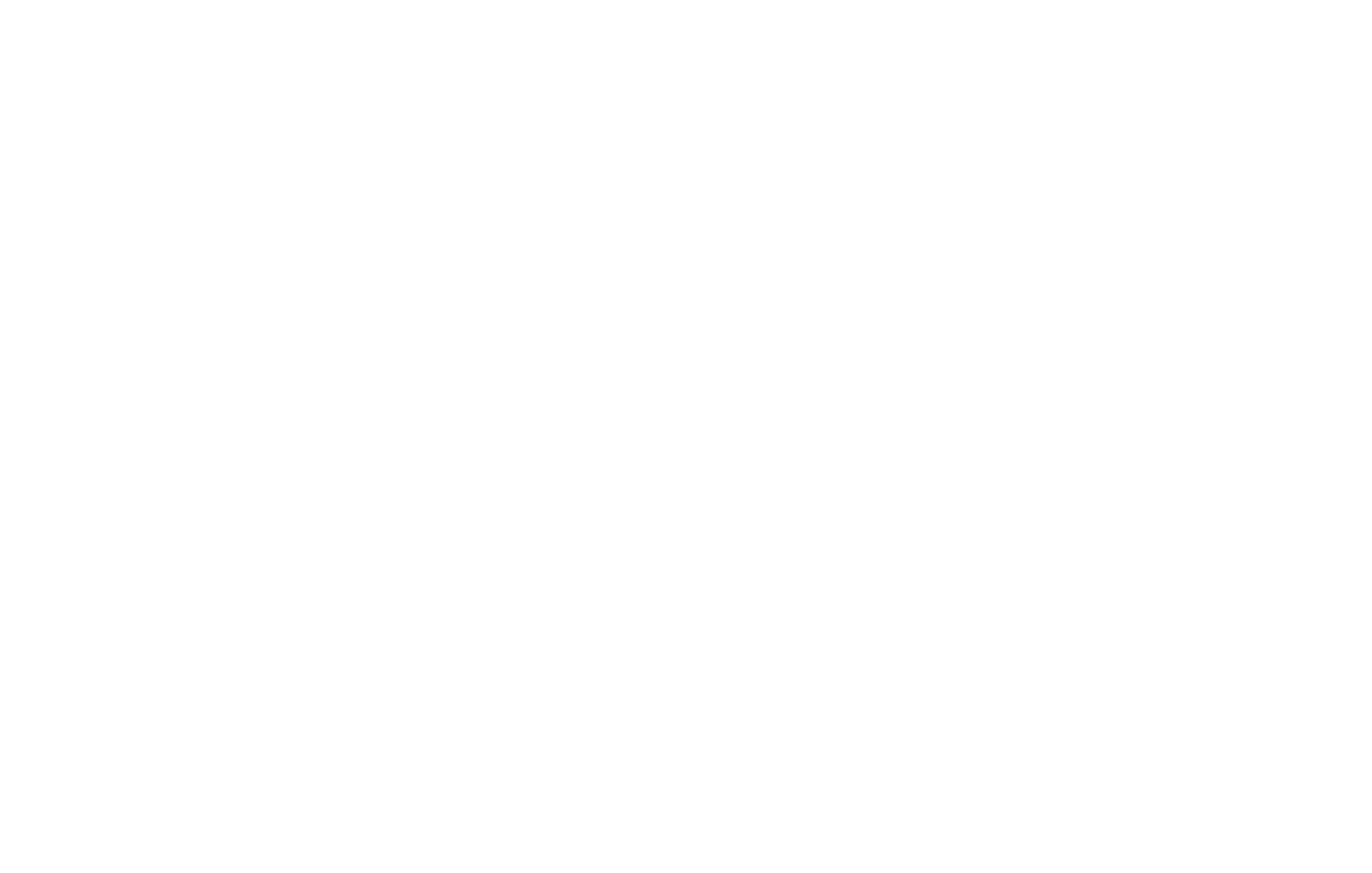
select select "*"
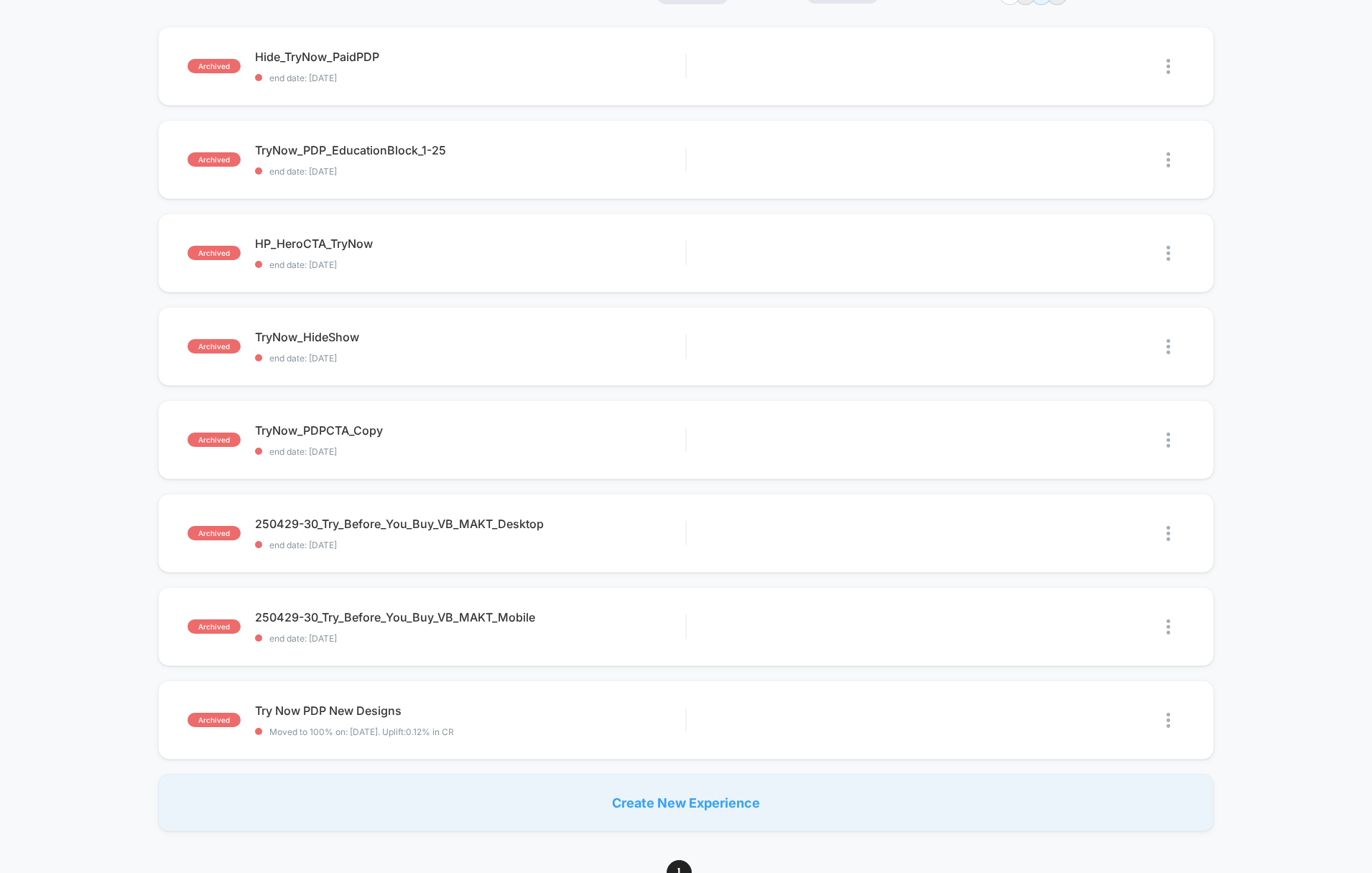
scroll to position [189, 0]
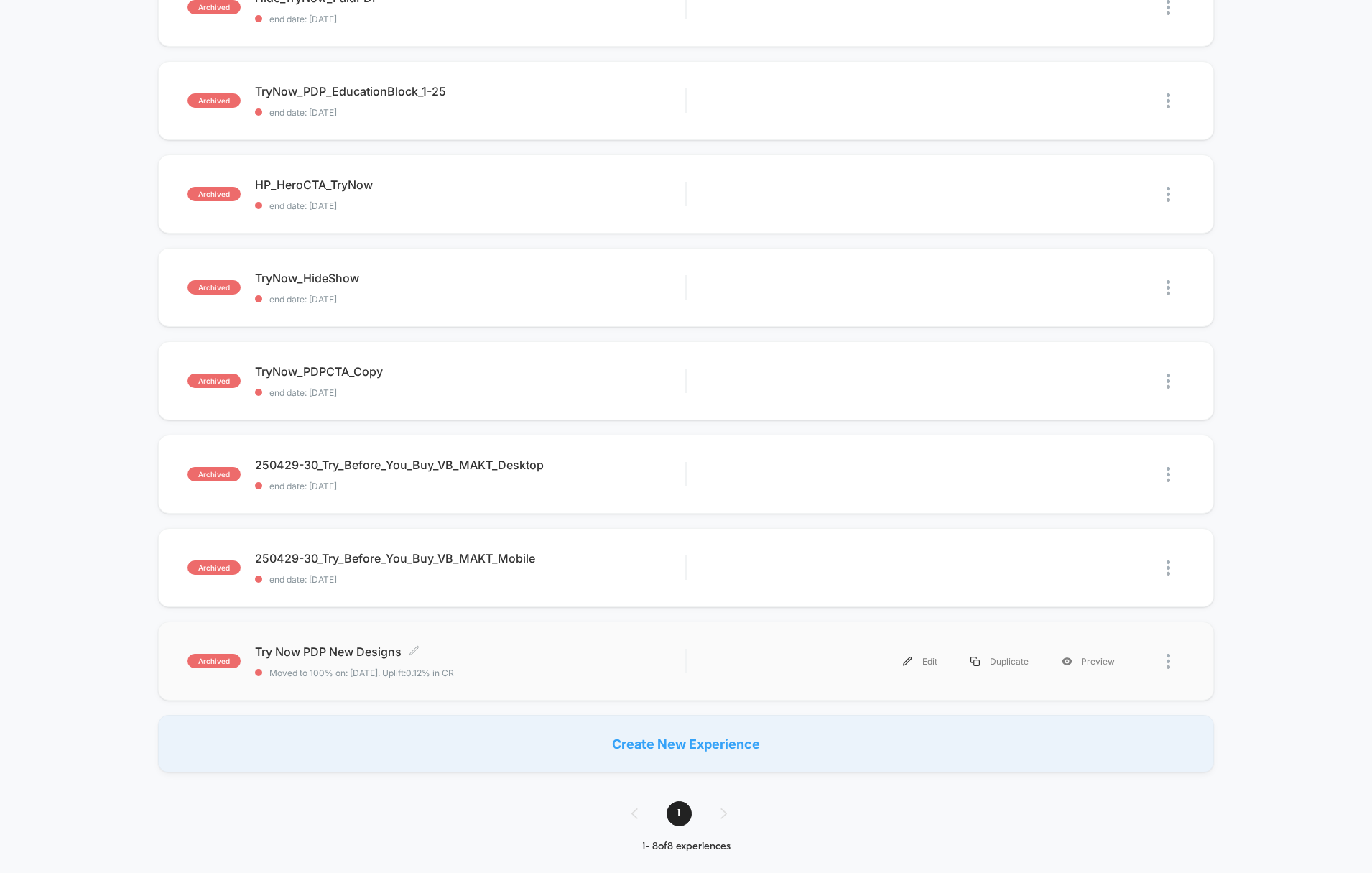
click at [307, 646] on span "Try Now PDP New Designs Click to edit experience details" at bounding box center [471, 651] width 431 height 14
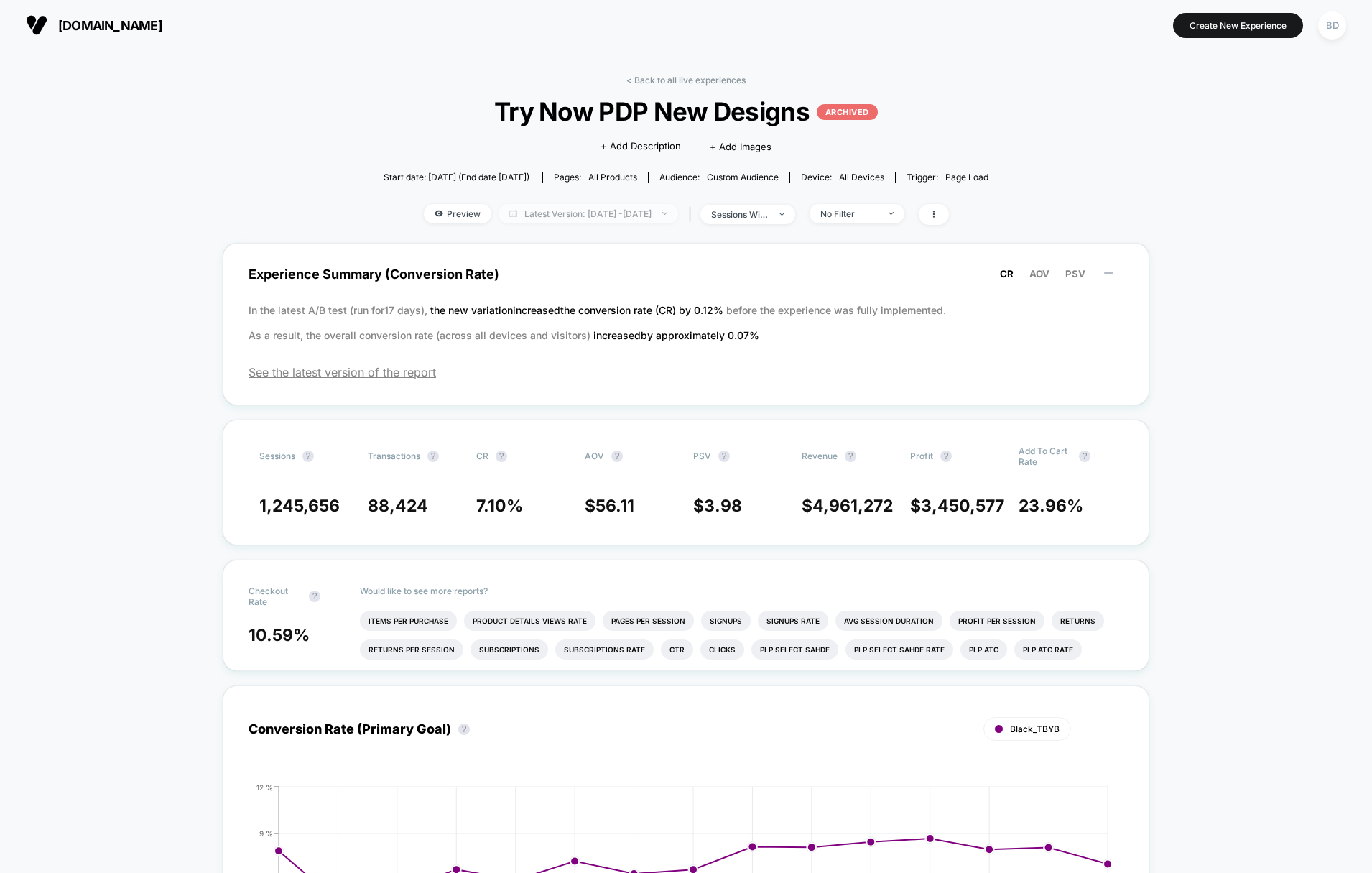
click at [573, 206] on span "Latest Version: [DATE] - [DATE]" at bounding box center [588, 214] width 180 height 20
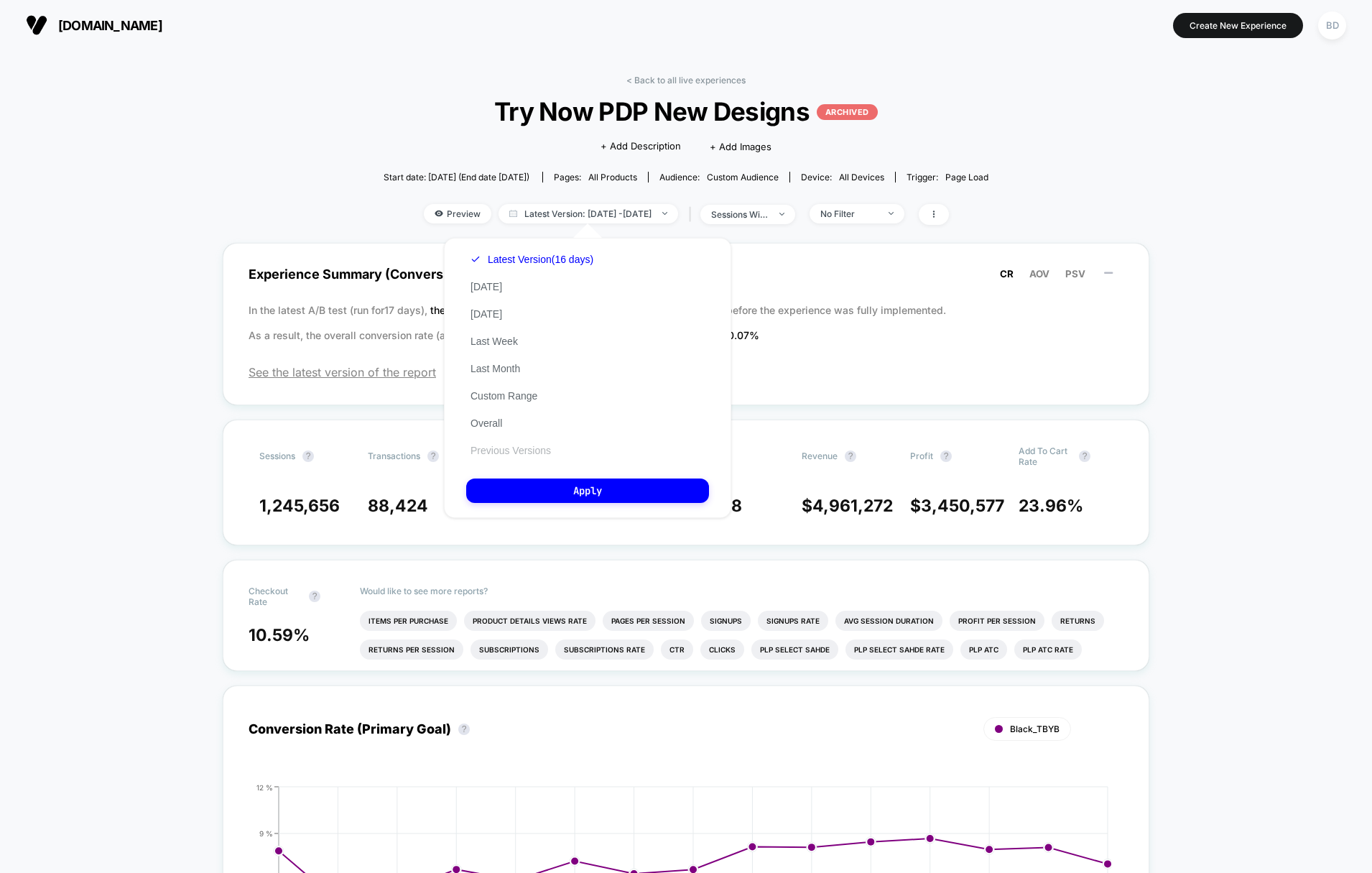
click at [527, 449] on button "Previous Versions" at bounding box center [511, 450] width 89 height 13
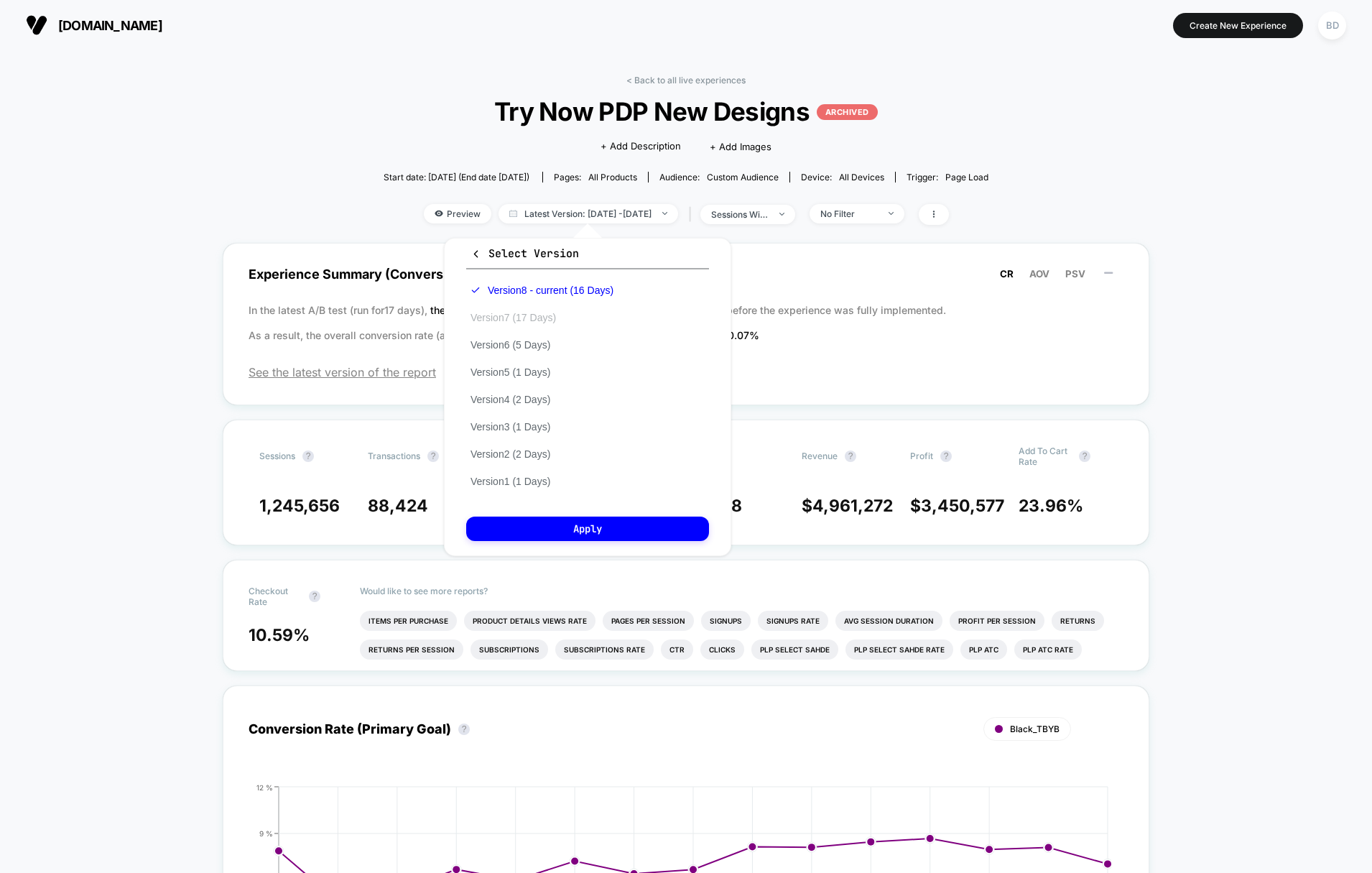
click at [527, 318] on button "Version 7 (17 Days)" at bounding box center [513, 317] width 94 height 13
click at [575, 525] on button "Apply" at bounding box center [588, 529] width 243 height 25
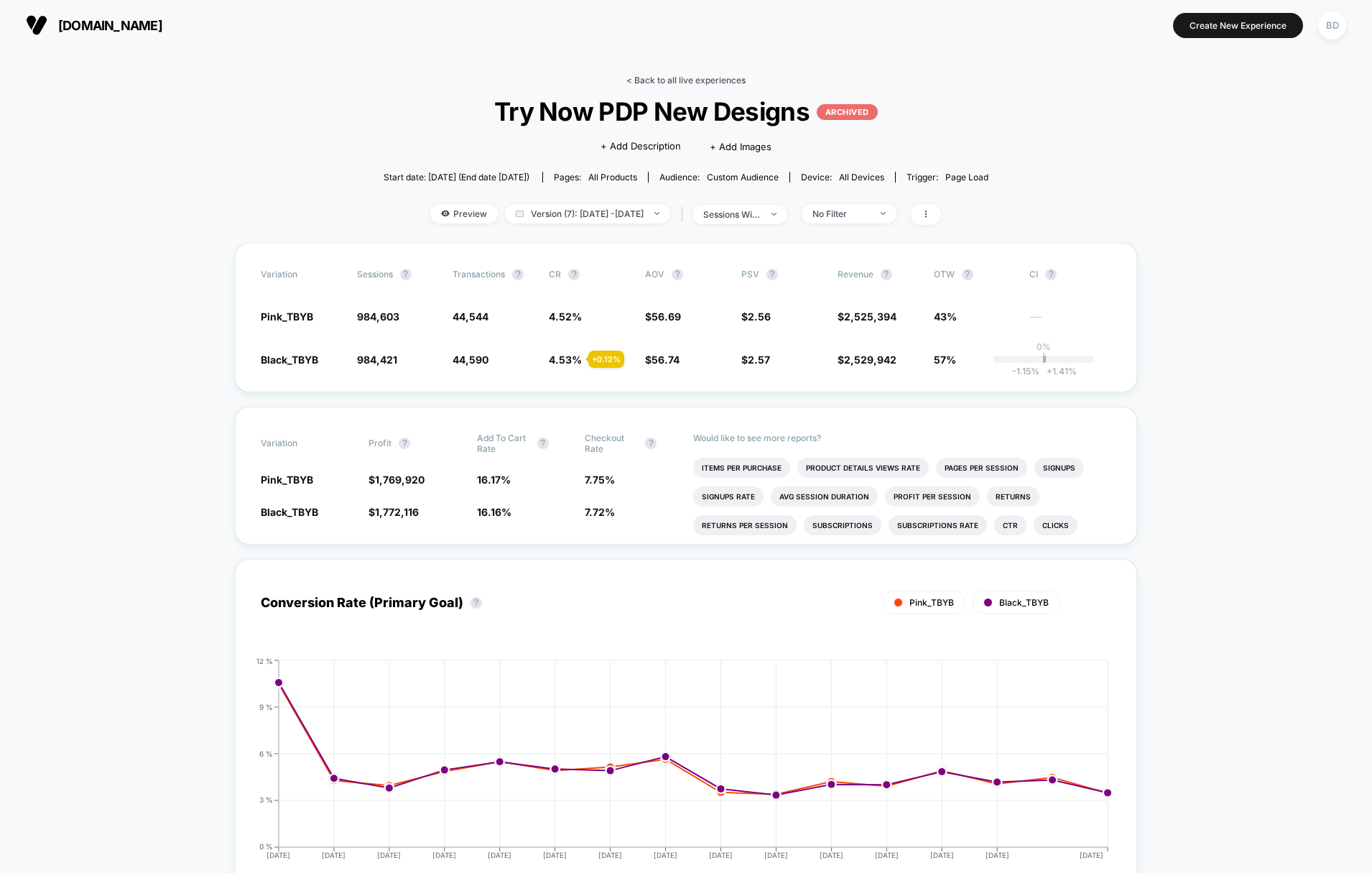
click at [652, 77] on link "< Back to all live experiences" at bounding box center [686, 80] width 119 height 11
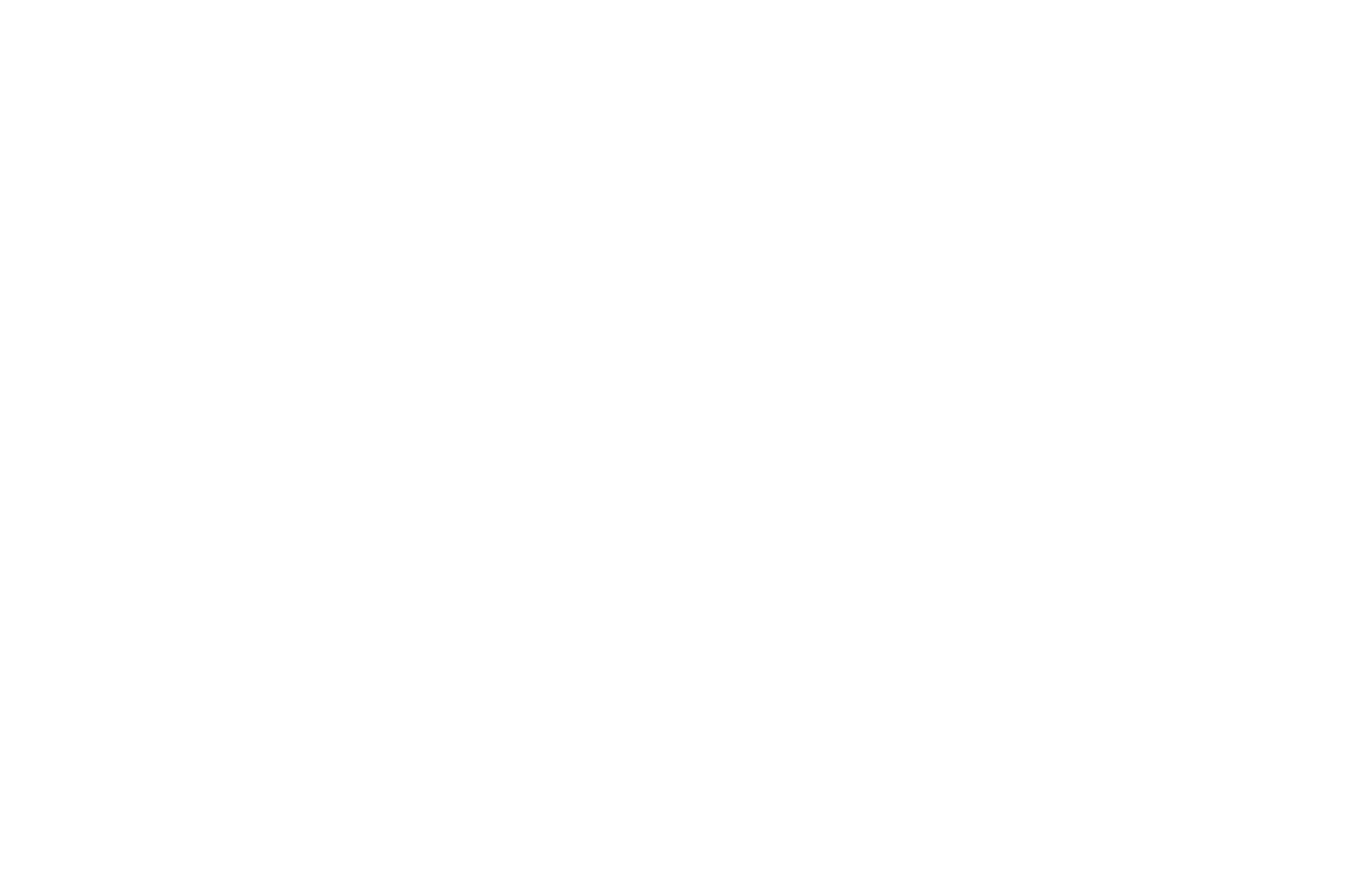
select select "*"
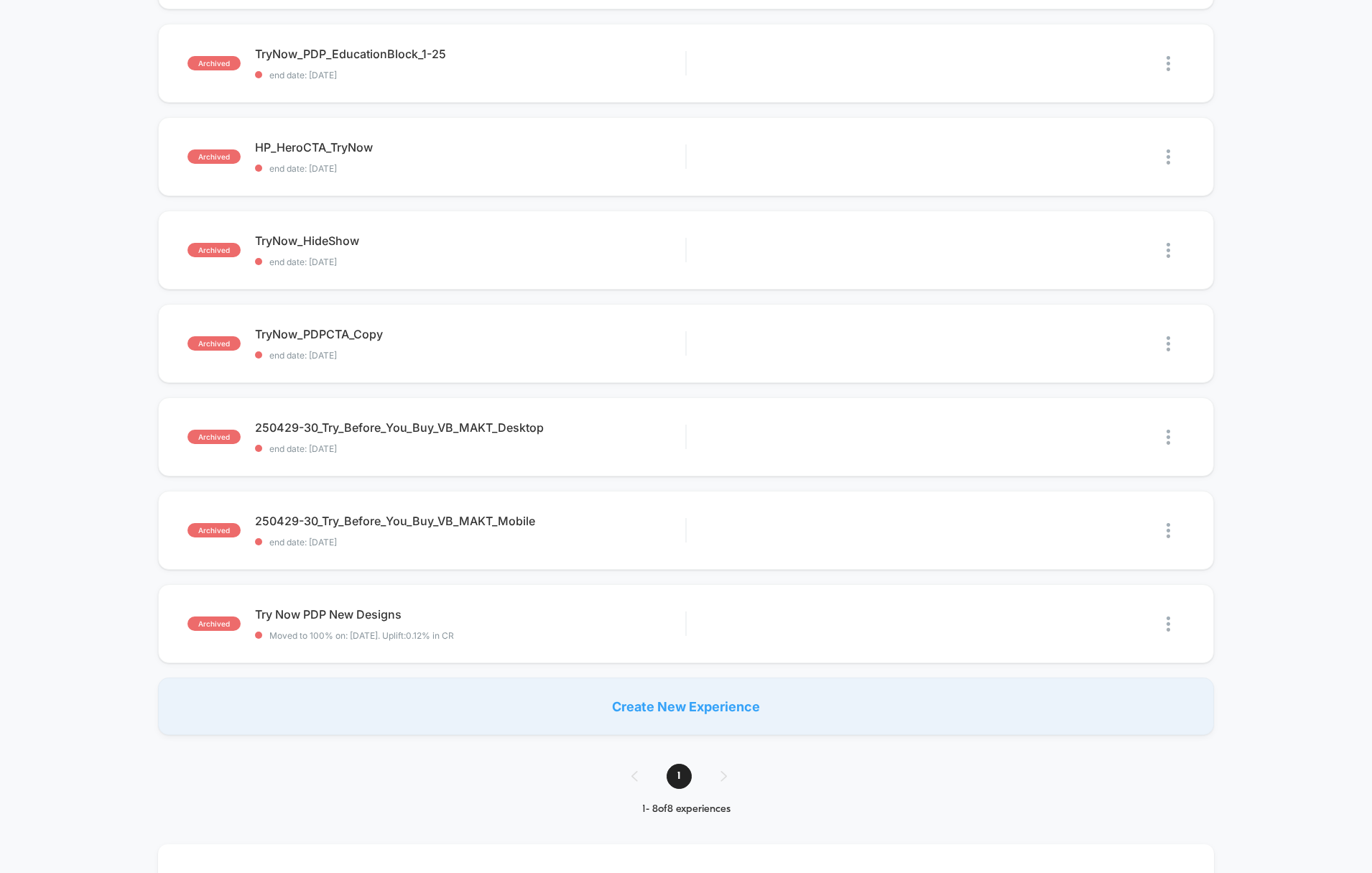
scroll to position [208, 0]
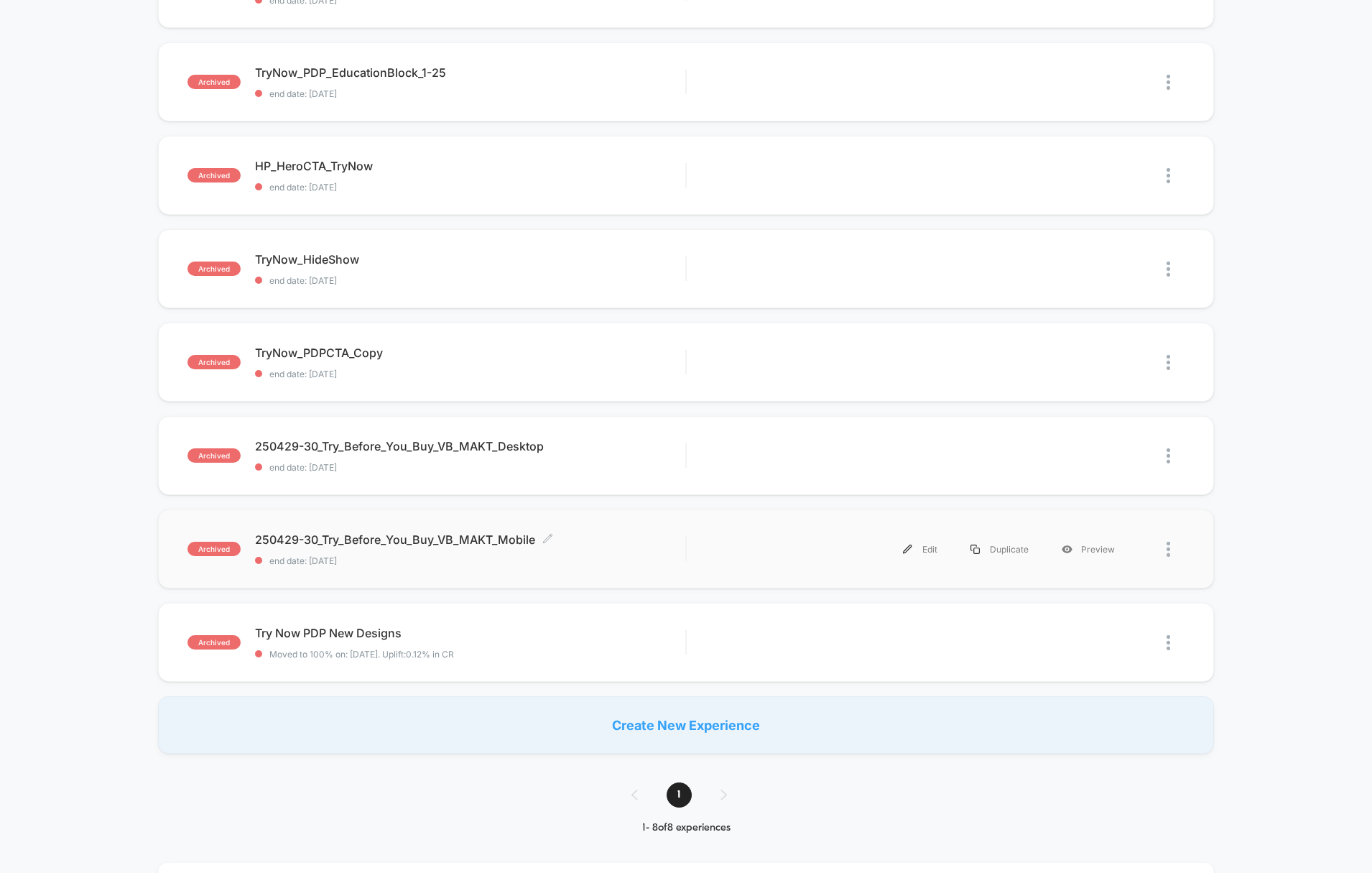
click at [337, 537] on span "250429-30_Try_Before_You_Buy_VB_MAKT_Mobile Click to edit experience details" at bounding box center [471, 539] width 431 height 14
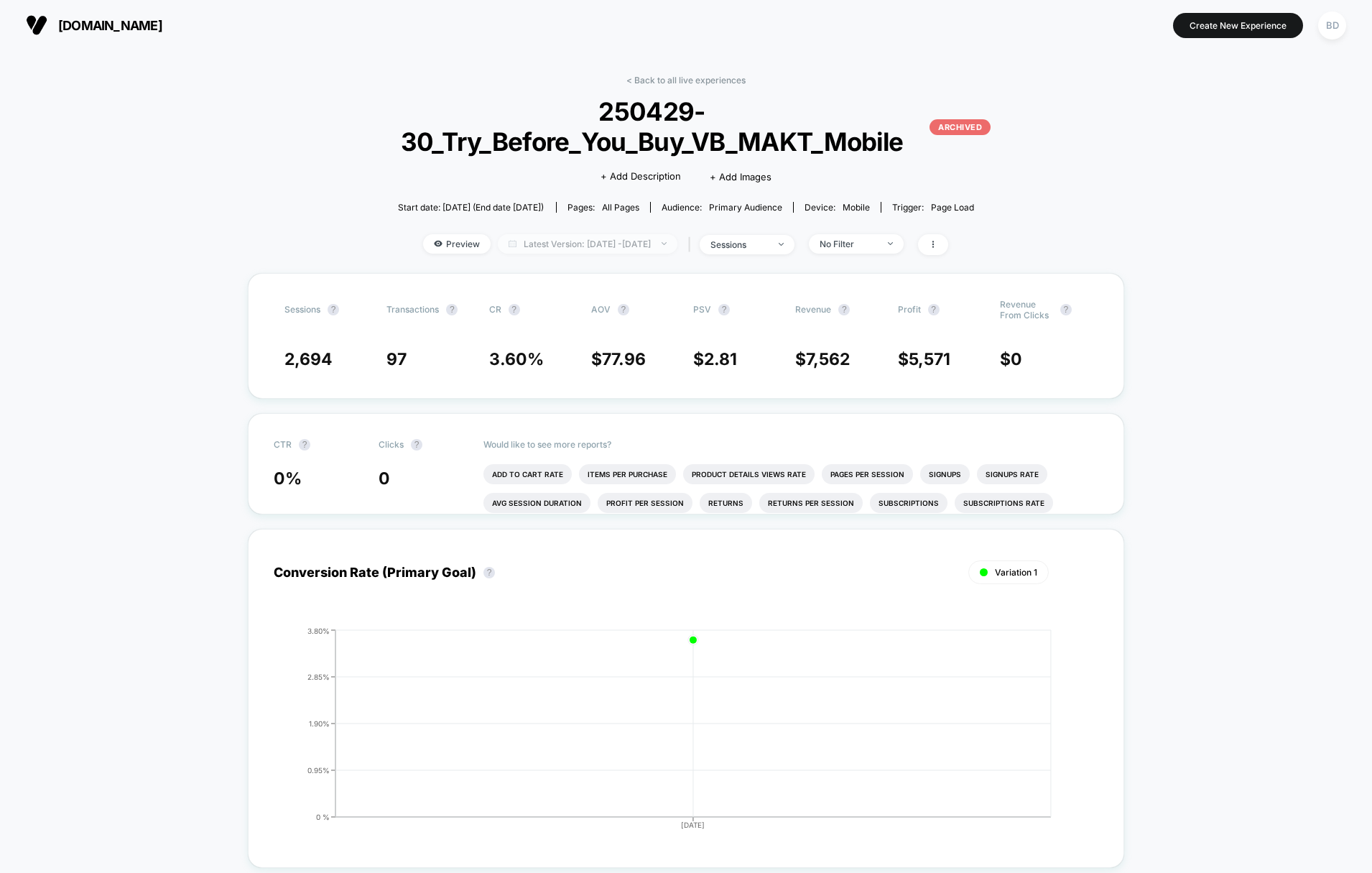
click at [630, 243] on span "Latest Version: [DATE] - [DATE]" at bounding box center [588, 245] width 180 height 20
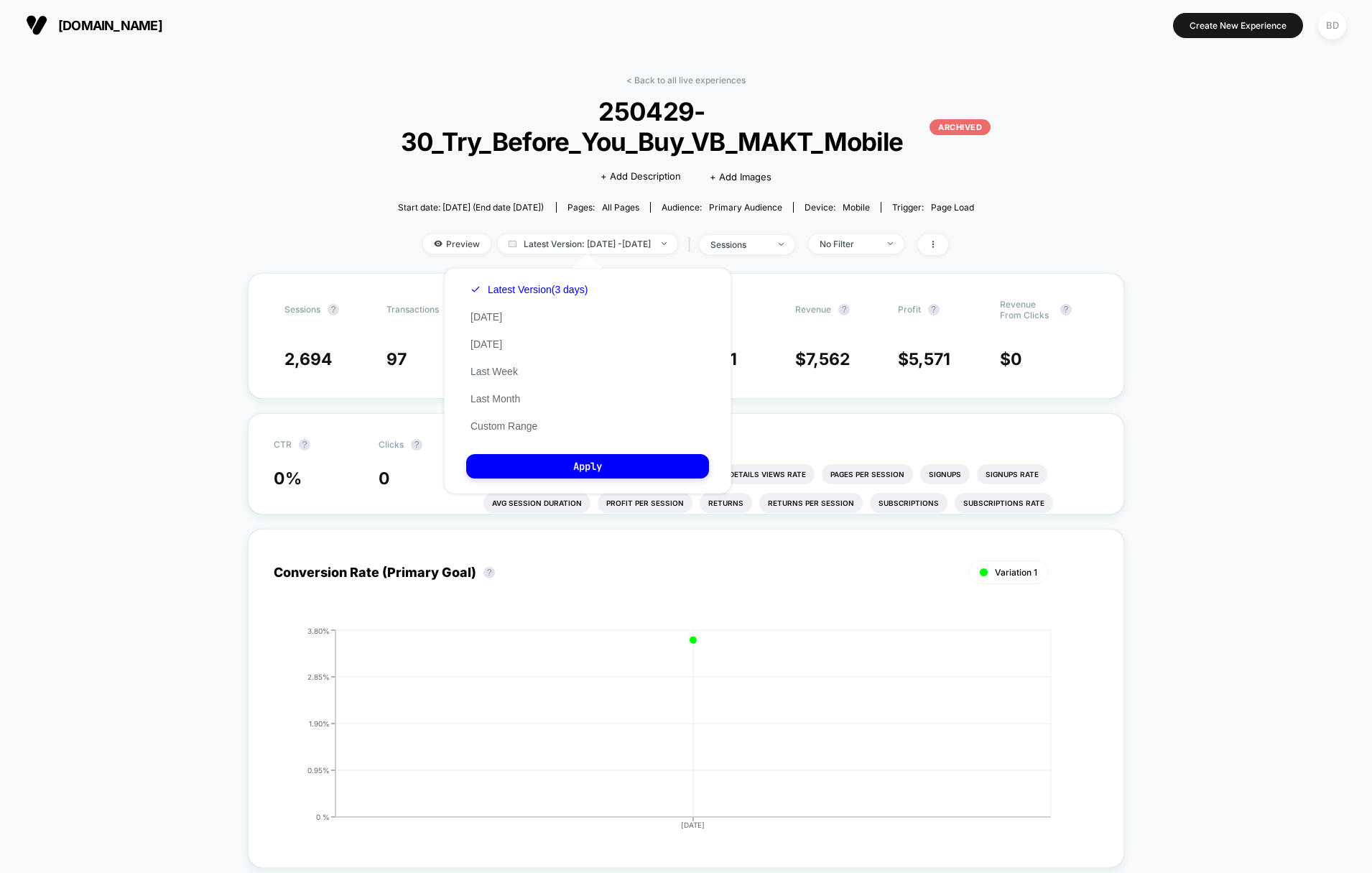
click at [382, 188] on div "< Back to all live experiences 250429-30_Try_Before_You_Buy_VB_MAKT_Mobile ARCH…" at bounding box center [685, 173] width 677 height 198
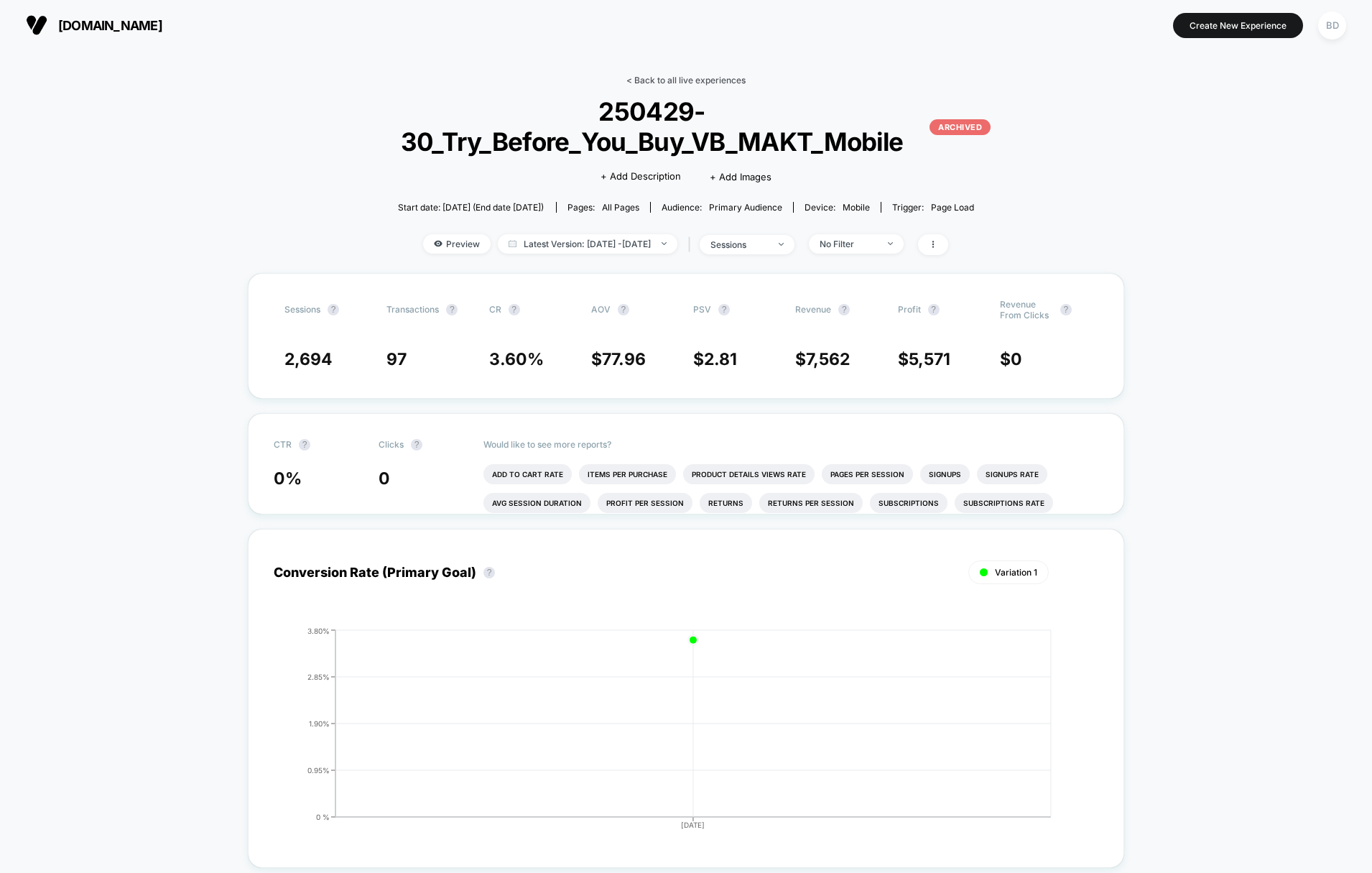
click at [632, 80] on link "< Back to all live experiences" at bounding box center [686, 80] width 119 height 11
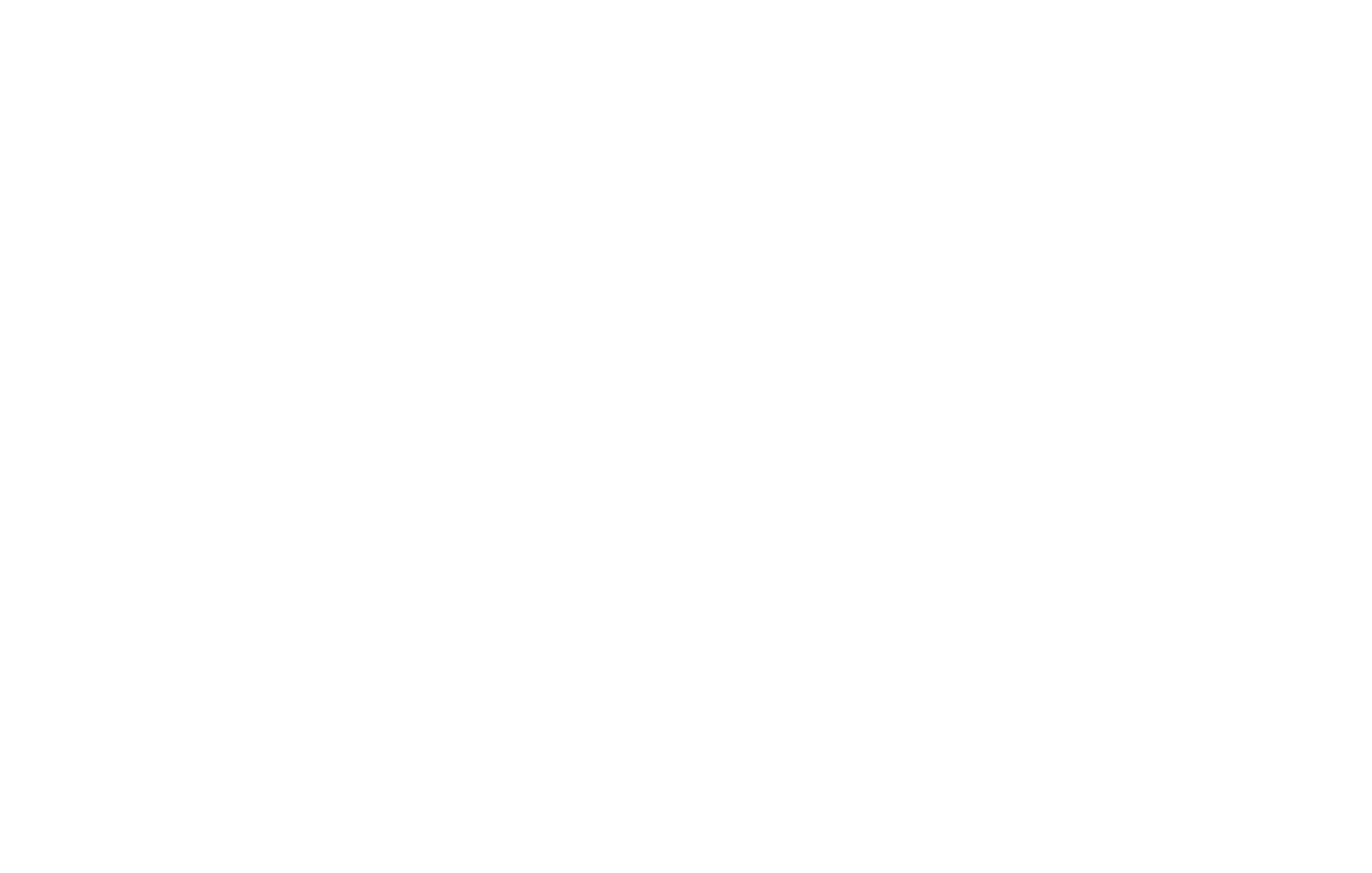
select select "*"
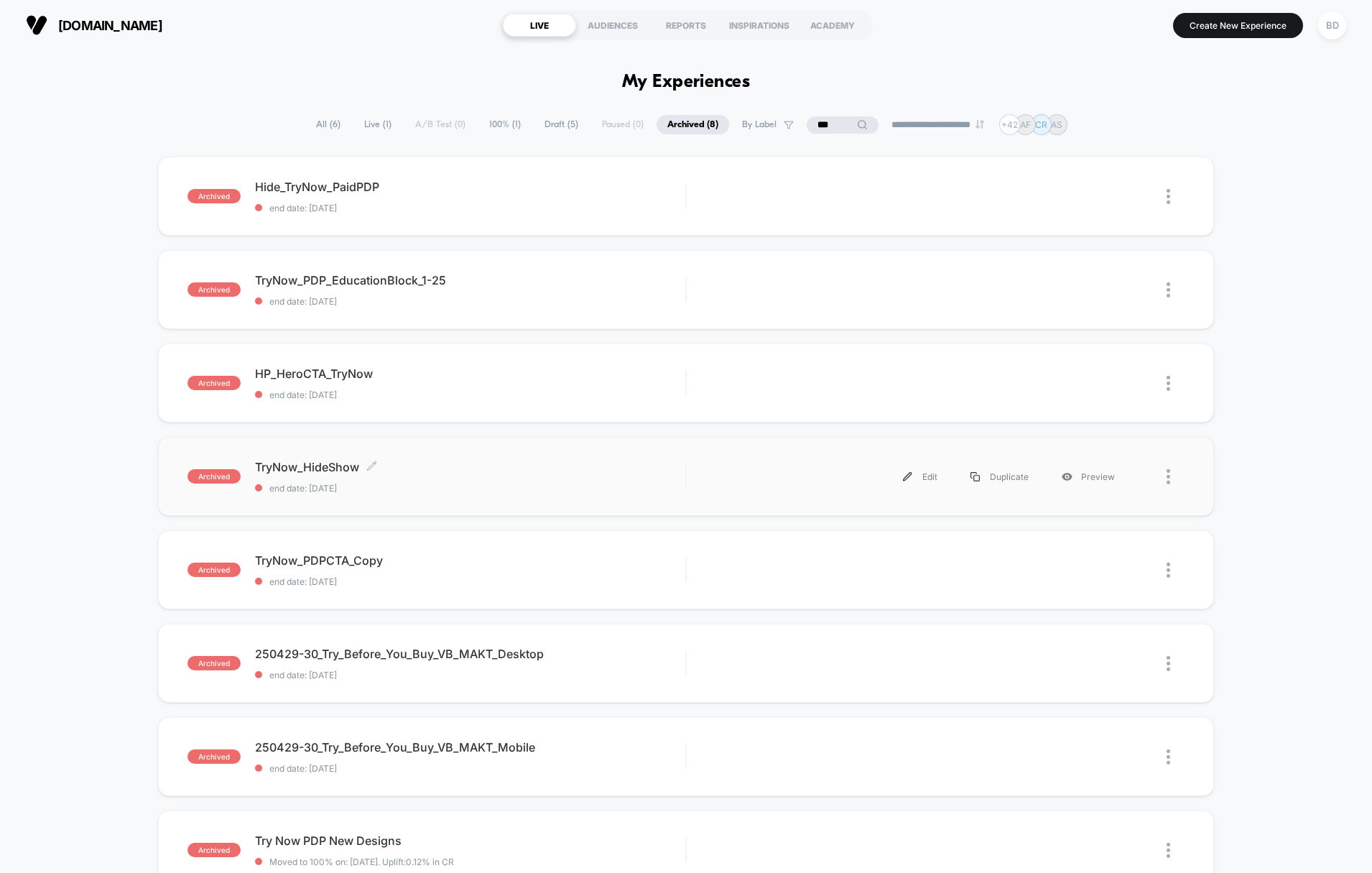
click at [318, 460] on span "TryNow_HideShow Click to edit experience details" at bounding box center [471, 466] width 431 height 14
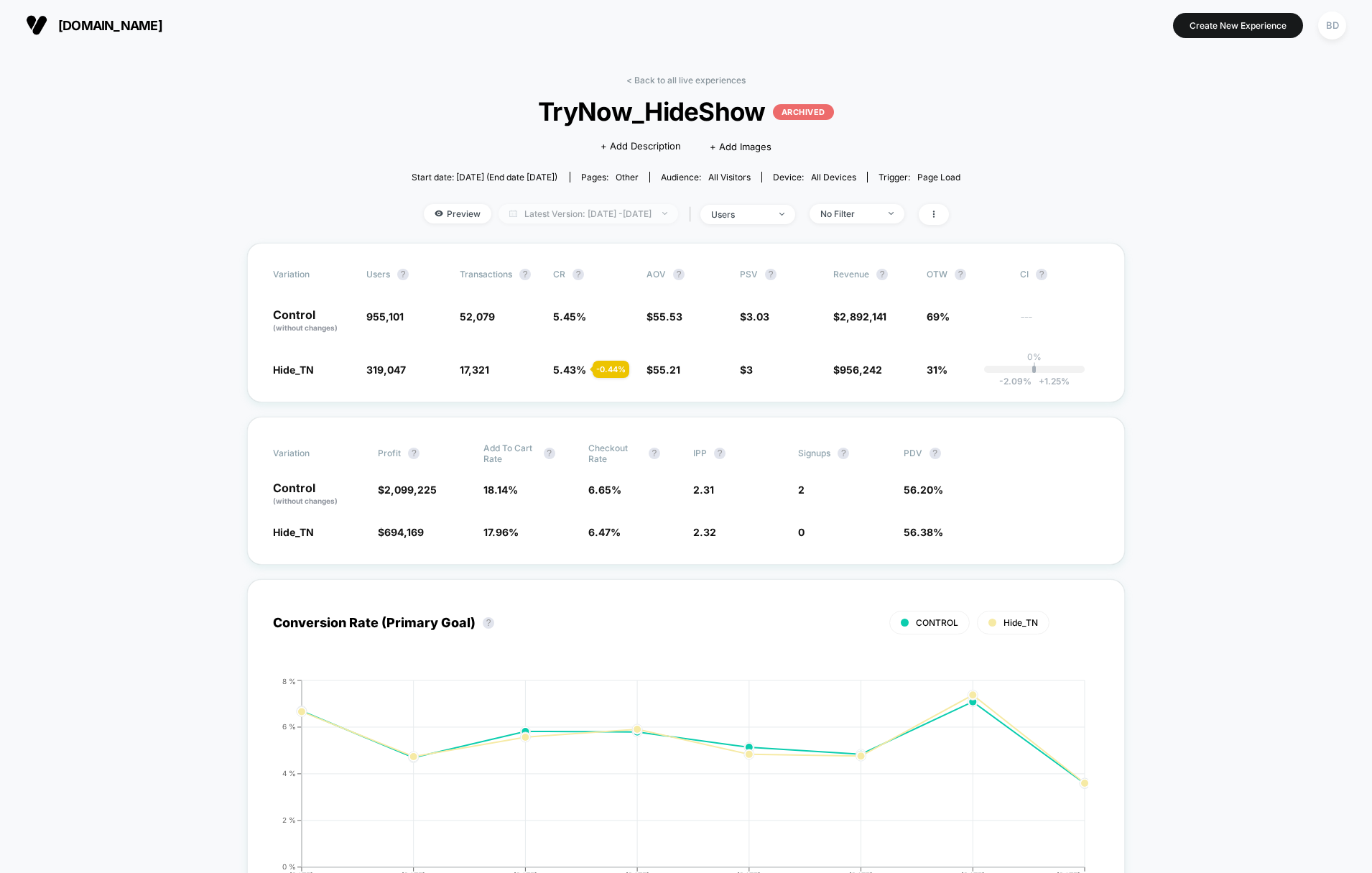
click at [633, 216] on span "Latest Version: [DATE] - [DATE]" at bounding box center [588, 214] width 180 height 20
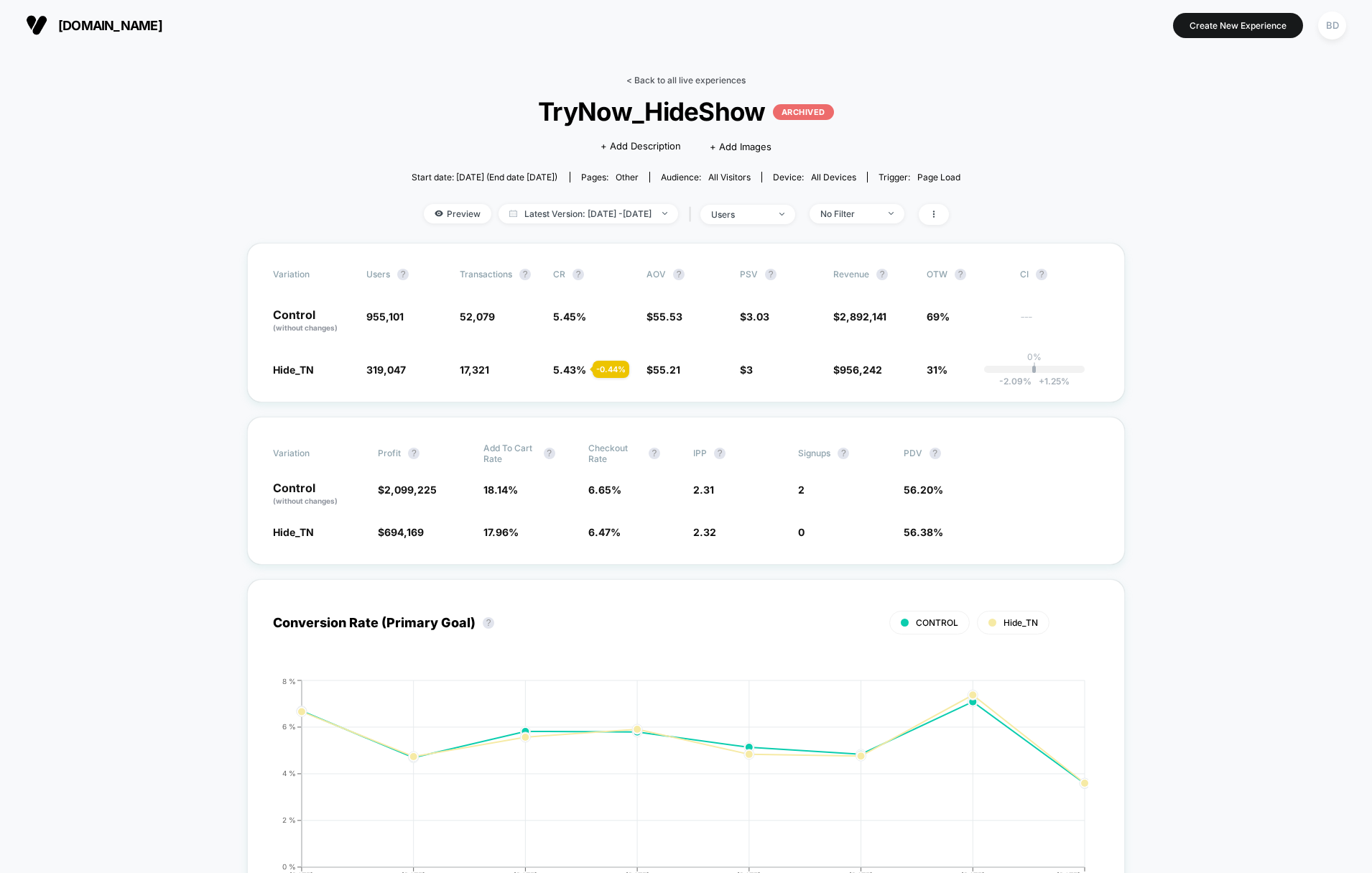
click at [658, 75] on link "< Back to all live experiences" at bounding box center [686, 80] width 119 height 11
select select "*"
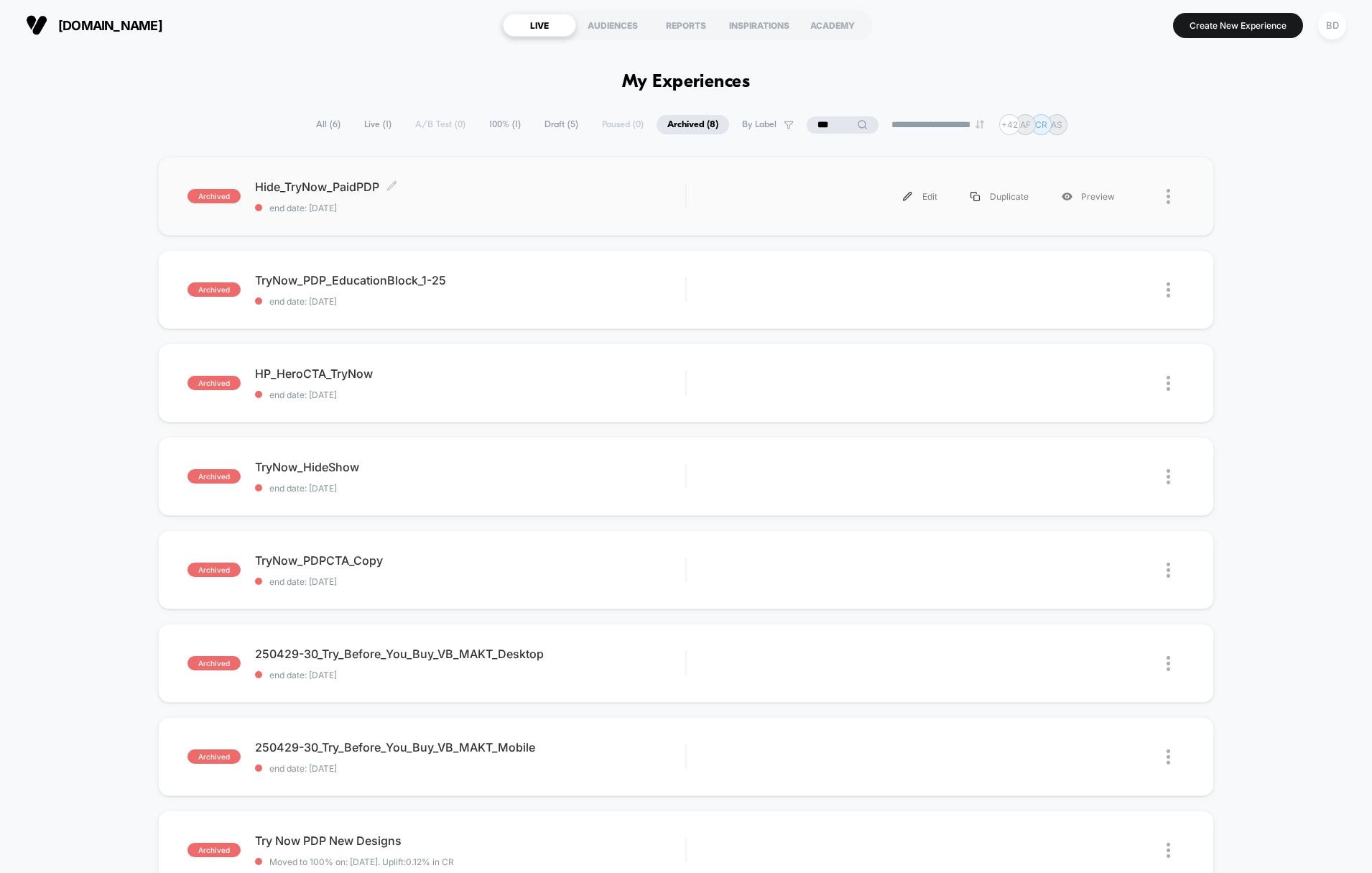
click at [315, 189] on span "Hide_TryNow_PaidPDP Click to edit experience details" at bounding box center [471, 187] width 431 height 14
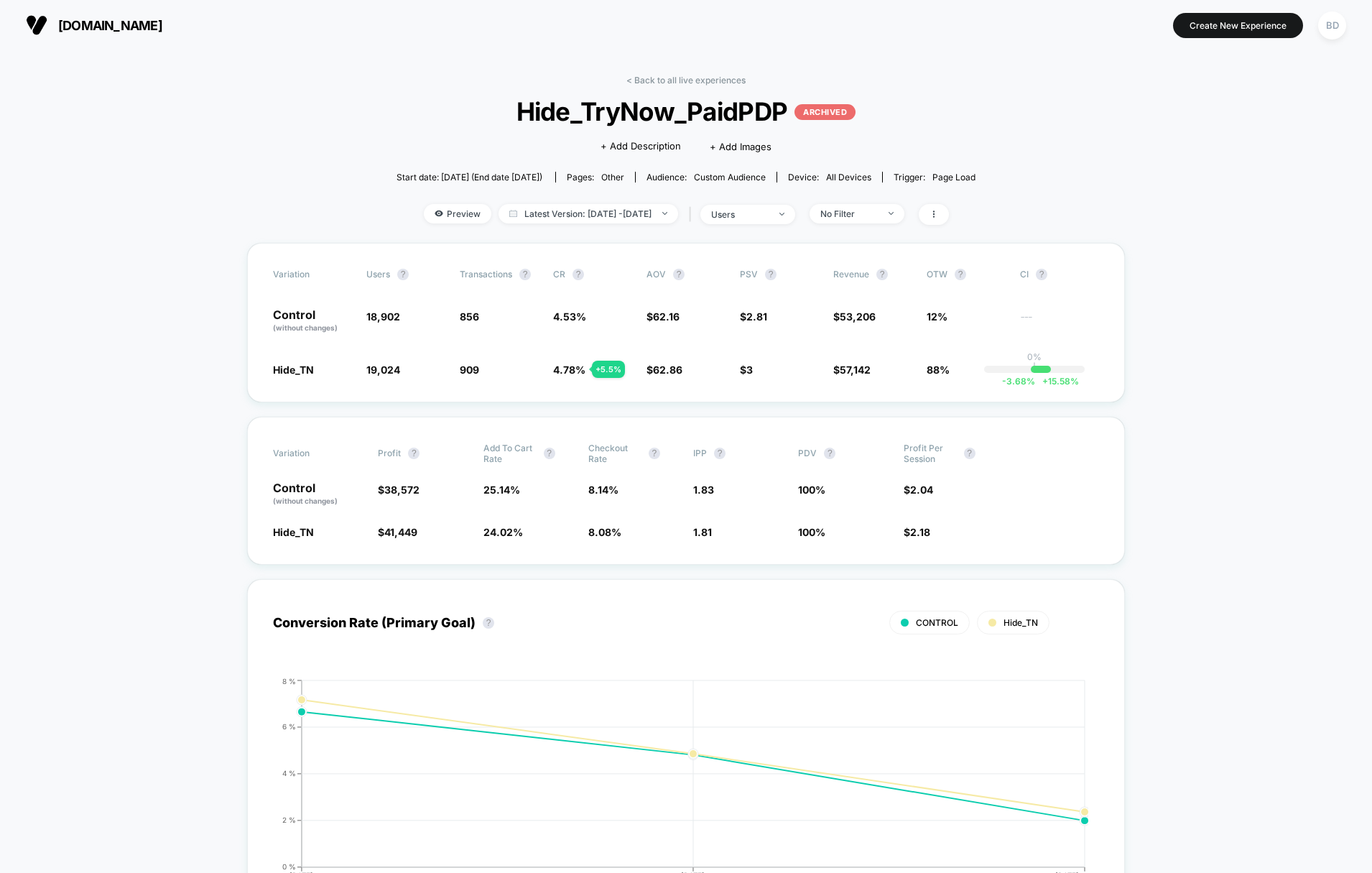
click at [896, 224] on div "Preview Latest Version: [DATE] - [DATE] | users No Filter" at bounding box center [686, 214] width 579 height 21
click at [878, 214] on div "No Filter" at bounding box center [849, 214] width 58 height 11
click at [678, 217] on span "Latest Version: [DATE] - [DATE]" at bounding box center [588, 214] width 180 height 20
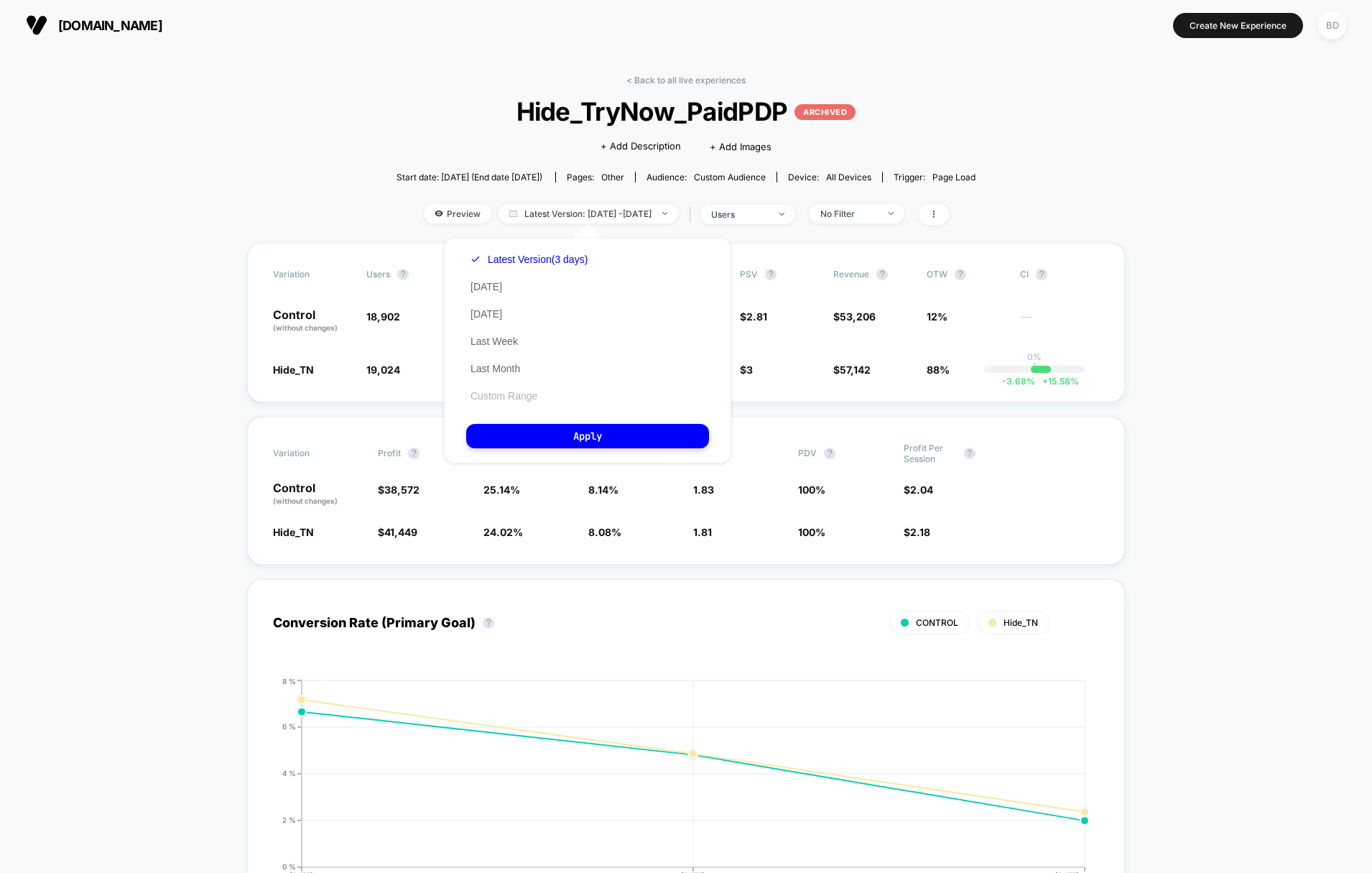
click at [520, 396] on button "Custom Range" at bounding box center [504, 396] width 76 height 13
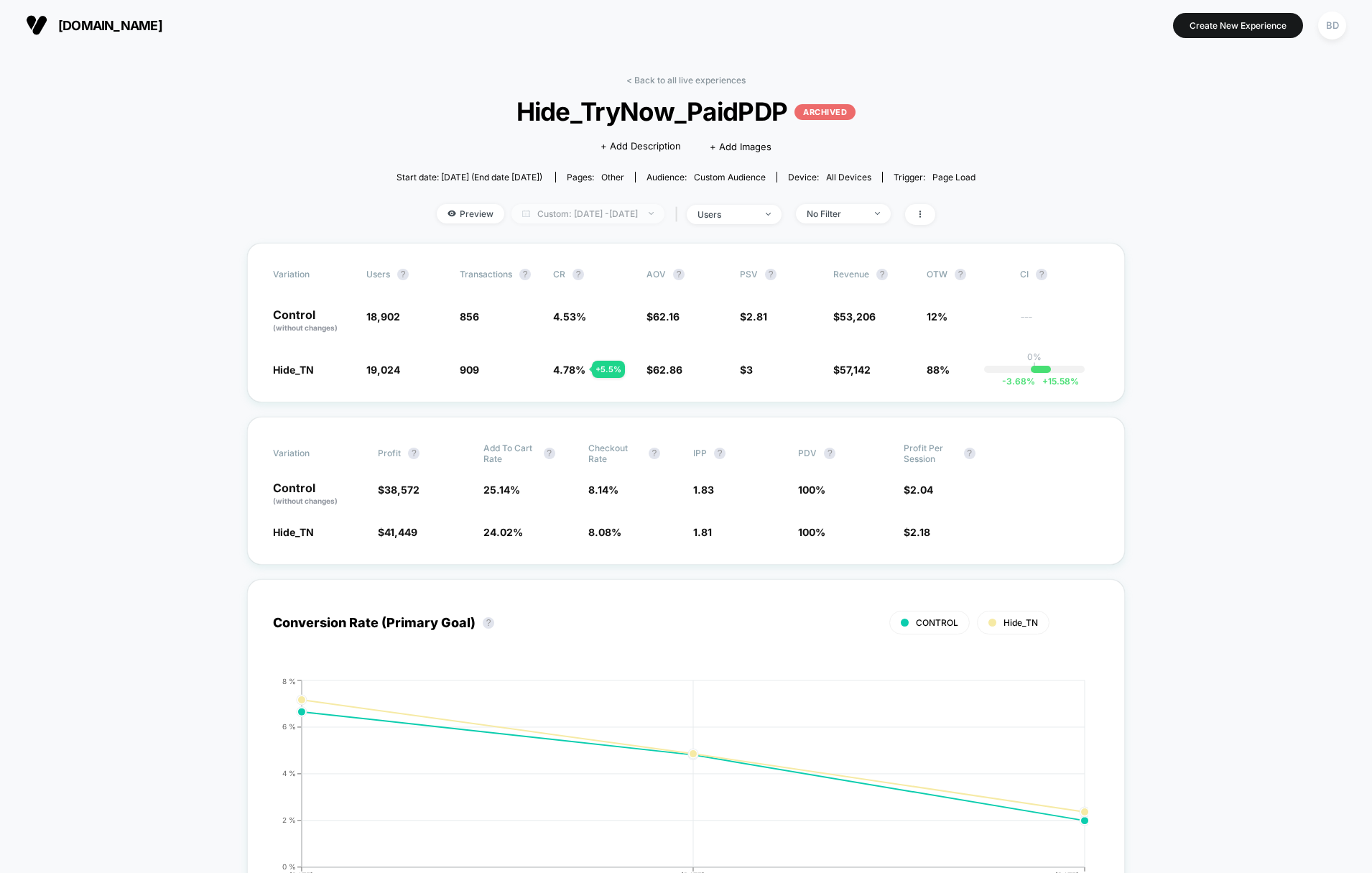
click at [601, 205] on span "Custom: [DATE] - [DATE]" at bounding box center [588, 214] width 153 height 20
select select "*"
select select "****"
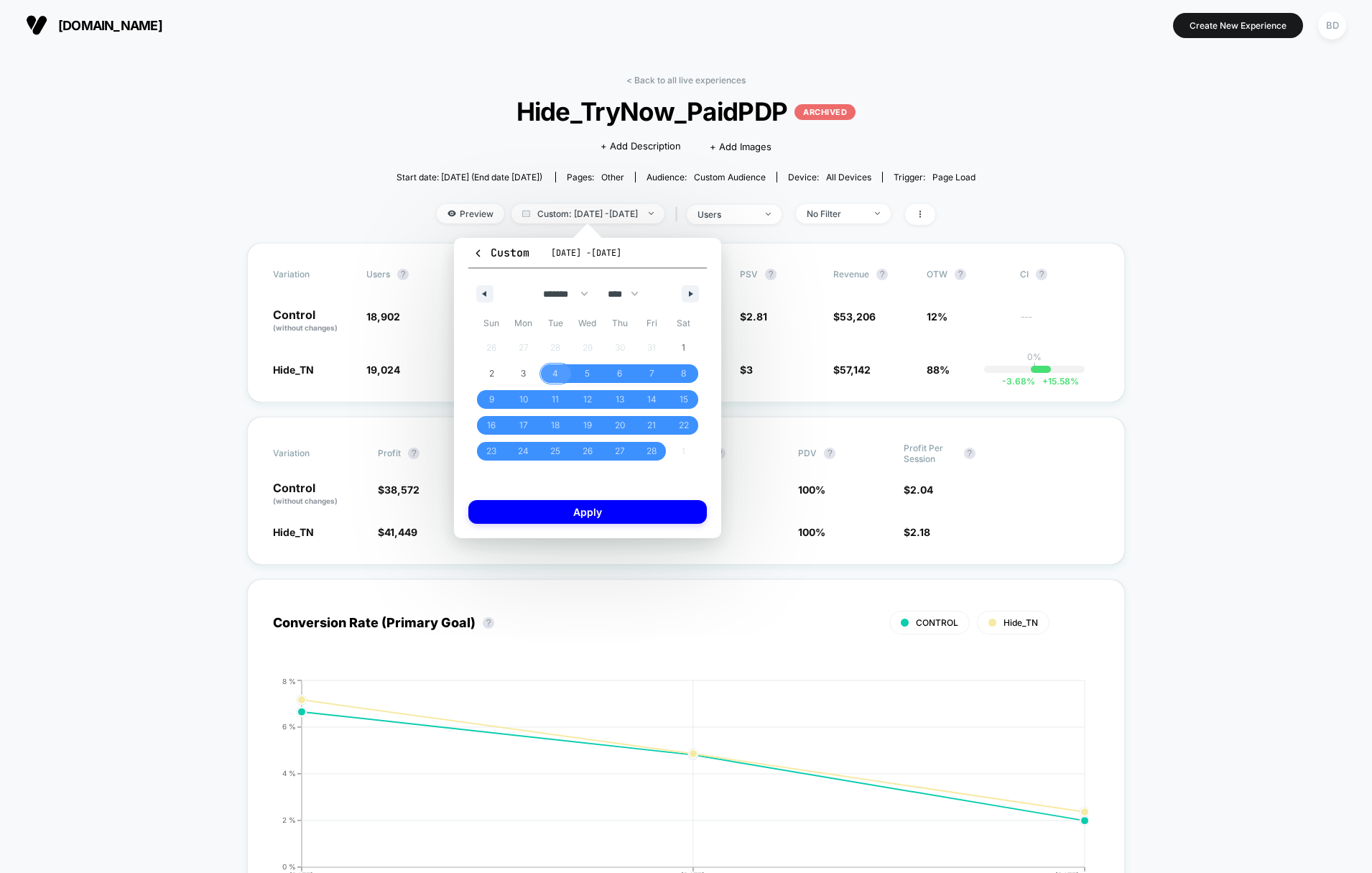
click at [550, 374] on span "4" at bounding box center [556, 373] width 33 height 19
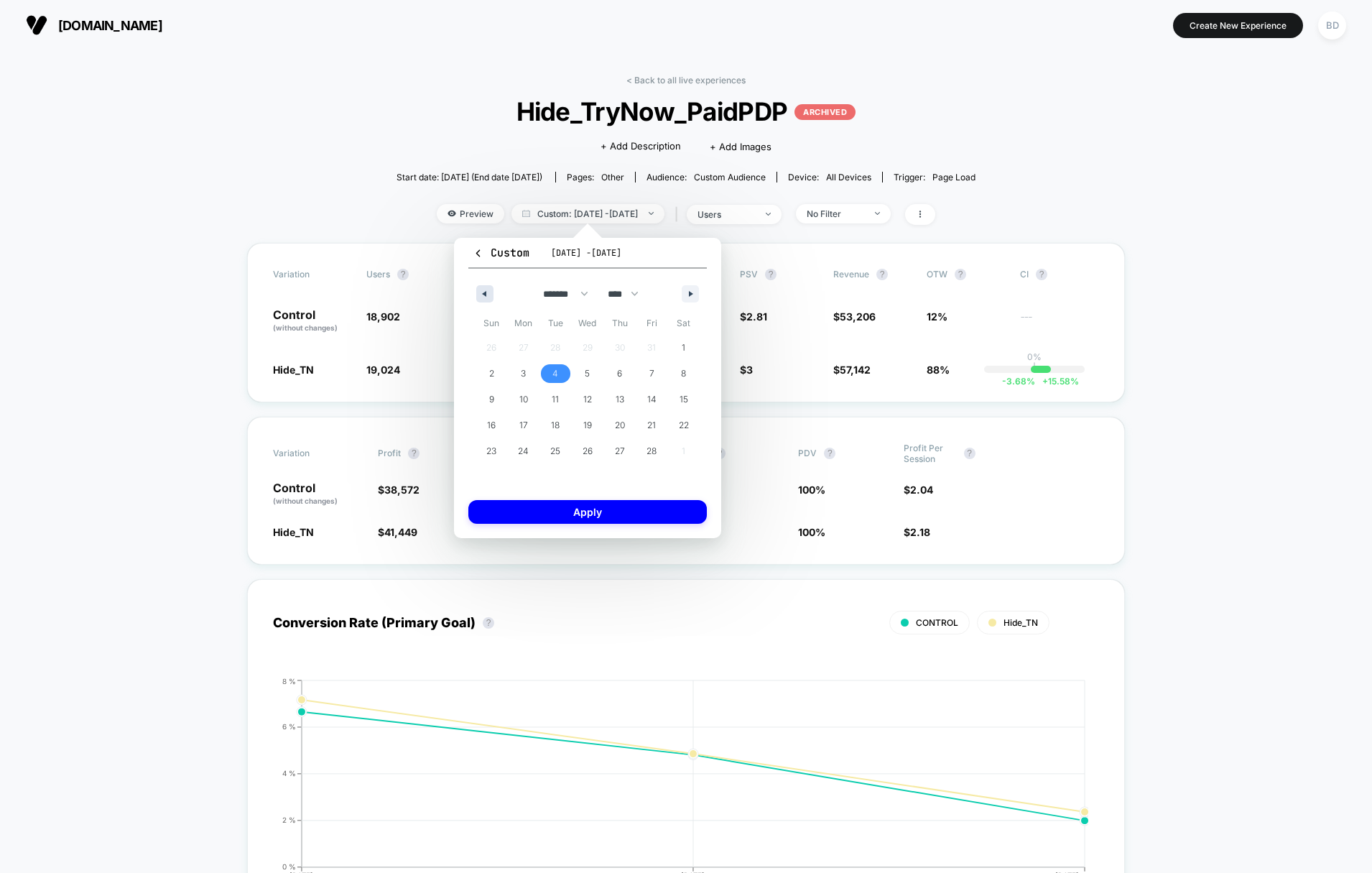
click at [481, 295] on icon "button" at bounding box center [482, 294] width 7 height 6
click at [594, 339] on span "1" at bounding box center [588, 347] width 33 height 19
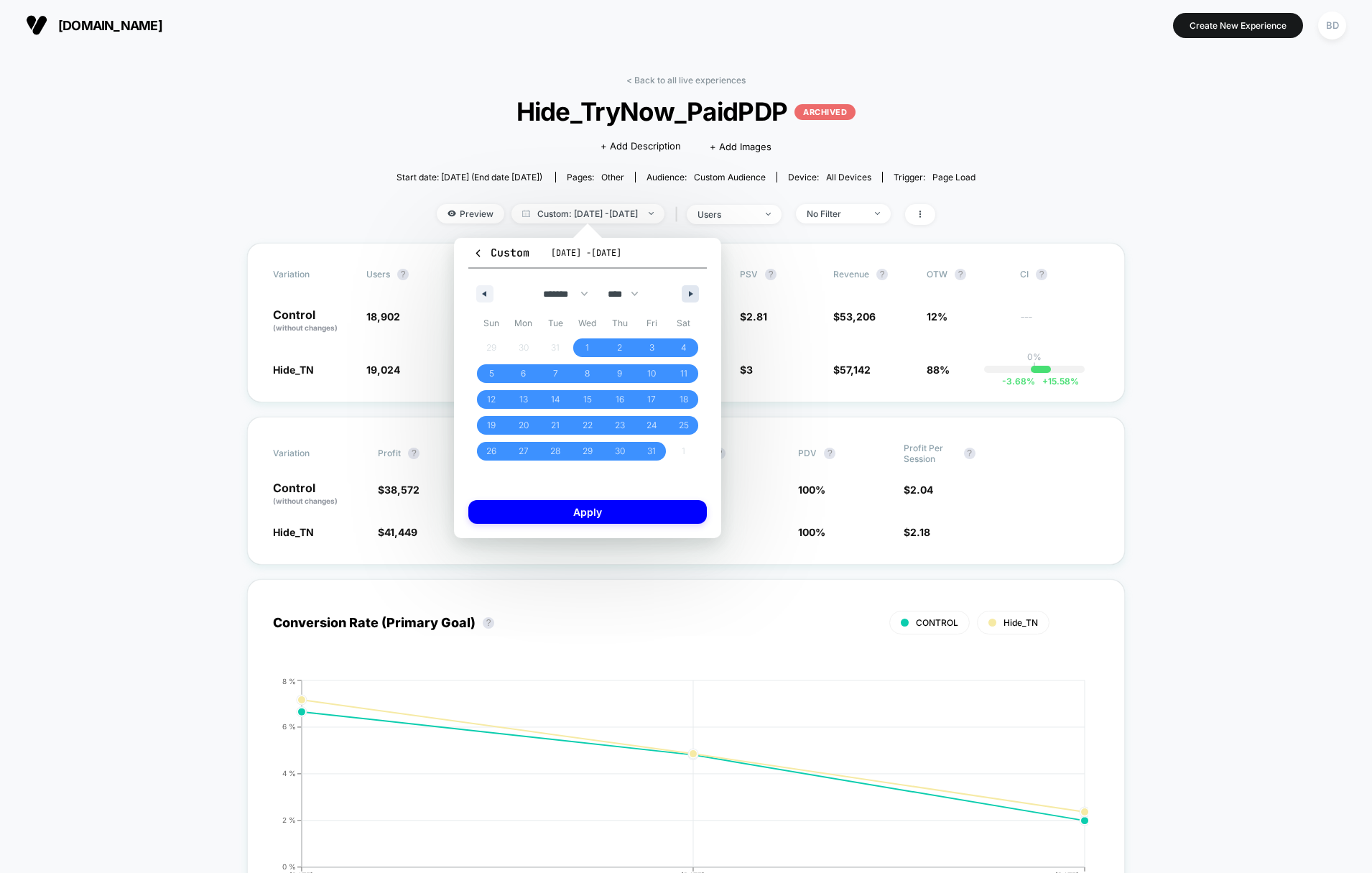
click at [685, 294] on button "button" at bounding box center [690, 293] width 17 height 17
select select "*"
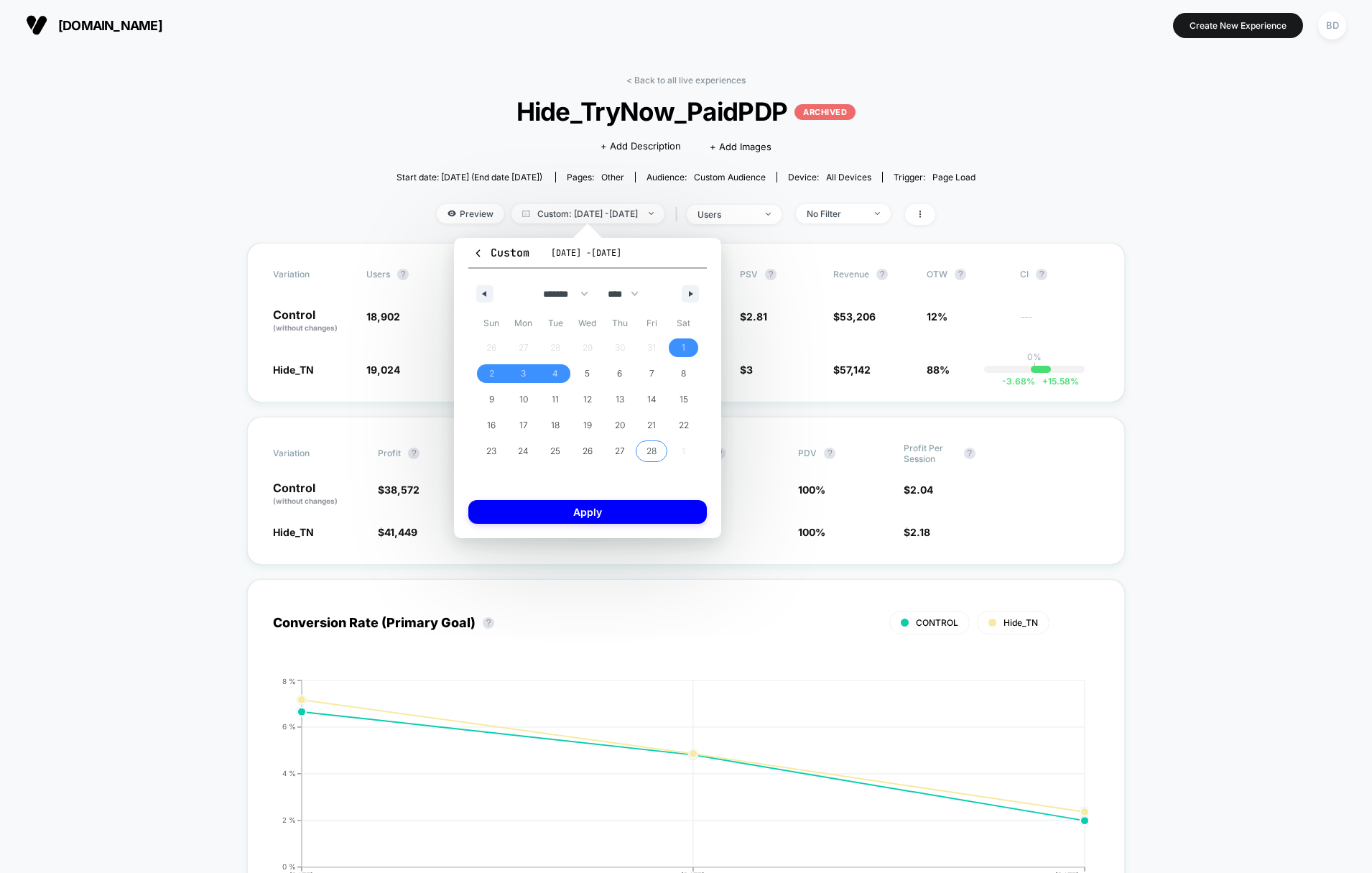
click at [658, 450] on span "28" at bounding box center [651, 450] width 33 height 19
click at [691, 346] on span "1" at bounding box center [683, 347] width 33 height 19
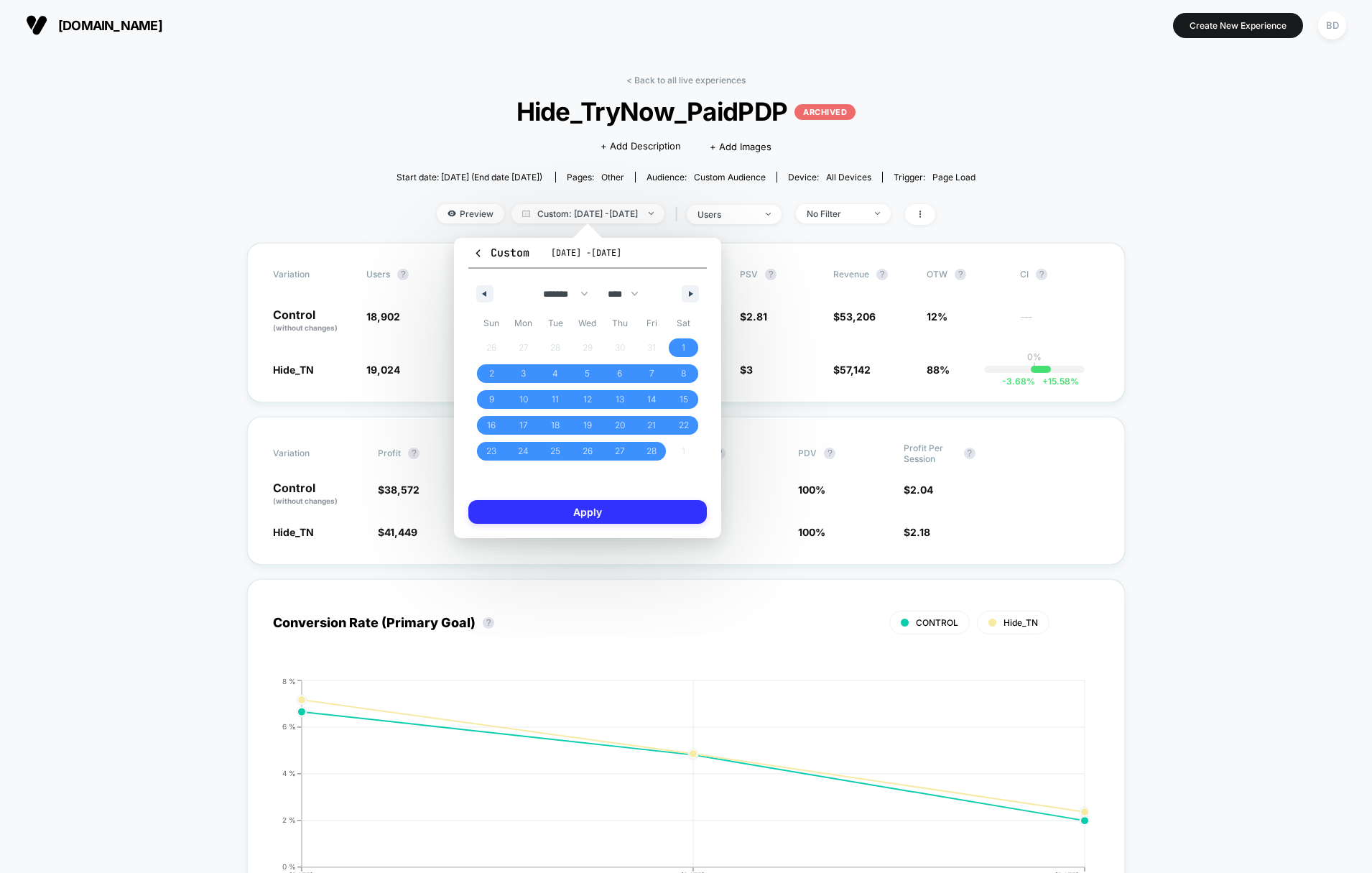
click at [617, 512] on button "Apply" at bounding box center [588, 512] width 239 height 24
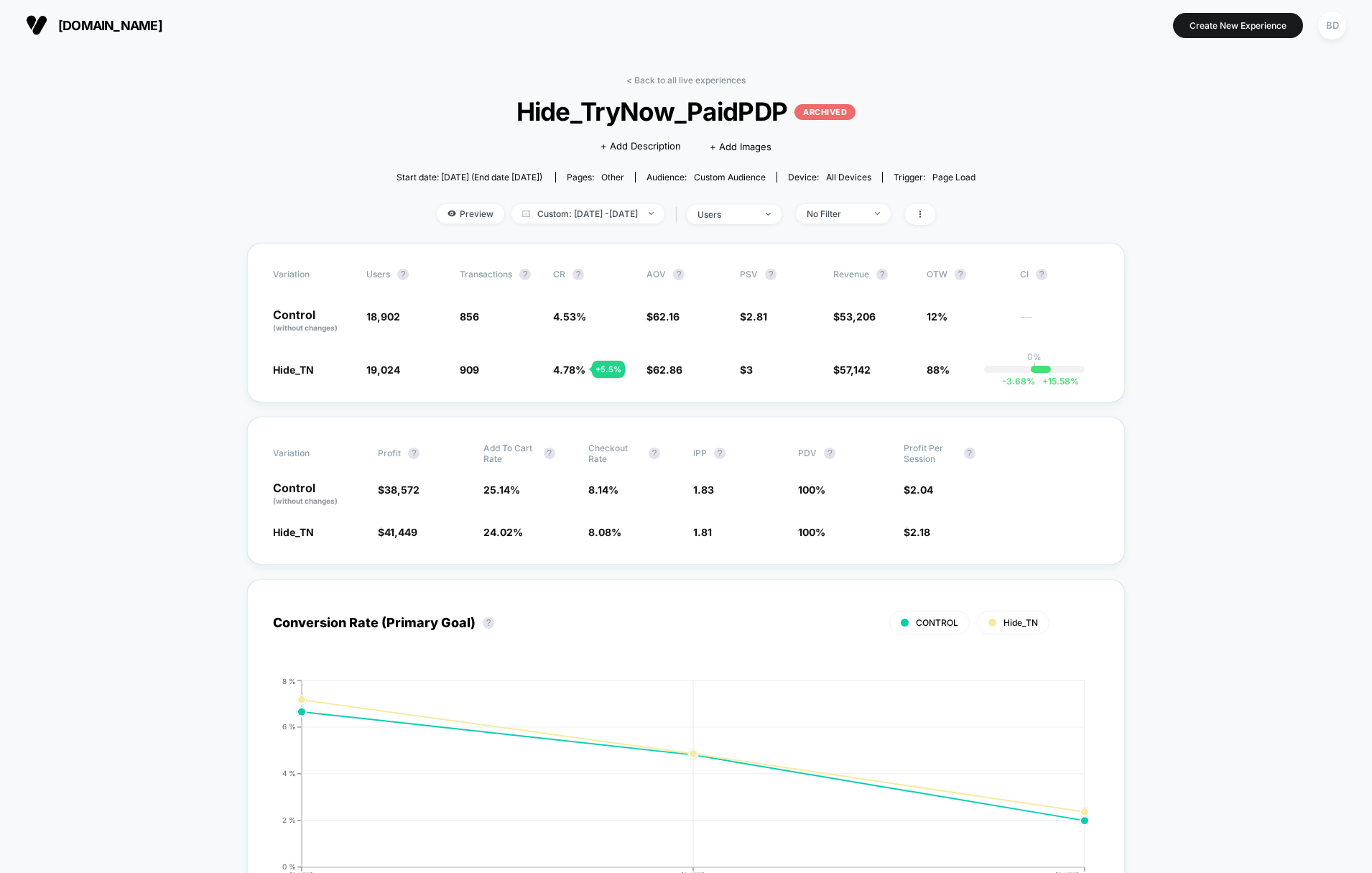
click at [755, 209] on div "users" at bounding box center [727, 214] width 58 height 11
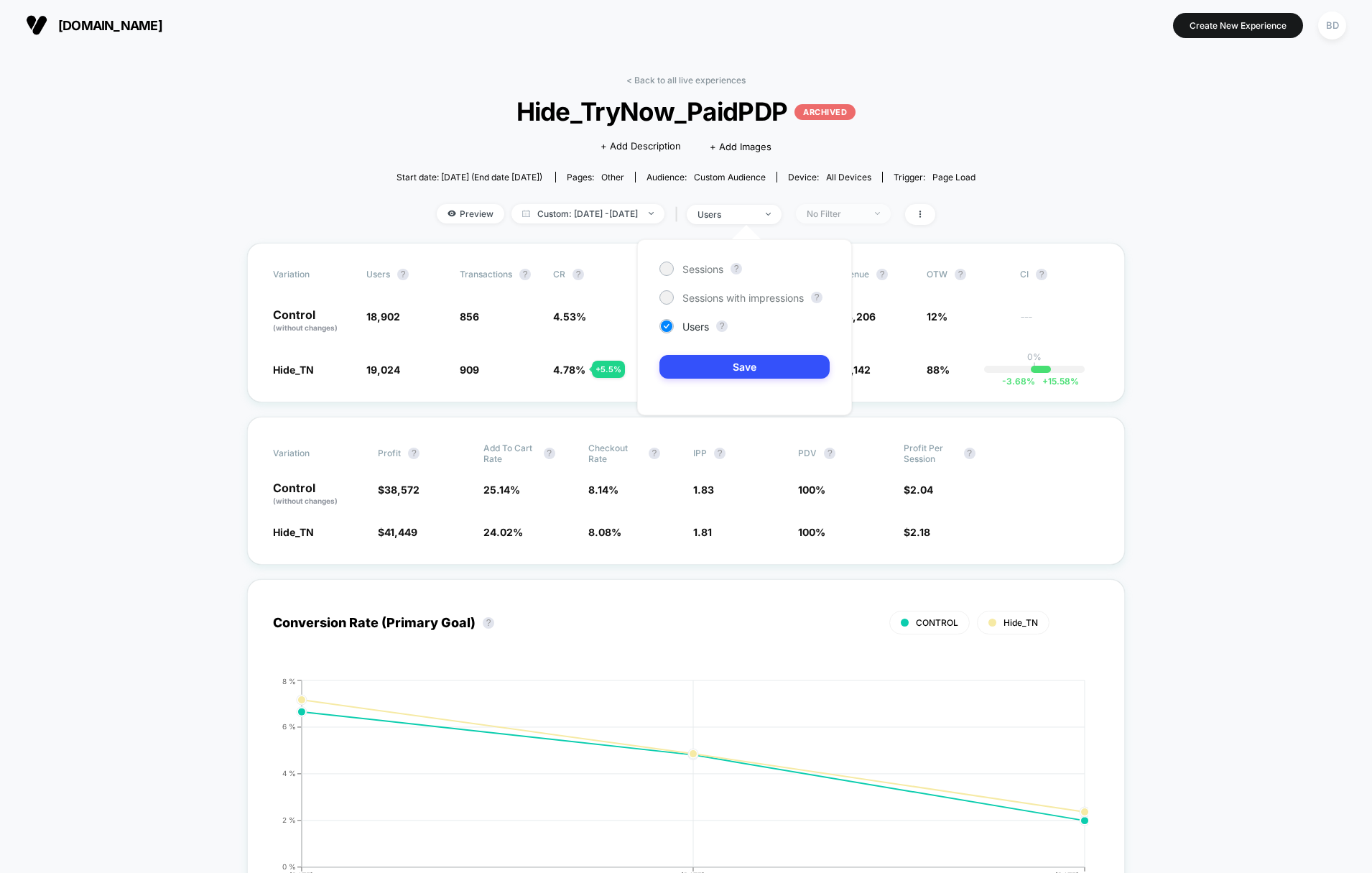
click at [859, 205] on span "No Filter" at bounding box center [843, 214] width 94 height 20
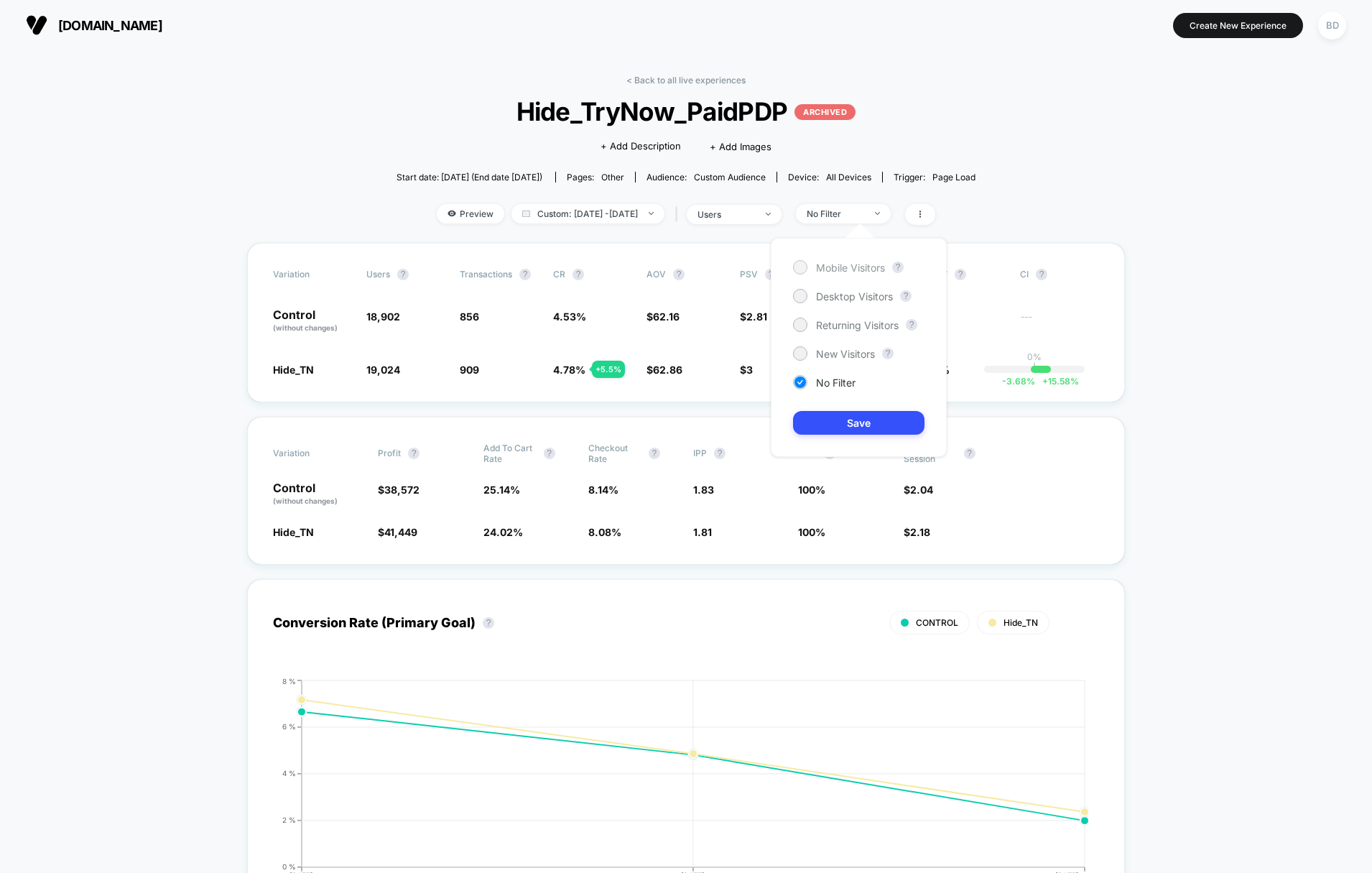
click at [837, 271] on span "Mobile Visitors" at bounding box center [850, 267] width 69 height 12
click at [856, 419] on button "Save" at bounding box center [859, 423] width 131 height 24
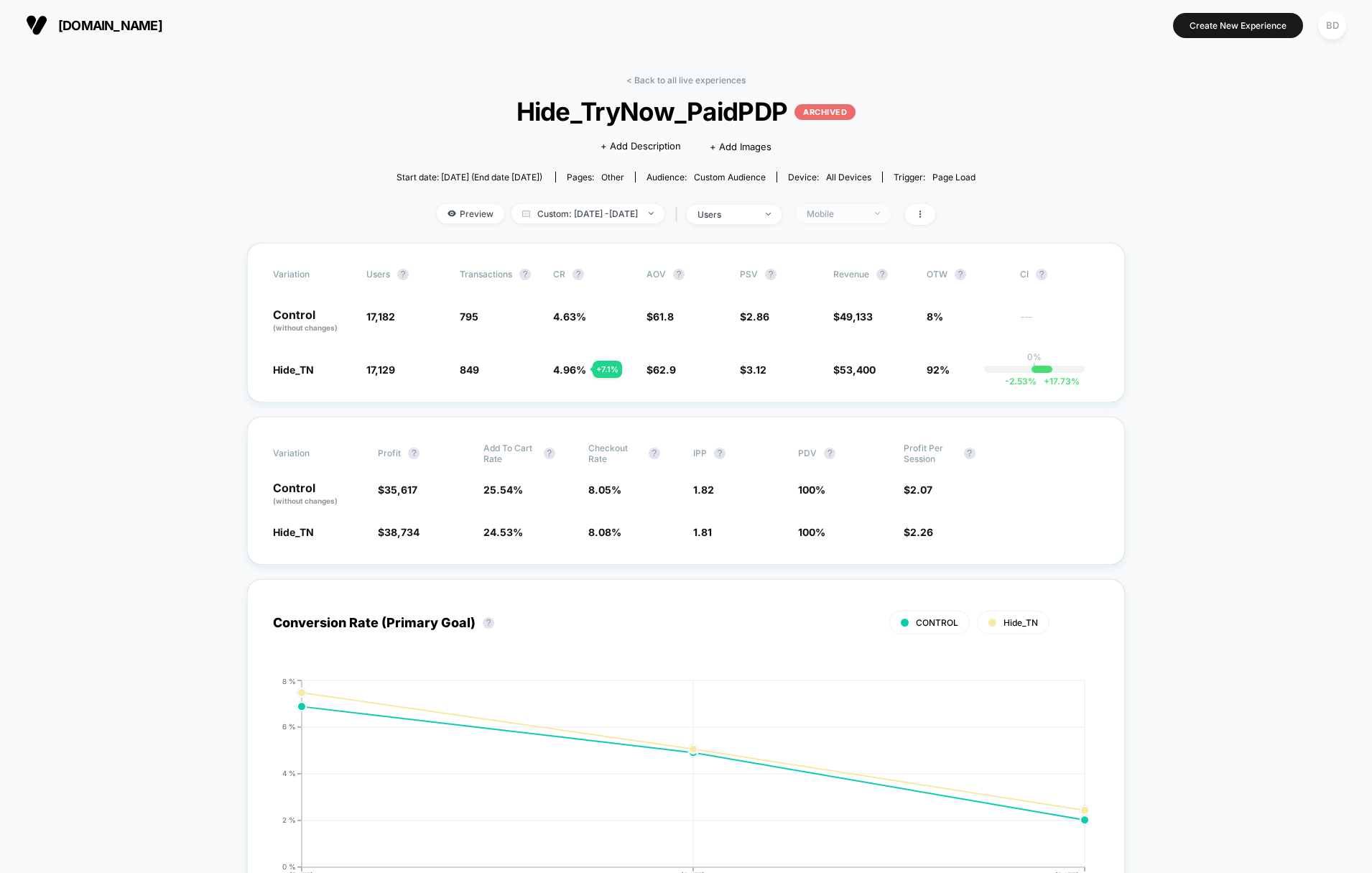
click at [864, 211] on div "Mobile" at bounding box center [835, 214] width 58 height 11
click at [864, 301] on span "Desktop Visitors" at bounding box center [854, 296] width 77 height 12
click at [864, 429] on button "Save" at bounding box center [859, 423] width 131 height 24
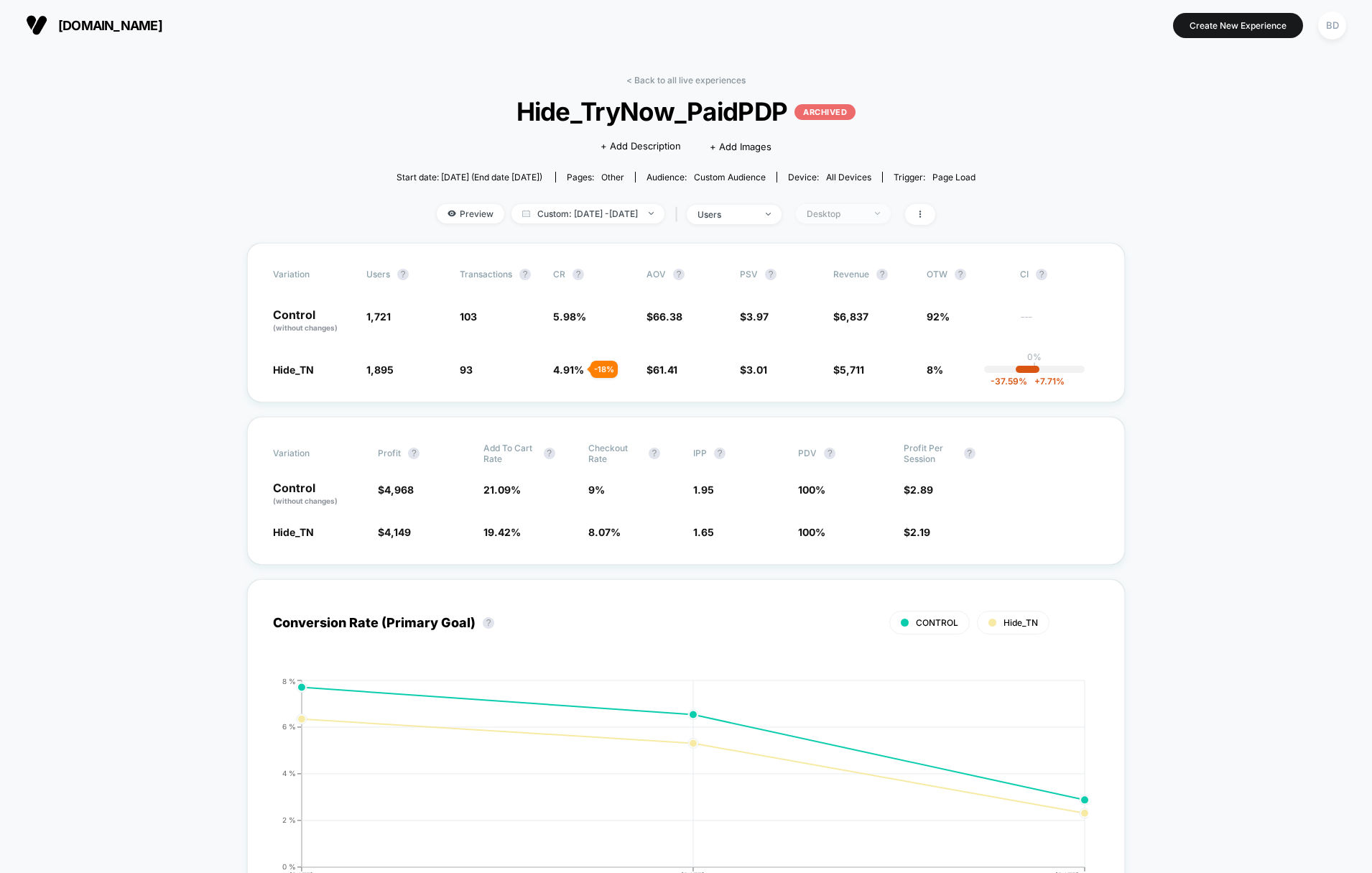
click at [864, 211] on div "Desktop" at bounding box center [835, 214] width 58 height 11
click at [845, 355] on span "New Visitors" at bounding box center [845, 354] width 59 height 12
click at [862, 430] on button "Save" at bounding box center [859, 423] width 131 height 24
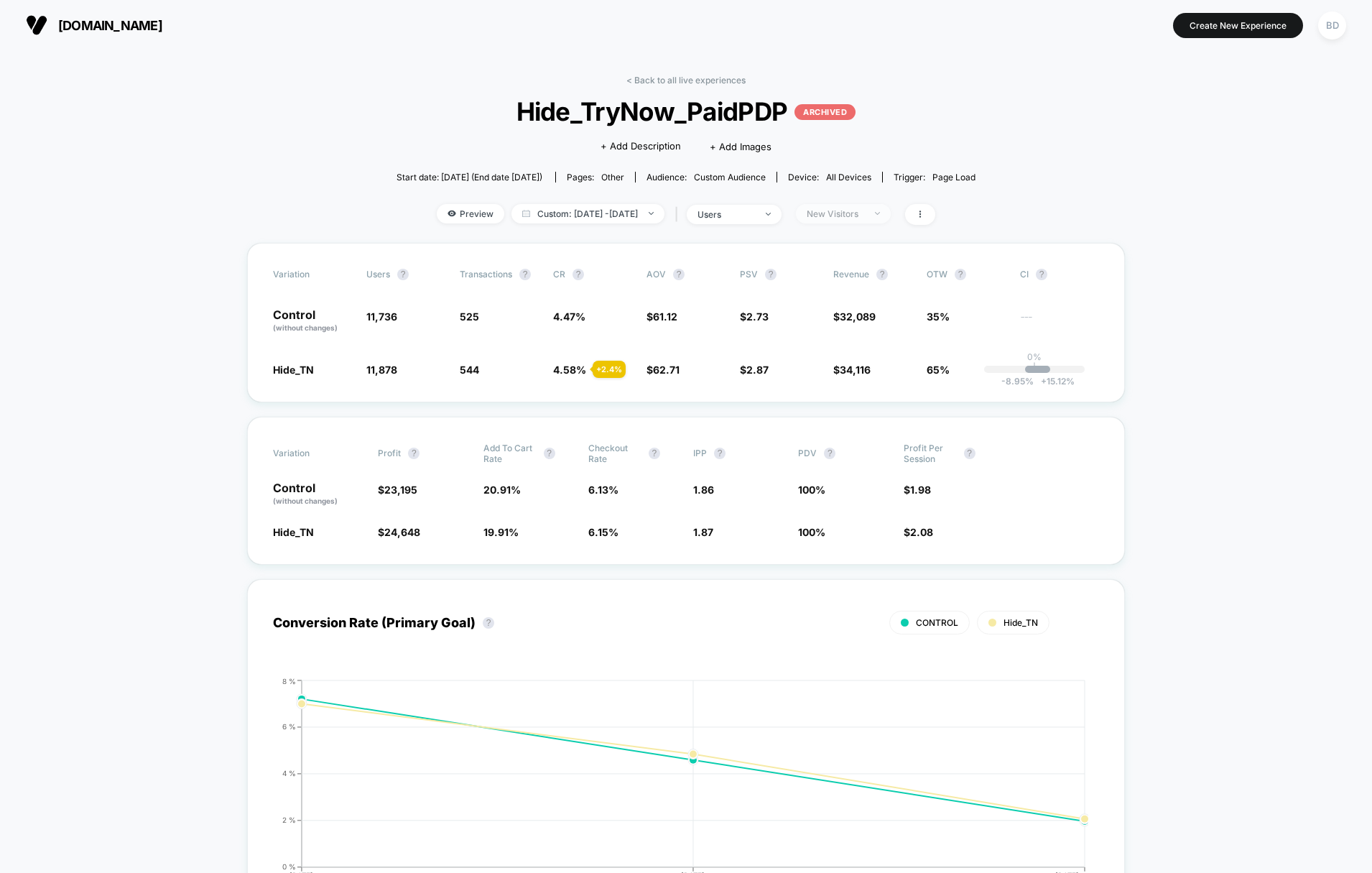
click at [864, 209] on div "New Visitors" at bounding box center [835, 214] width 58 height 11
click at [847, 323] on span "Returning Visitors" at bounding box center [857, 325] width 83 height 12
click at [851, 421] on button "Save" at bounding box center [859, 423] width 131 height 24
click at [450, 210] on span "Preview" at bounding box center [470, 214] width 68 height 20
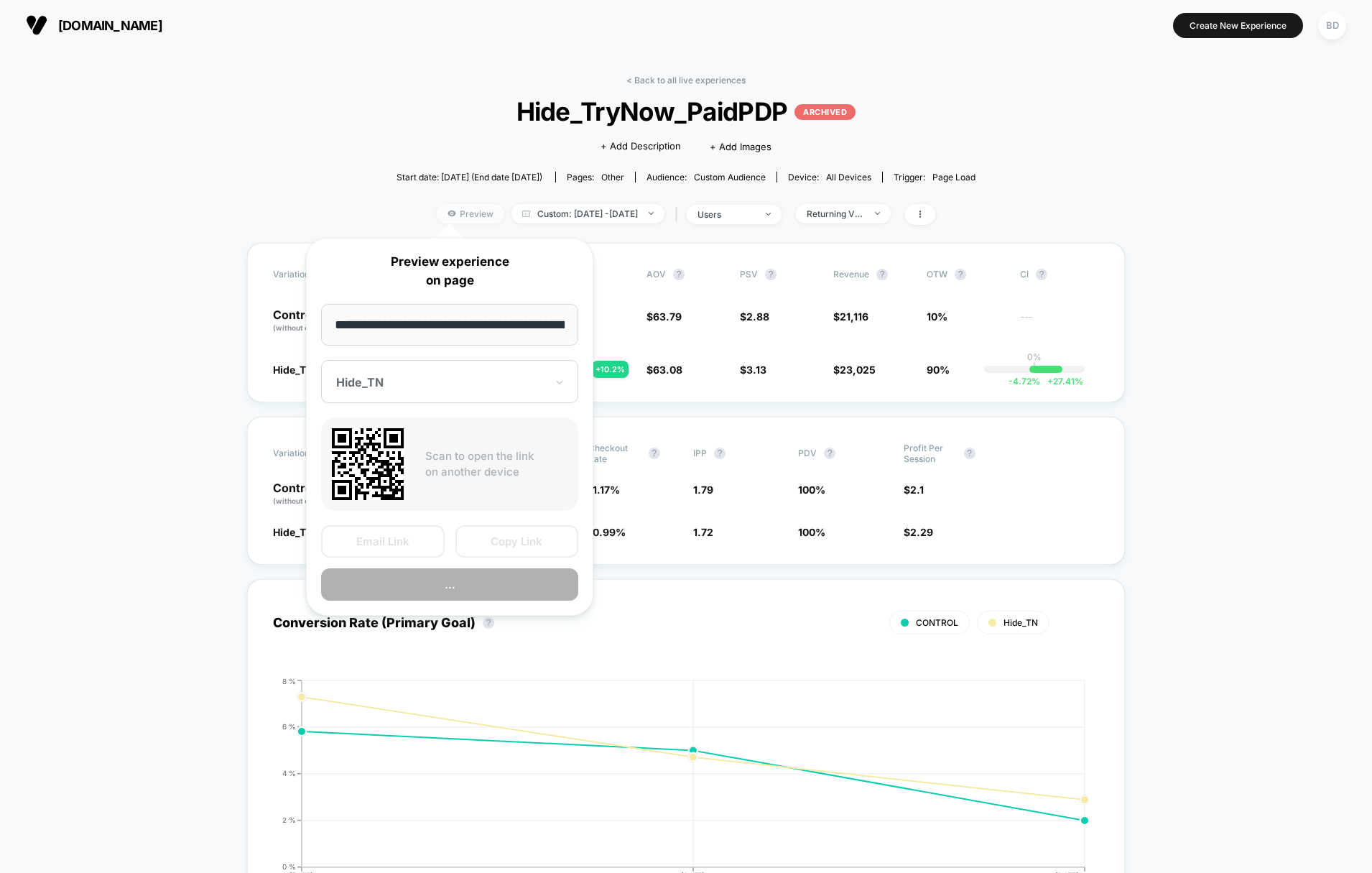
scroll to position [0, 114]
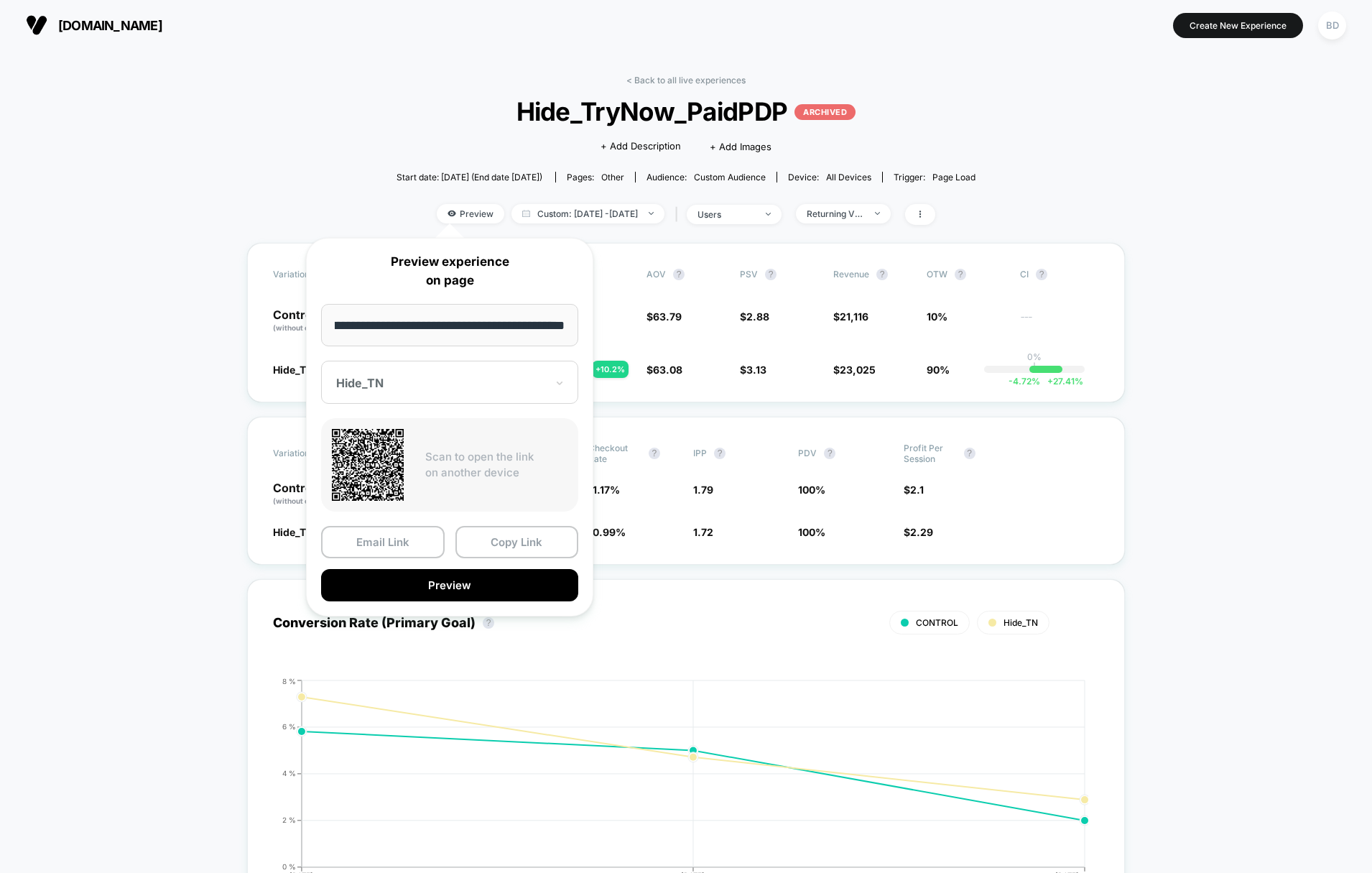
click at [423, 378] on div at bounding box center [440, 383] width 210 height 14
click at [419, 448] on div "CONTROL" at bounding box center [449, 458] width 243 height 26
click at [446, 581] on button "Preview" at bounding box center [449, 585] width 257 height 33
